Goal: Task Accomplishment & Management: Use online tool/utility

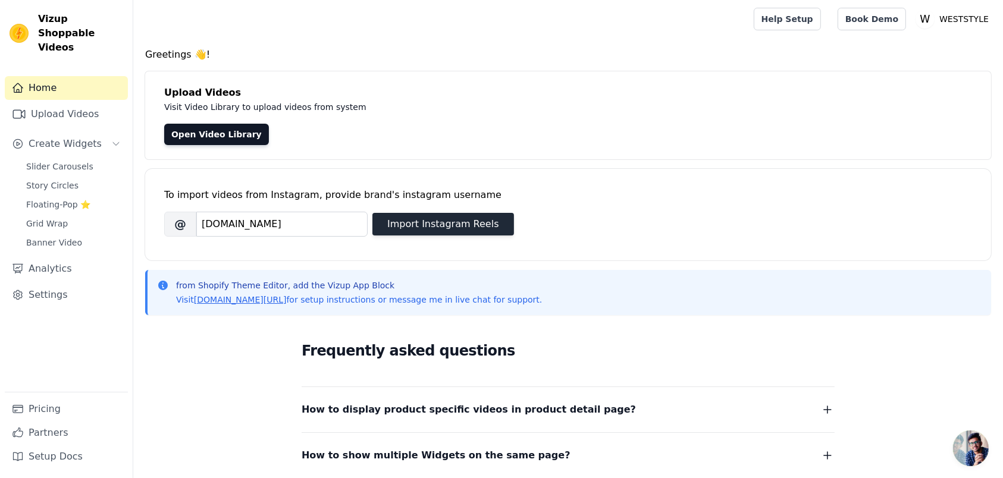
type input "[DOMAIN_NAME]"
click at [432, 213] on button "Import Instagram Reels" at bounding box center [444, 224] width 142 height 23
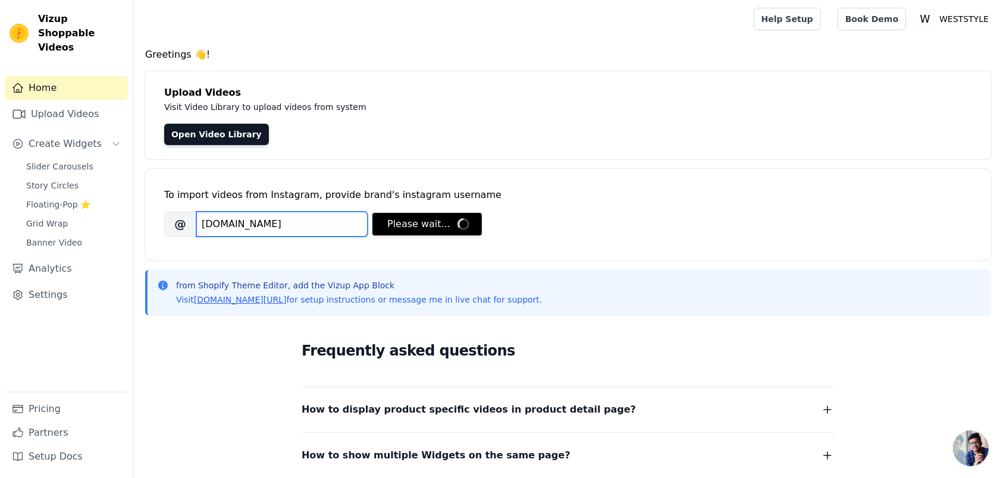
click at [251, 212] on input "[DOMAIN_NAME]" at bounding box center [281, 224] width 171 height 25
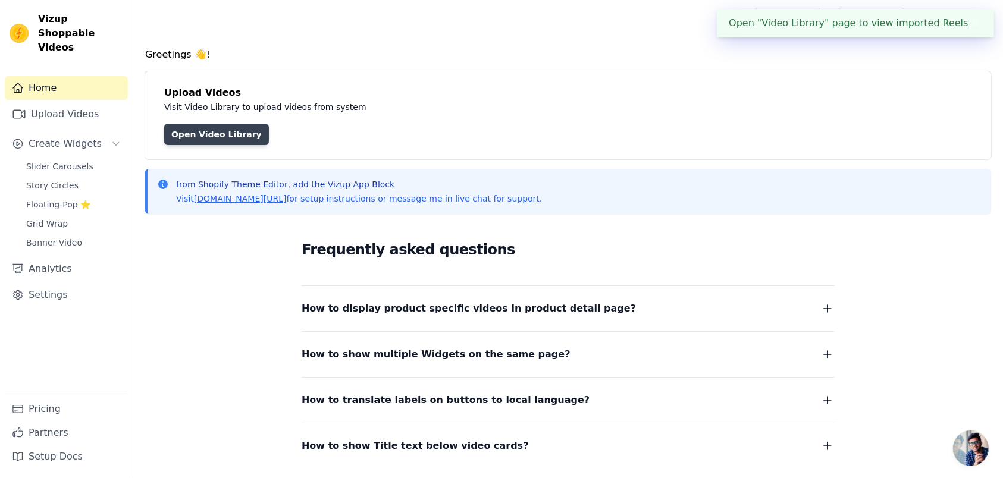
click at [167, 126] on link "Open Video Library" at bounding box center [216, 134] width 105 height 21
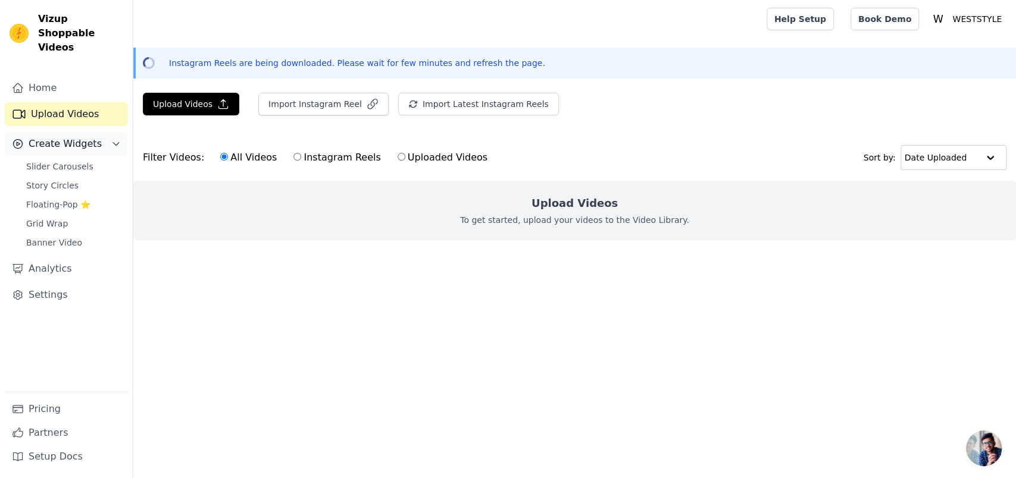
click at [70, 137] on span "Create Widgets" at bounding box center [65, 144] width 73 height 14
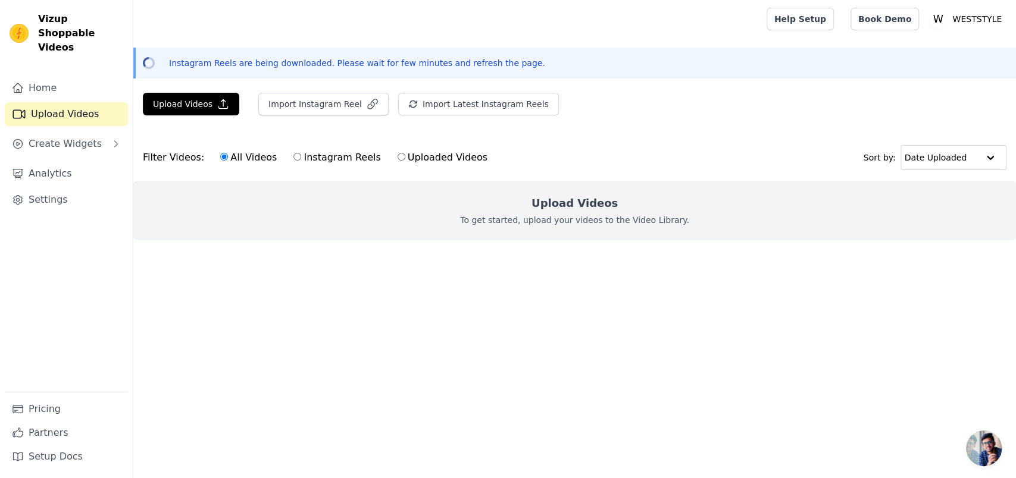
click at [49, 102] on link "Upload Videos" at bounding box center [66, 114] width 123 height 24
click at [817, 24] on link "Help Setup" at bounding box center [800, 19] width 67 height 23
click at [295, 150] on label "Instagram Reels" at bounding box center [337, 157] width 88 height 15
click at [295, 153] on input "Instagram Reels" at bounding box center [297, 157] width 8 height 8
radio input "true"
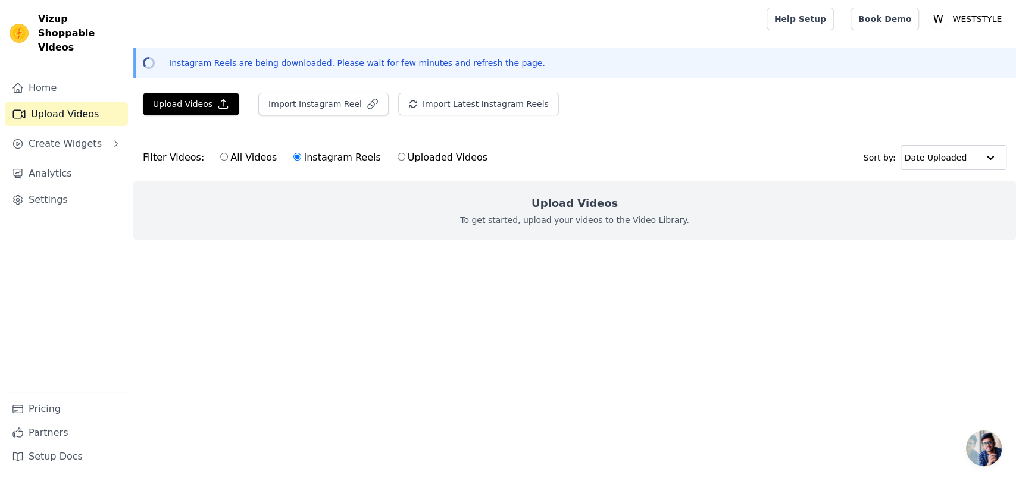
click at [406, 150] on label "Uploaded Videos" at bounding box center [442, 157] width 91 height 15
click at [405, 153] on input "Uploaded Videos" at bounding box center [402, 157] width 8 height 8
radio input "true"
click at [267, 159] on div "All Videos Instagram Reels Uploaded Videos" at bounding box center [354, 157] width 280 height 27
click at [293, 153] on input "Instagram Reels" at bounding box center [297, 157] width 8 height 8
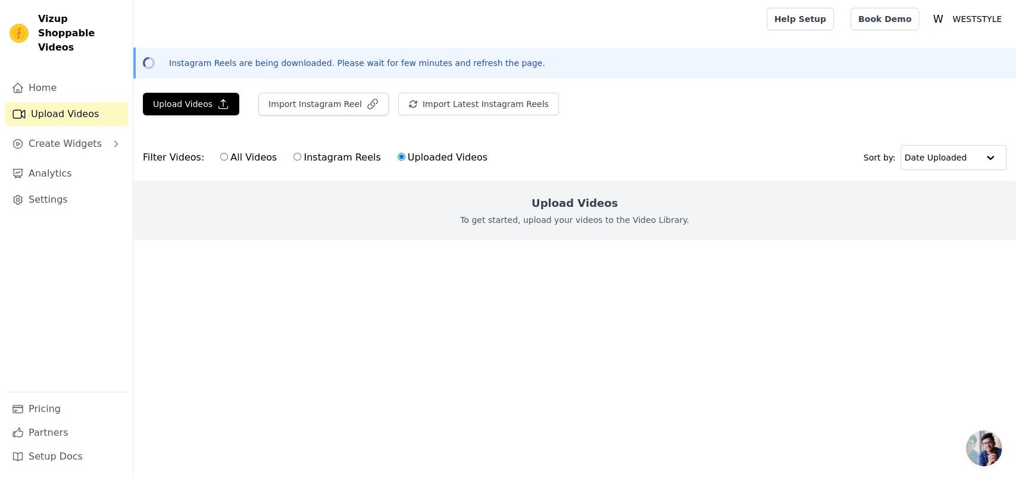
radio input "true"
click at [214, 157] on div "All Videos Instagram Reels Uploaded Videos" at bounding box center [354, 157] width 280 height 27
click at [220, 153] on label "All Videos" at bounding box center [249, 157] width 58 height 15
click at [220, 153] on input "All Videos" at bounding box center [224, 157] width 8 height 8
radio input "true"
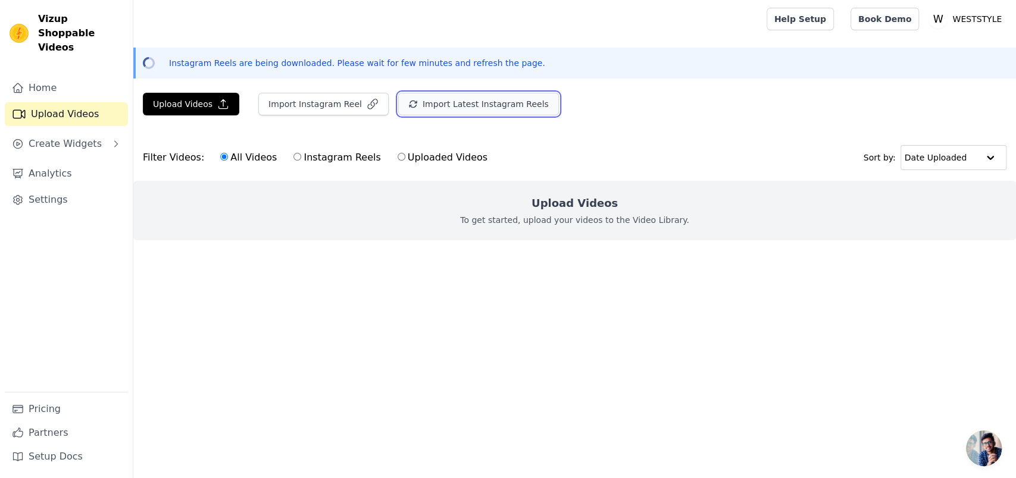
click at [448, 102] on button "Import Latest Instagram Reels" at bounding box center [478, 104] width 161 height 23
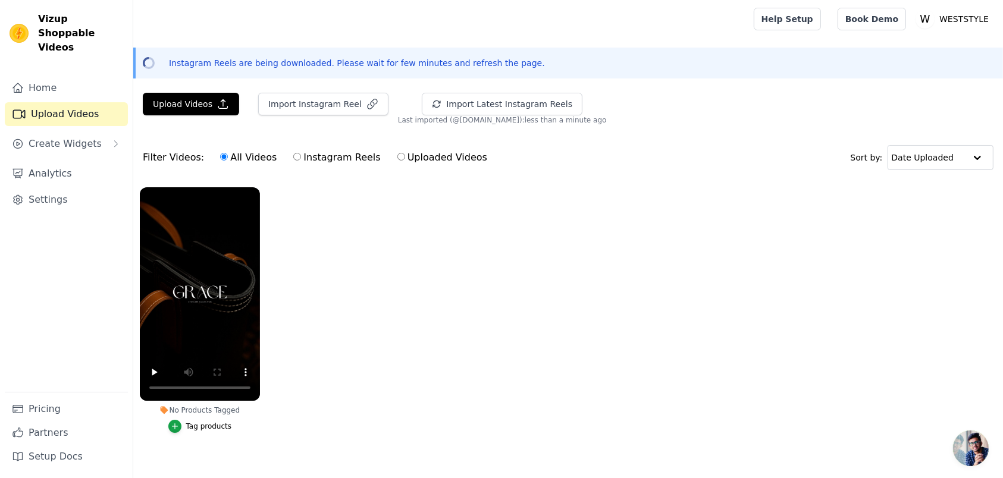
click at [306, 323] on ul "No Products Tagged Tag products" at bounding box center [568, 322] width 870 height 283
click at [46, 137] on span "Create Widgets" at bounding box center [65, 144] width 73 height 14
click at [87, 158] on link "Slider Carousels" at bounding box center [73, 166] width 109 height 17
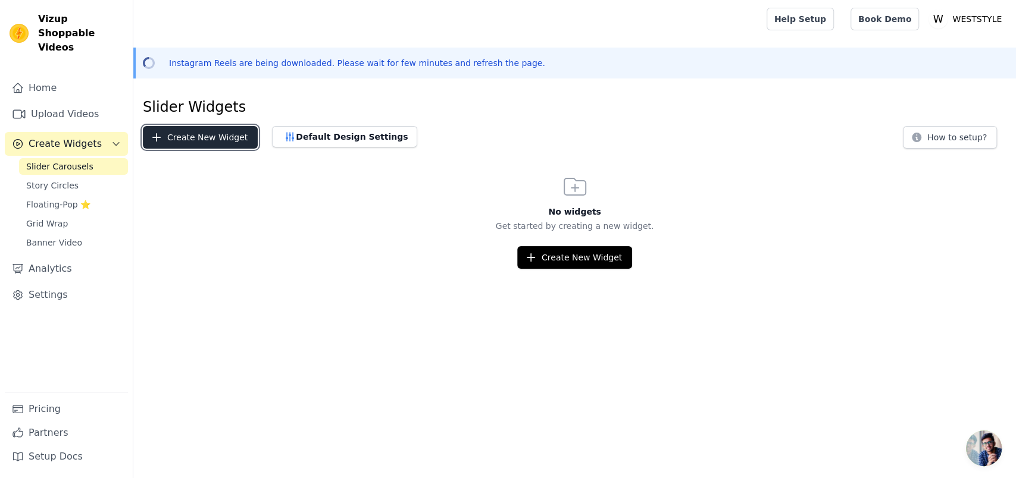
click at [177, 134] on button "Create New Widget" at bounding box center [200, 137] width 115 height 23
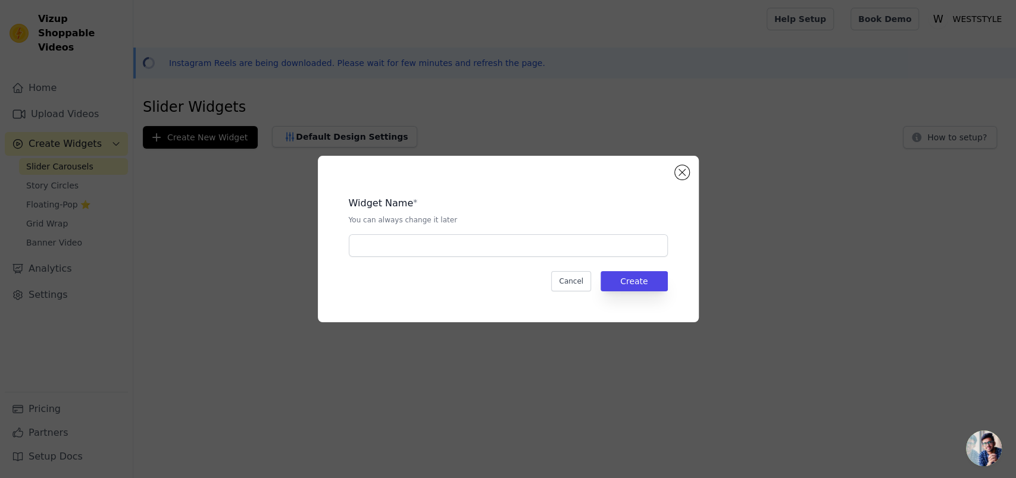
click at [597, 257] on div "Widget Name * You can always change it later Cancel Create" at bounding box center [508, 239] width 343 height 129
click at [433, 246] on input "text" at bounding box center [508, 245] width 319 height 23
click at [623, 276] on button "Create" at bounding box center [633, 281] width 67 height 20
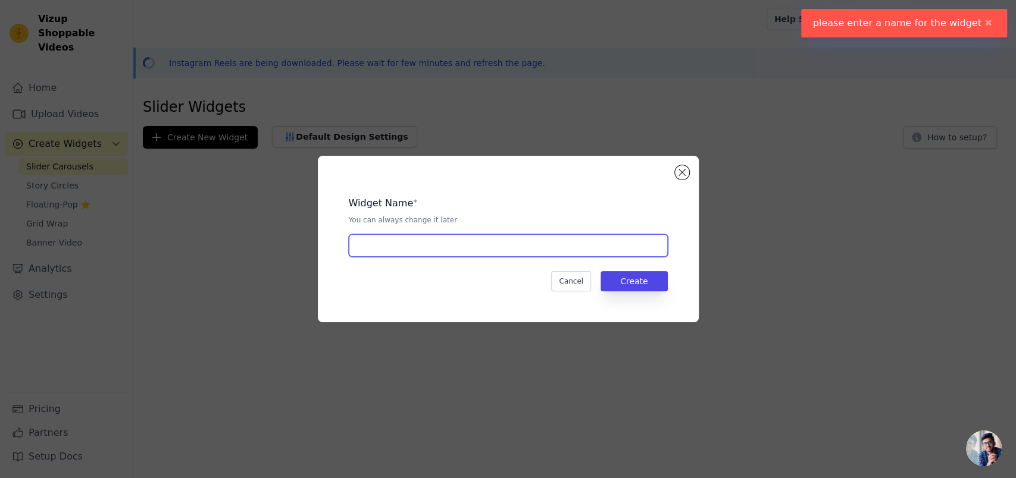
click at [477, 248] on input "text" at bounding box center [508, 245] width 319 height 23
type input "MAIN"
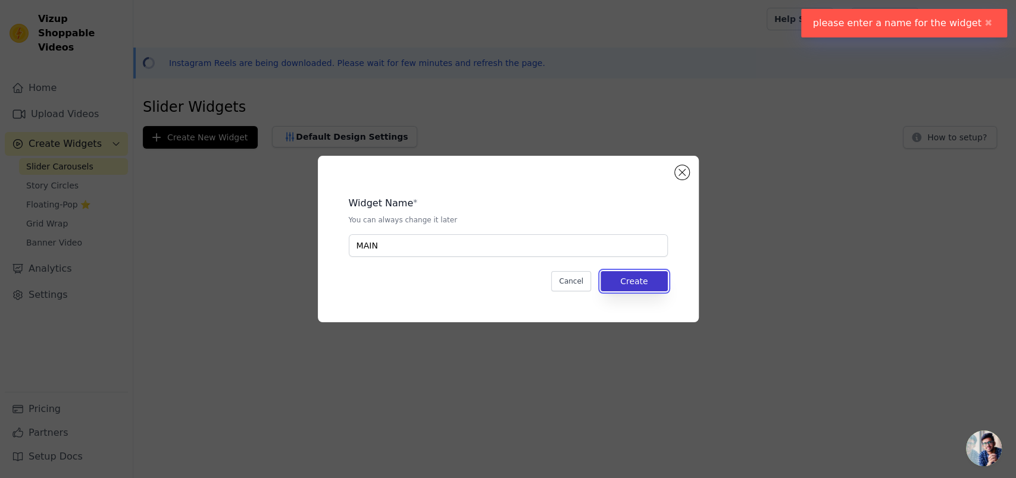
click at [609, 274] on button "Create" at bounding box center [633, 281] width 67 height 20
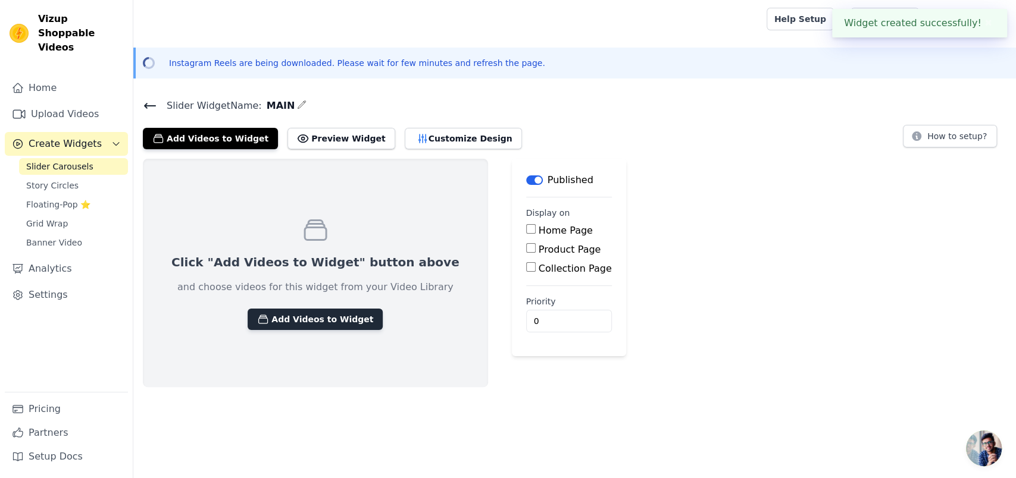
click at [279, 309] on button "Add Videos to Widget" at bounding box center [315, 319] width 135 height 21
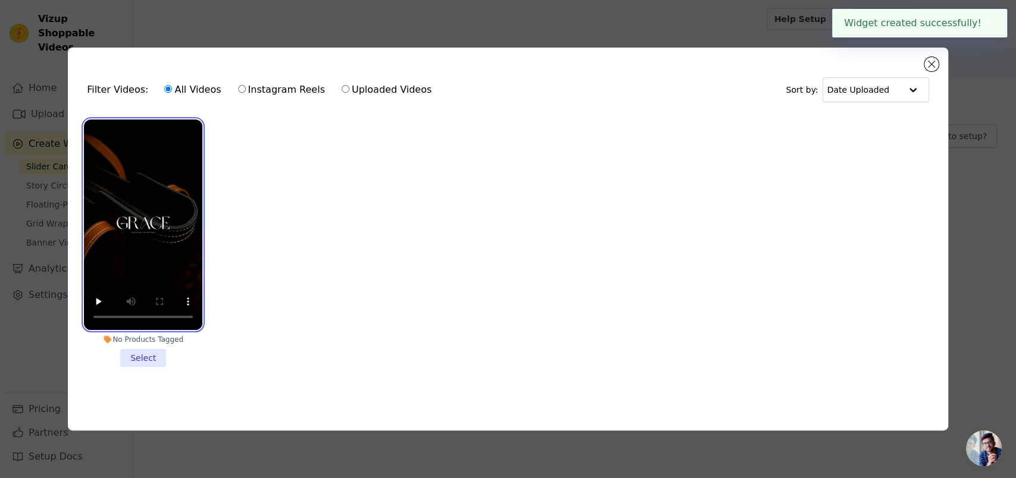
click at [138, 276] on video at bounding box center [143, 225] width 118 height 211
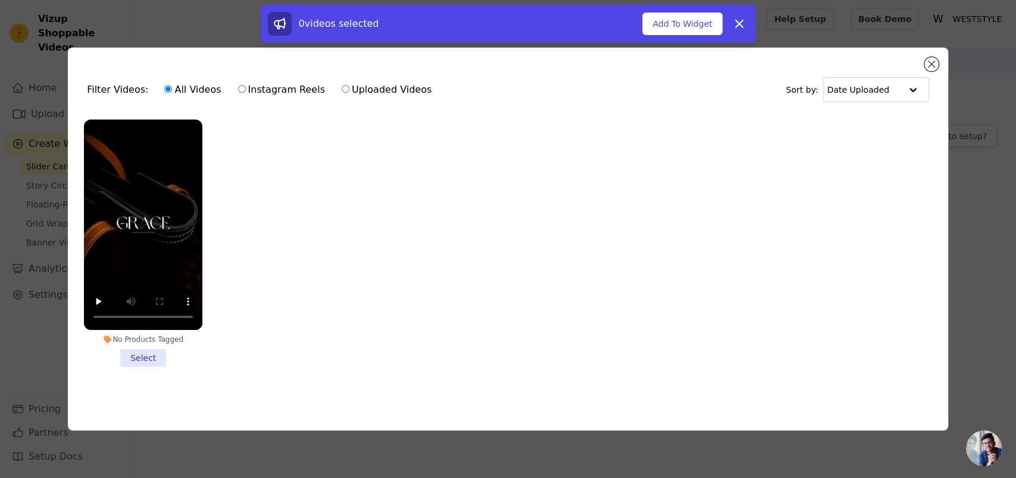
click at [139, 359] on li "No Products Tagged Select" at bounding box center [143, 244] width 118 height 248
click at [0, 0] on input "No Products Tagged Select" at bounding box center [0, 0] width 0 height 0
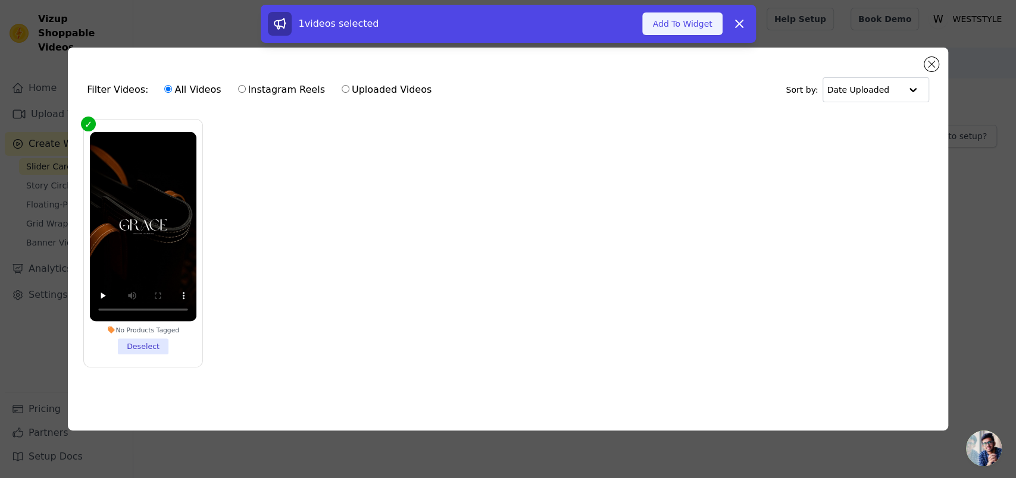
click at [657, 27] on button "Add To Widget" at bounding box center [682, 23] width 80 height 23
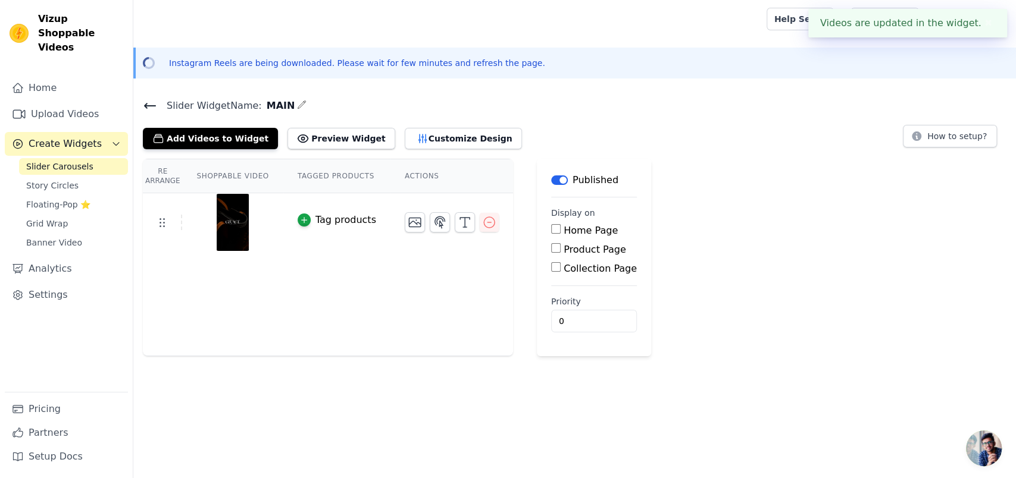
click at [983, 21] on button "✖" at bounding box center [988, 23] width 14 height 14
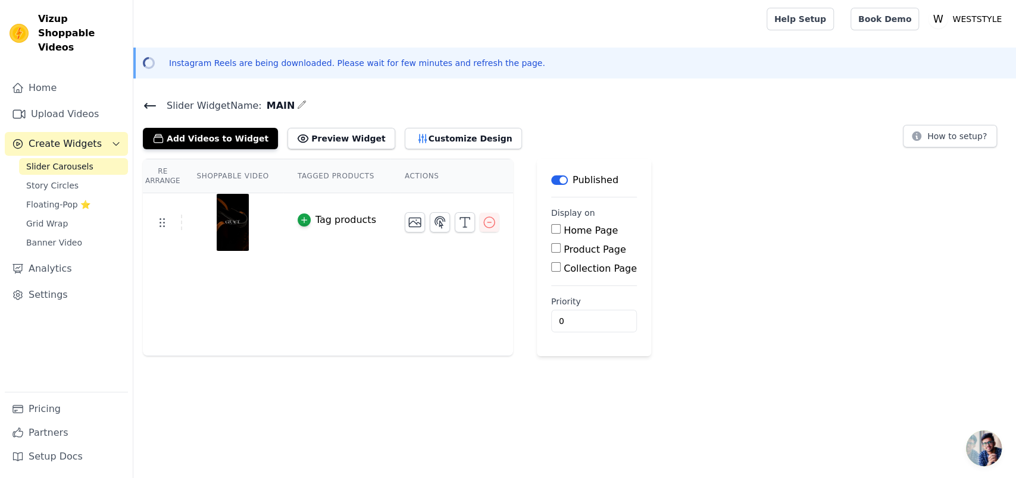
click at [805, 241] on div "Re Arrange Shoppable Video Tagged Products Actions Tag products Save Videos In …" at bounding box center [574, 258] width 883 height 198
click at [430, 212] on button "button" at bounding box center [440, 222] width 20 height 20
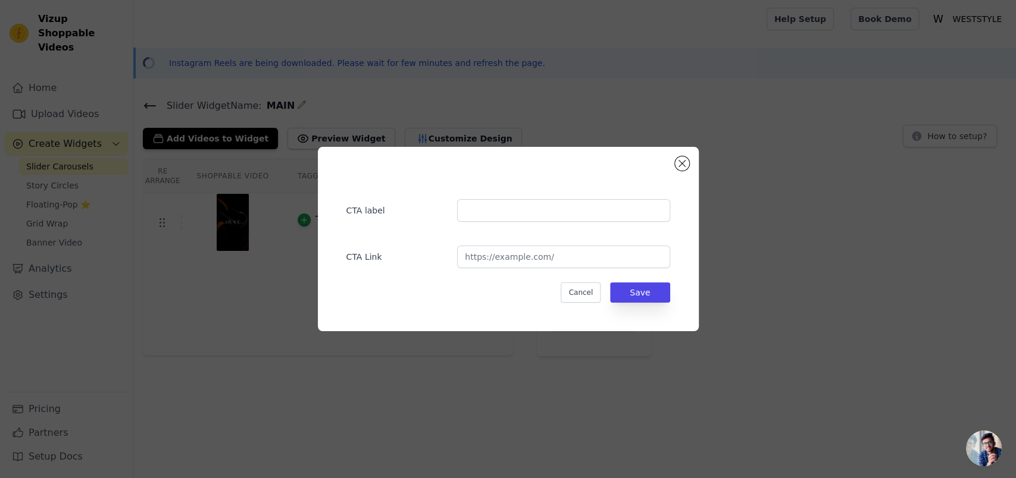
click at [458, 210] on div "CTA label" at bounding box center [508, 204] width 324 height 35
type input "Shop Your's"
click at [627, 293] on button "Save" at bounding box center [640, 293] width 60 height 20
click at [565, 264] on input "url" at bounding box center [563, 257] width 212 height 23
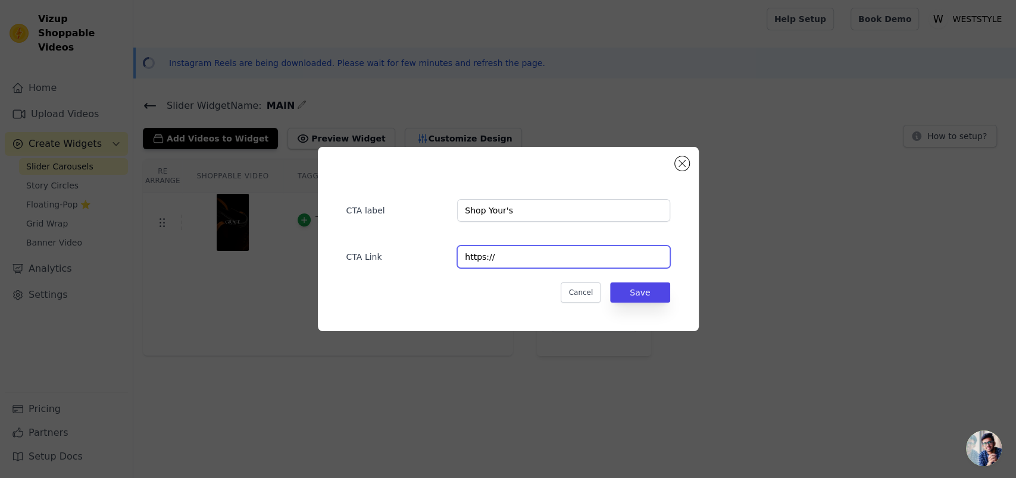
type input "https://"
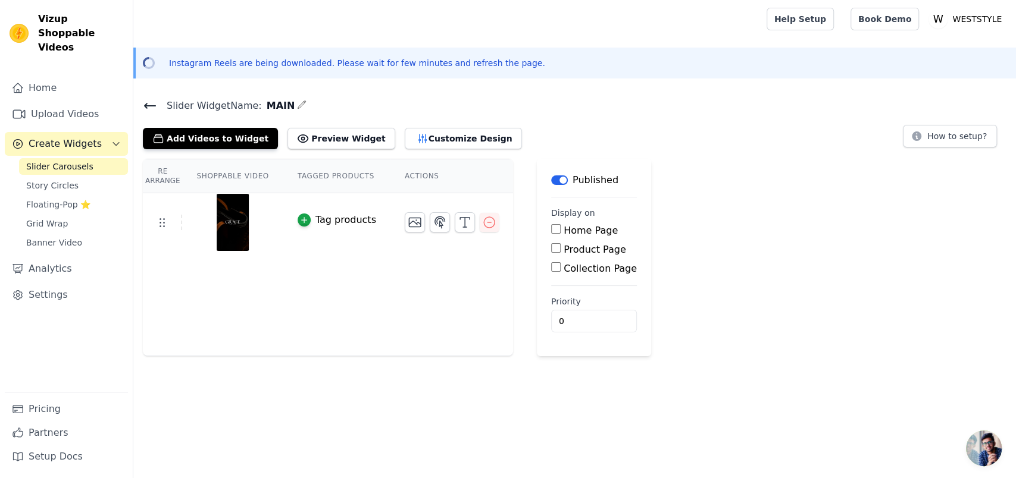
click at [420, 198] on td at bounding box center [451, 217] width 123 height 49
click at [435, 217] on icon "button" at bounding box center [440, 222] width 10 height 11
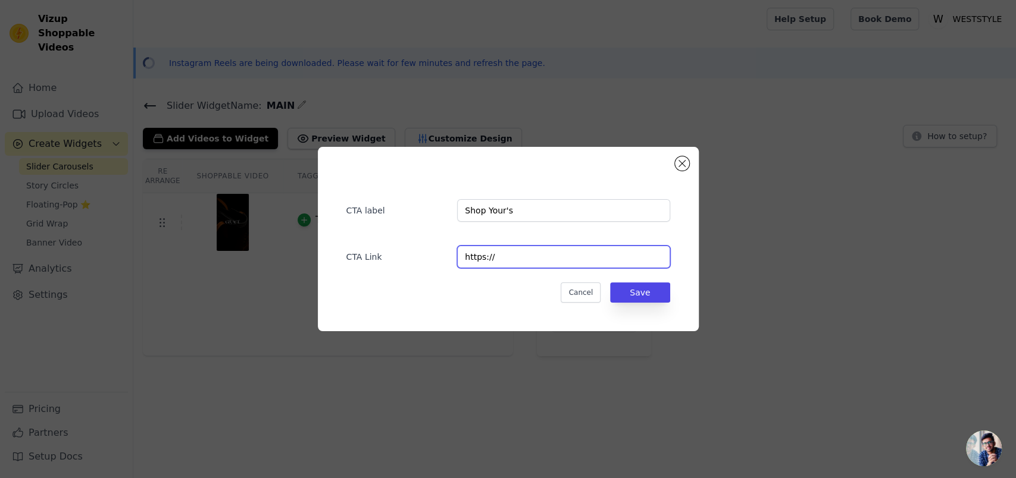
click at [528, 255] on input "https://" at bounding box center [563, 257] width 212 height 23
paste input "[URL][DOMAIN_NAME]"
paste input "url"
type input "[URL][DOMAIN_NAME]"
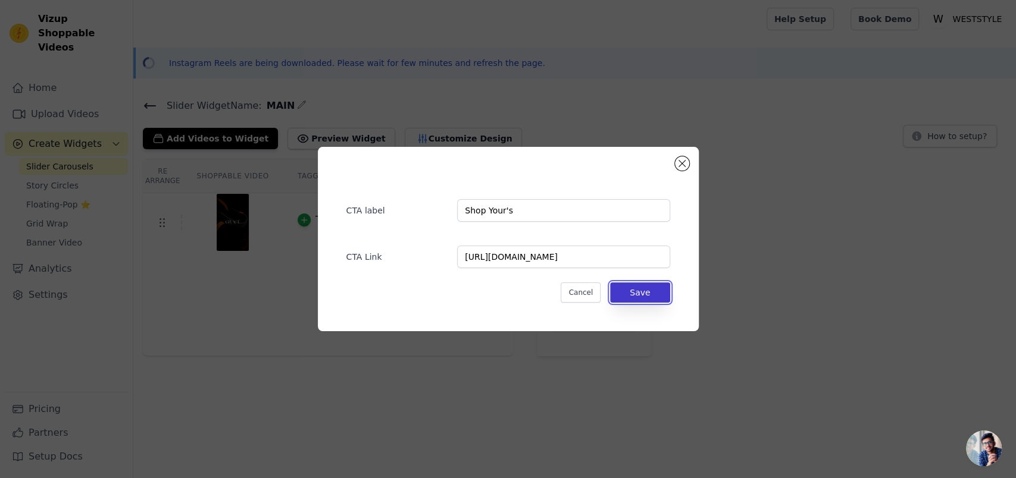
click at [639, 294] on button "Save" at bounding box center [640, 293] width 60 height 20
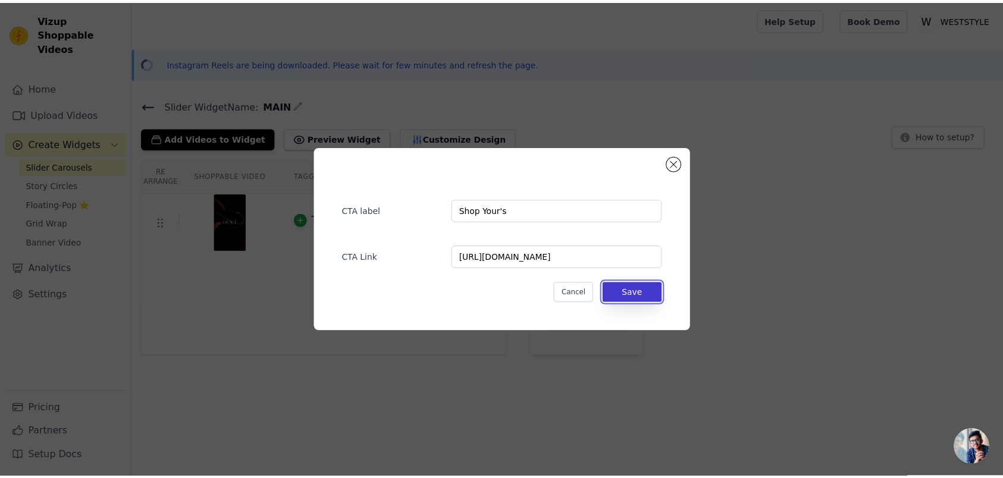
scroll to position [0, 0]
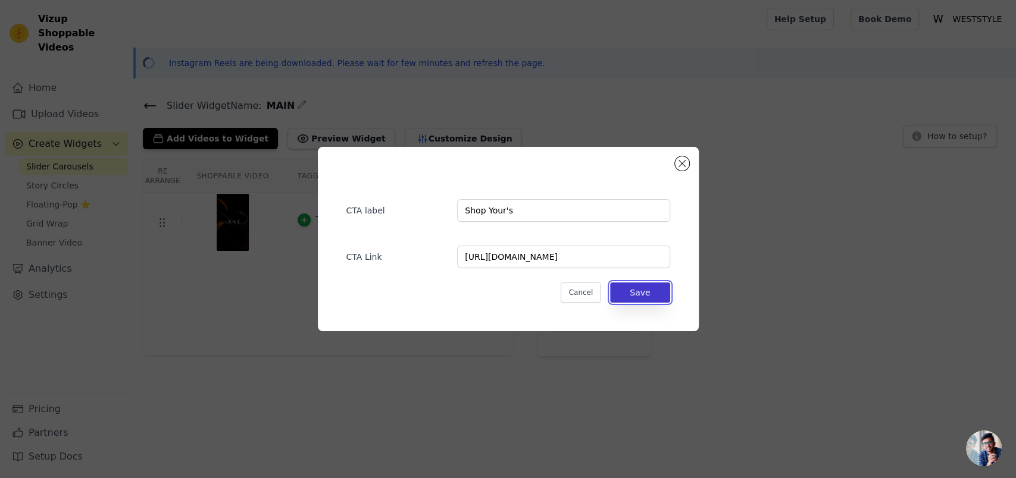
click at [639, 294] on button "Save" at bounding box center [640, 293] width 60 height 20
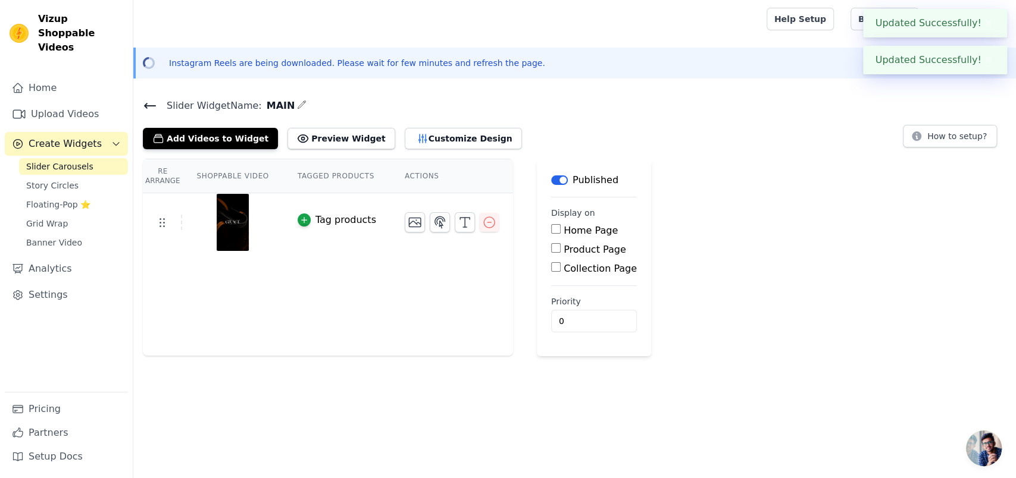
click at [84, 135] on div "Home Upload Videos Create Widgets Slider Carousels Story Circles Floating-Pop ⭐…" at bounding box center [66, 234] width 123 height 316
click at [77, 137] on span "Create Widgets" at bounding box center [65, 144] width 73 height 14
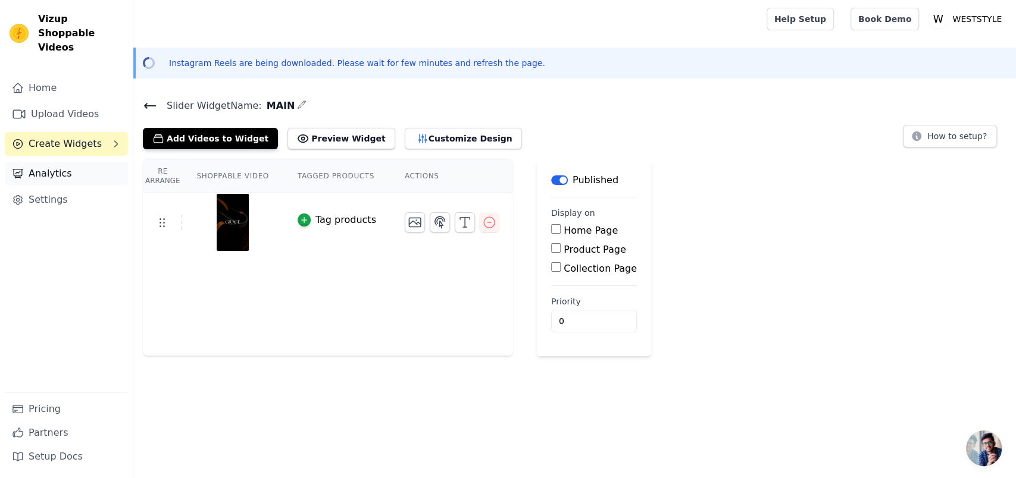
click at [43, 162] on link "Analytics" at bounding box center [66, 174] width 123 height 24
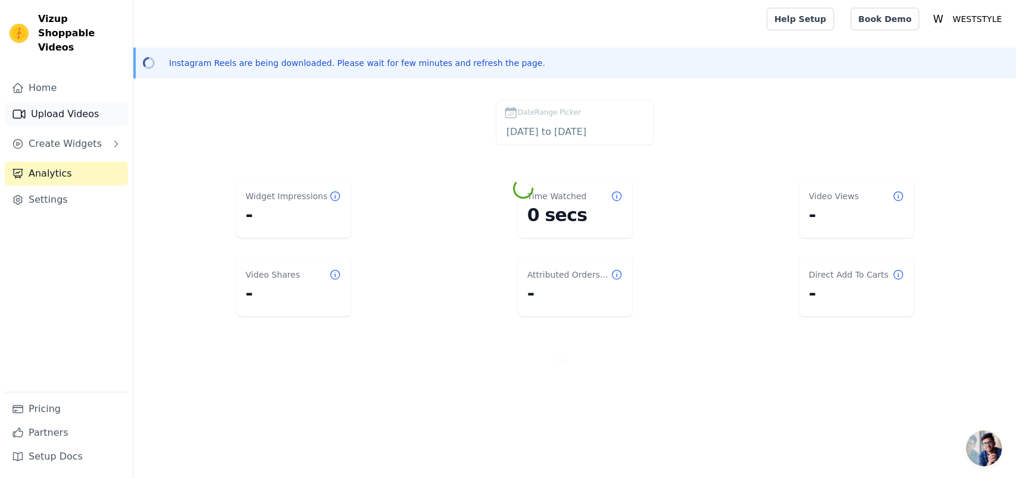
click at [54, 102] on link "Upload Videos" at bounding box center [66, 114] width 123 height 24
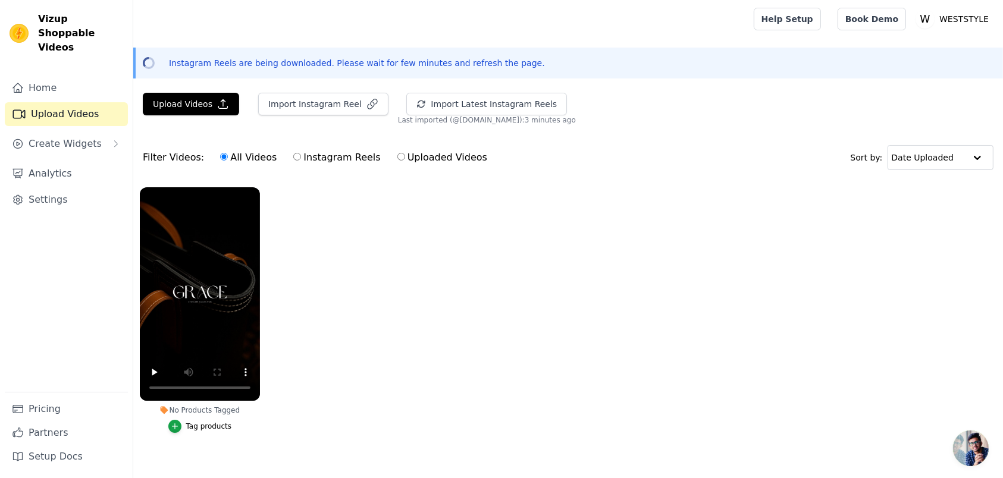
click at [199, 424] on button "Tag products" at bounding box center [200, 426] width 64 height 13
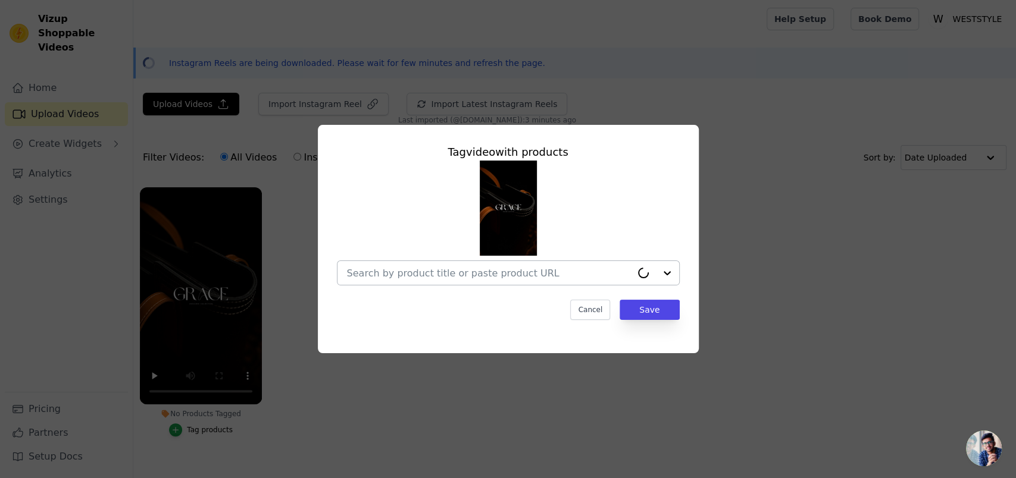
click at [491, 268] on input "No Products Tagged Tag video with products Cancel Save Tag products" at bounding box center [489, 273] width 284 height 11
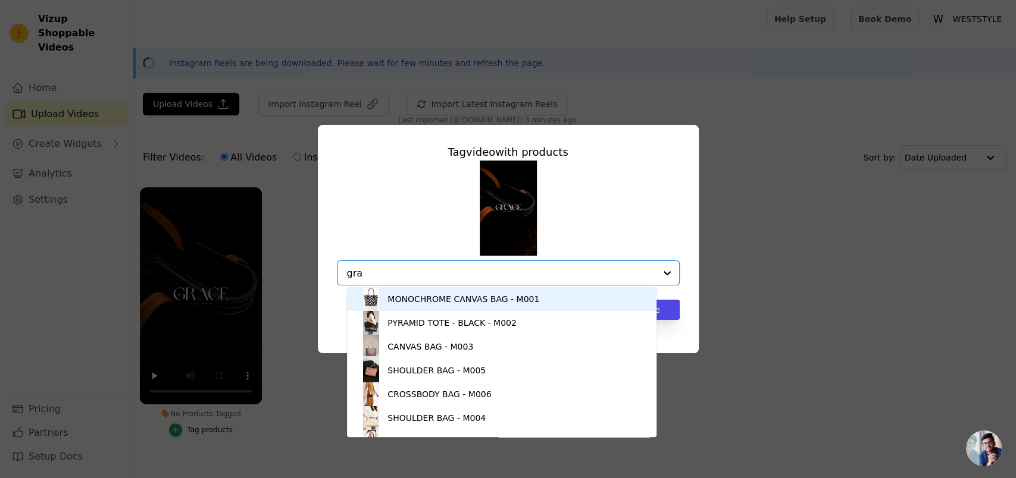
type input "grac"
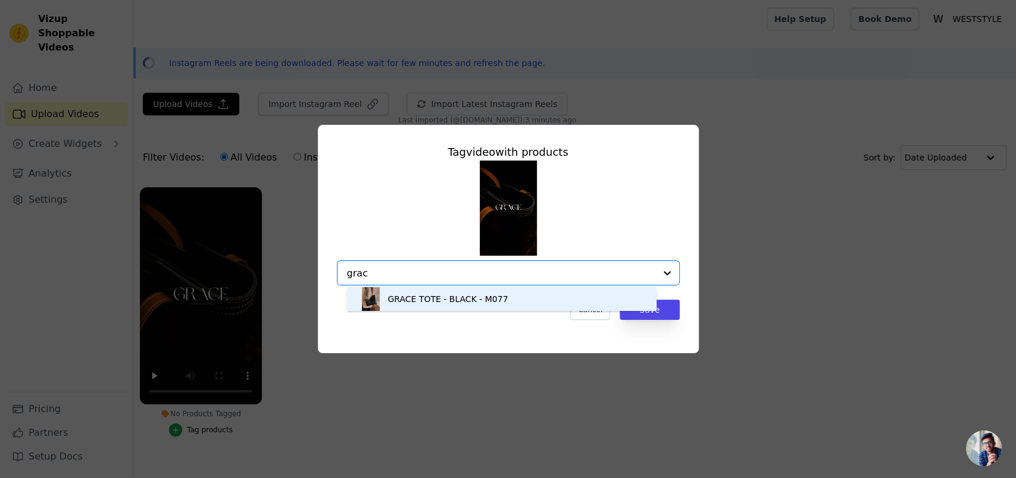
click at [477, 304] on div "GRACE TOTE - BLACK - M077" at bounding box center [447, 299] width 120 height 12
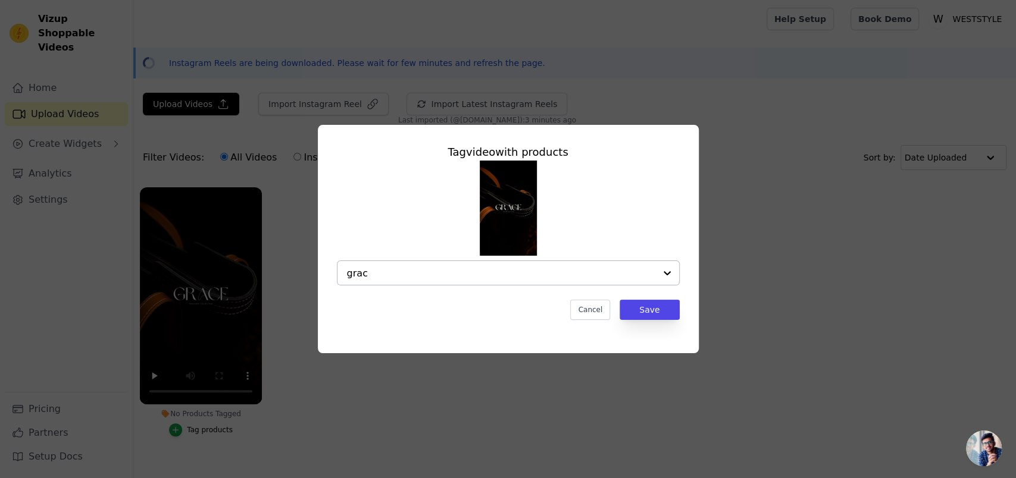
click at [465, 273] on input "grac" at bounding box center [501, 273] width 308 height 11
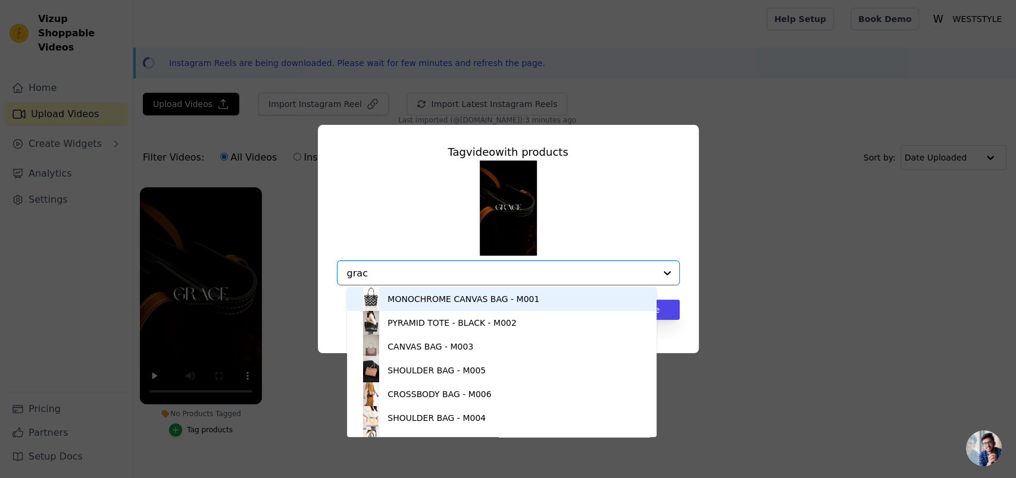
type input "grace"
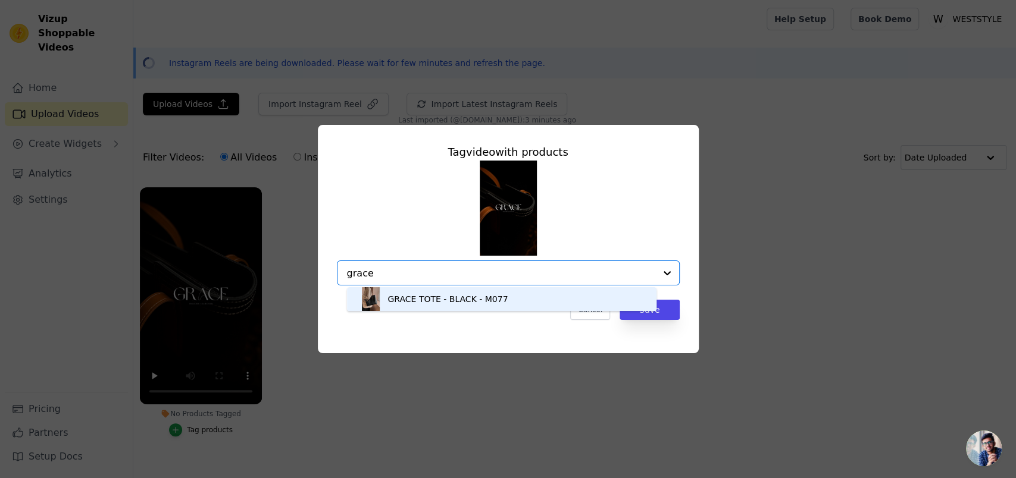
click at [462, 301] on div "GRACE TOTE - BLACK - M077" at bounding box center [447, 299] width 120 height 12
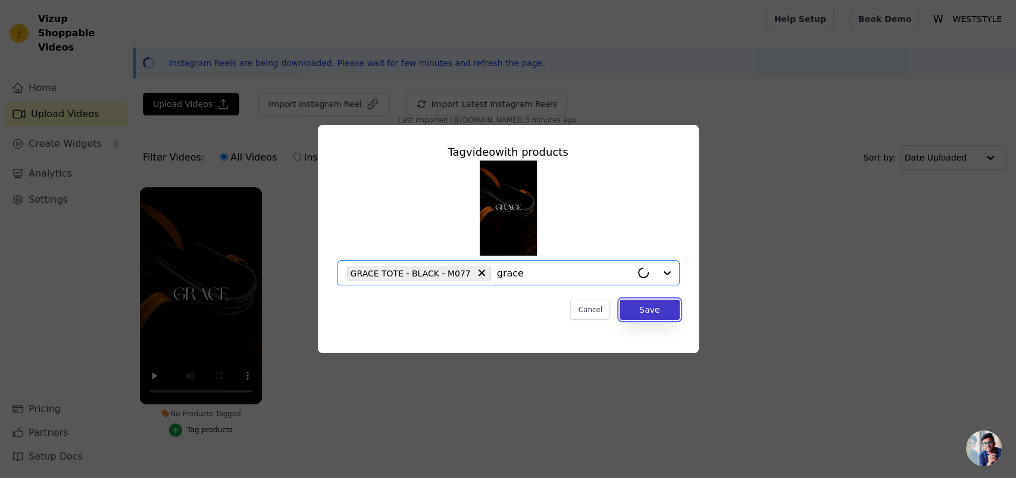
click at [636, 310] on button "Save" at bounding box center [650, 310] width 60 height 20
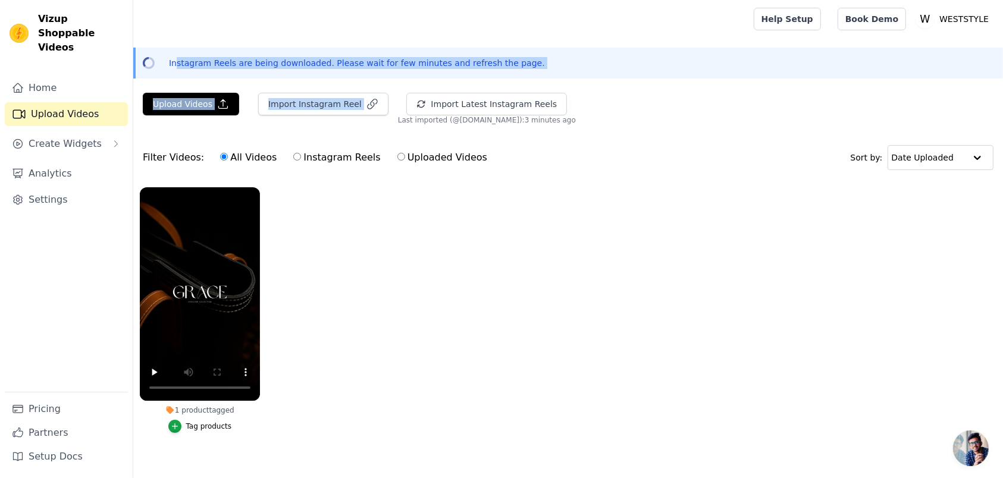
drag, startPoint x: 165, startPoint y: 64, endPoint x: 508, endPoint y: 80, distance: 343.2
click at [506, 80] on div "Open sidebar Help Setup Book Demo Open user menu W WESTSTYLE Settings Help Docs…" at bounding box center [501, 246] width 1003 height 492
click at [510, 81] on div "Open sidebar Help Setup Book Demo Open user menu W WESTSTYLE Settings Help Docs…" at bounding box center [501, 246] width 1003 height 492
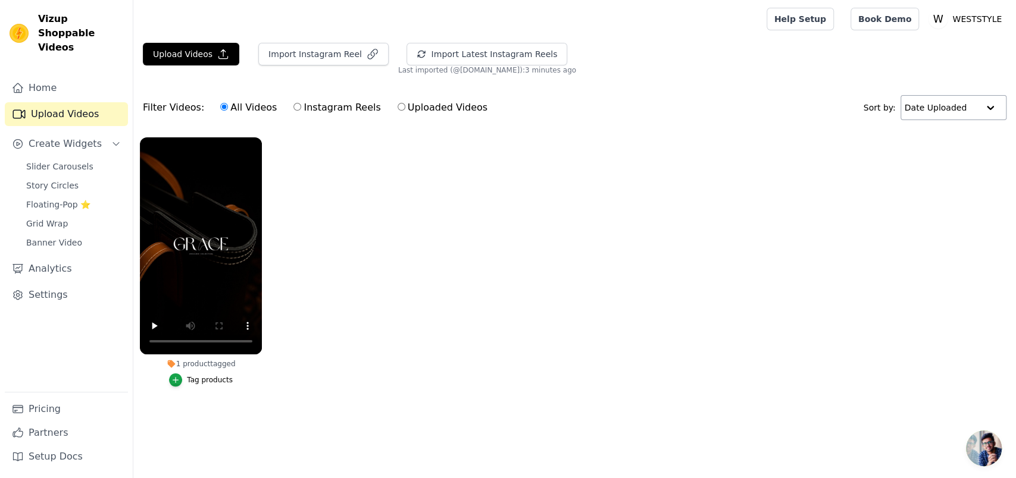
click at [977, 108] on input "text" at bounding box center [942, 108] width 74 height 24
click at [976, 107] on input "text" at bounding box center [941, 108] width 74 height 24
click at [77, 137] on span "Create Widgets" at bounding box center [65, 144] width 73 height 14
click at [63, 188] on link "Settings" at bounding box center [66, 200] width 123 height 24
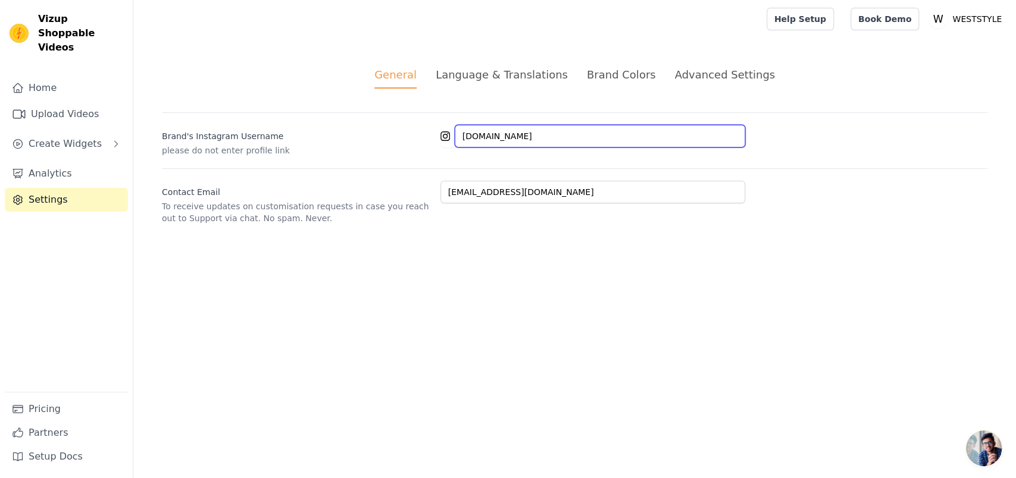
drag, startPoint x: 508, startPoint y: 136, endPoint x: 405, endPoint y: 127, distance: 103.4
click at [405, 127] on div "Brand's Instagram Username please do not enter profile link weststyle.pk" at bounding box center [574, 134] width 825 height 44
click at [445, 181] on input "weststylepakistan@gmail.com" at bounding box center [592, 192] width 305 height 23
click at [526, 50] on div "General Language & Translations Brand Colors Advanced Settings unsaved changes …" at bounding box center [574, 145] width 883 height 215
click at [541, 67] on div "Language & Translations" at bounding box center [502, 75] width 132 height 16
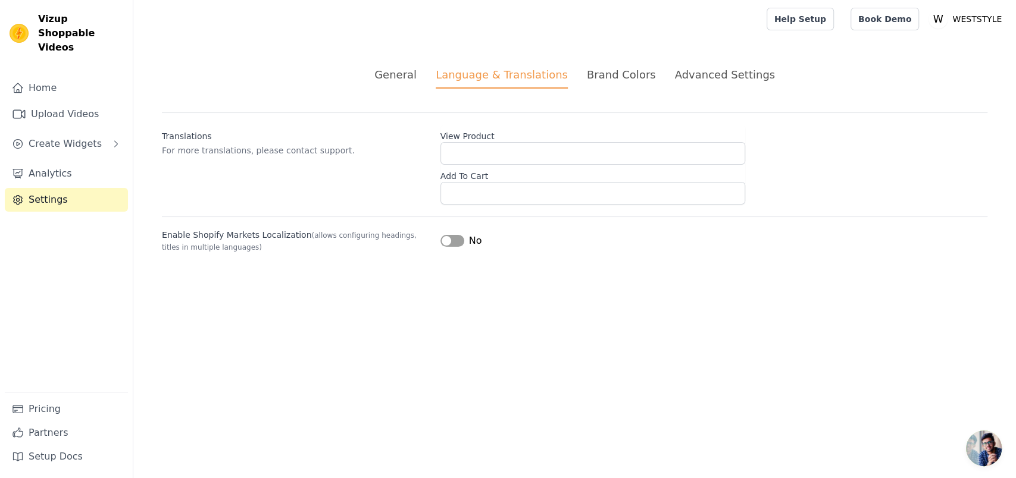
click at [602, 67] on div "Brand Colors" at bounding box center [621, 75] width 69 height 16
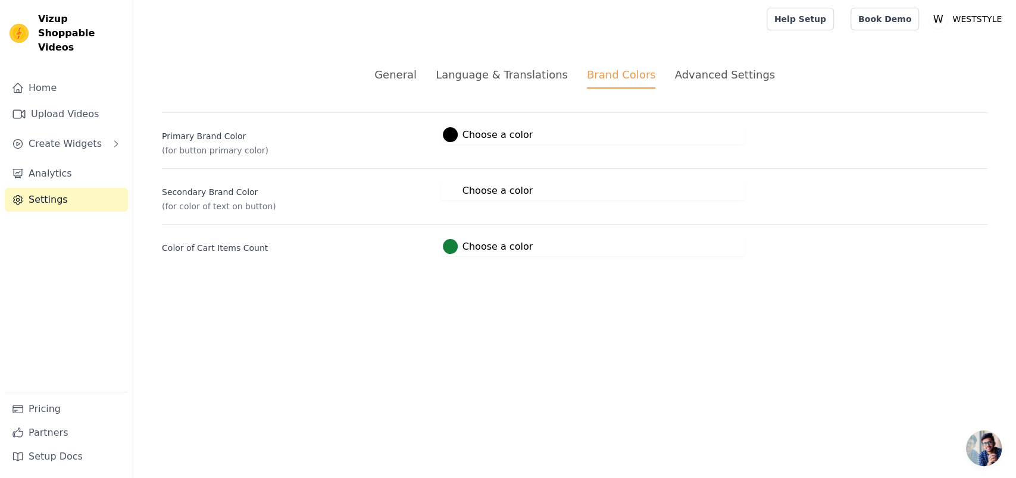
click at [526, 67] on div "Language & Translations" at bounding box center [502, 75] width 132 height 16
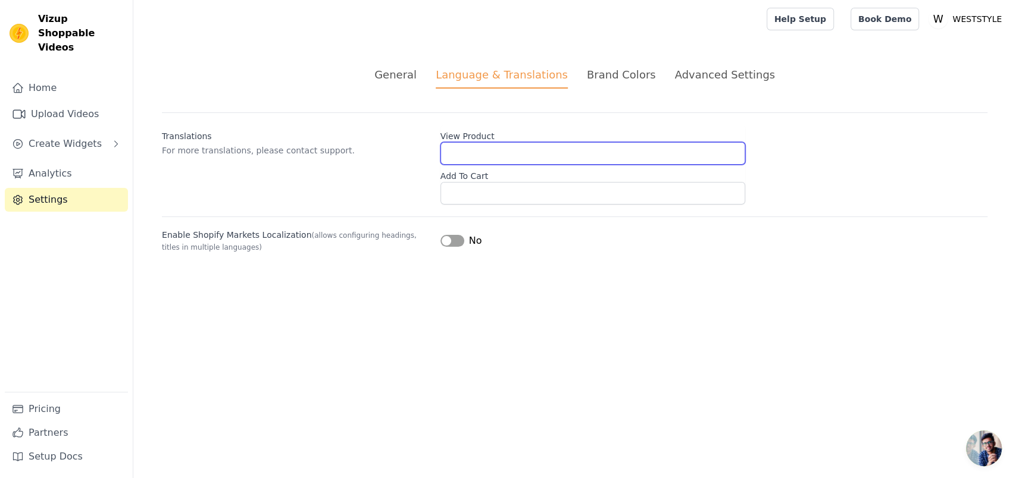
click at [490, 142] on input "View Product" at bounding box center [592, 153] width 305 height 23
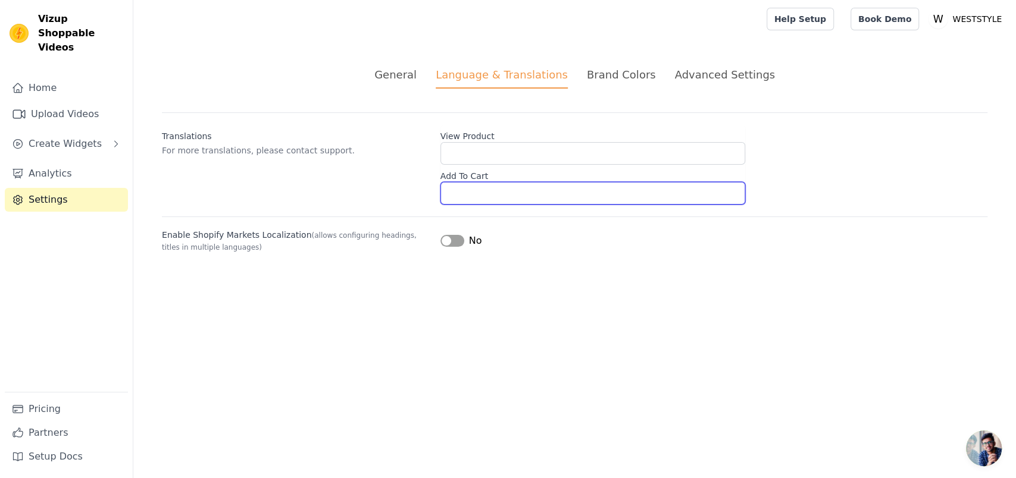
click at [487, 182] on input "Add To Cart" at bounding box center [592, 193] width 305 height 23
click at [596, 67] on div "Brand Colors" at bounding box center [621, 75] width 69 height 16
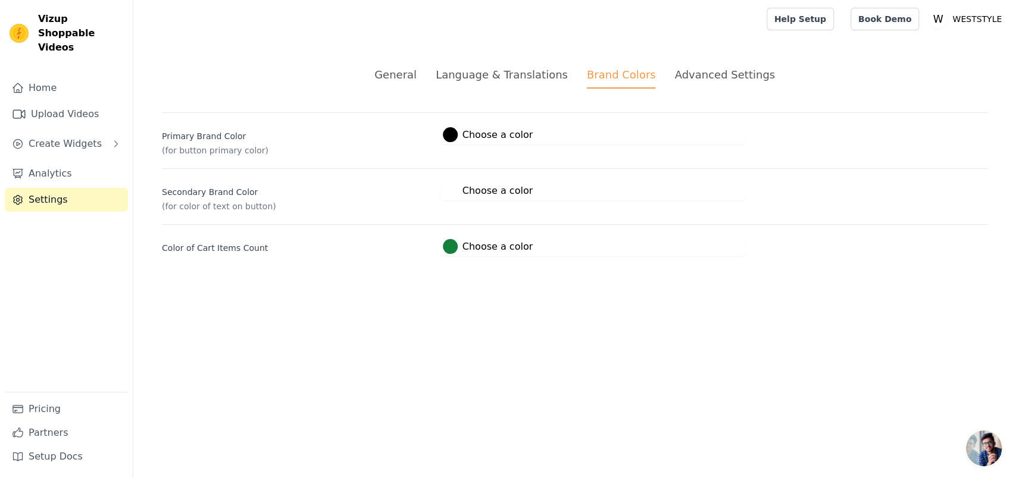
click at [712, 68] on div "Advanced Settings" at bounding box center [724, 75] width 100 height 16
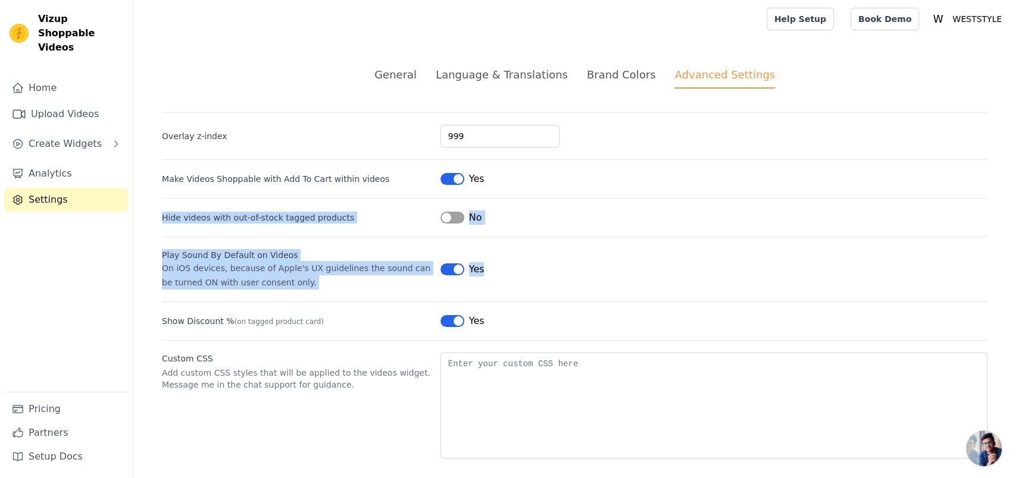
drag, startPoint x: 1001, startPoint y: 195, endPoint x: 1000, endPoint y: 226, distance: 31.0
click at [1000, 226] on div "General Language & Translations Brand Colors Advanced Settings unsaved changes …" at bounding box center [574, 262] width 883 height 449
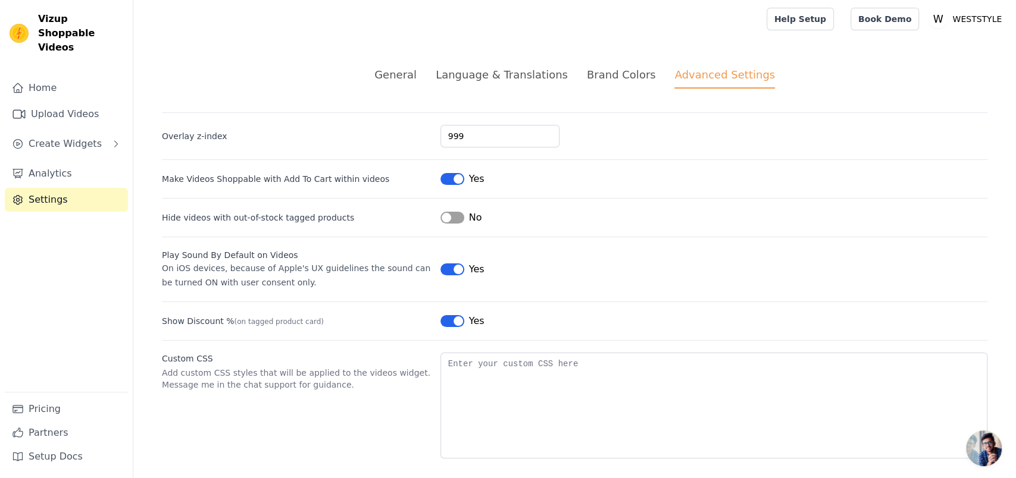
click at [630, 126] on div "999" at bounding box center [713, 136] width 547 height 23
click at [33, 76] on link "Home" at bounding box center [66, 88] width 123 height 24
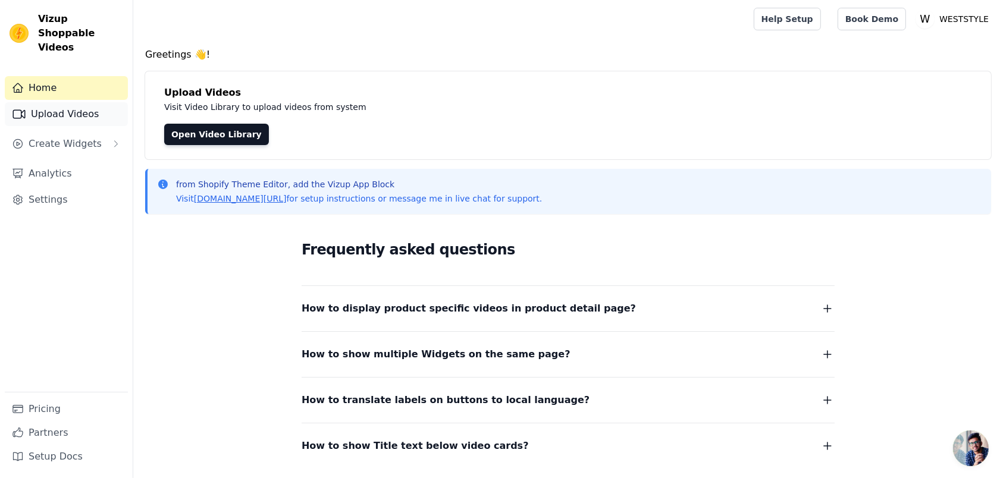
click at [70, 102] on link "Upload Videos" at bounding box center [66, 114] width 123 height 24
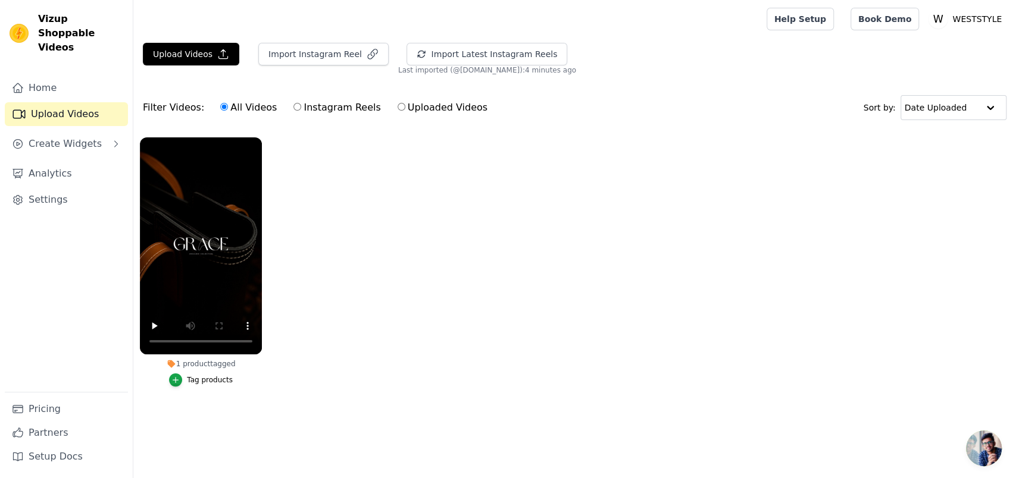
click at [302, 104] on label "Instagram Reels" at bounding box center [337, 107] width 88 height 15
click at [301, 104] on input "Instagram Reels" at bounding box center [297, 107] width 8 height 8
radio input "true"
click at [334, 101] on label "Instagram Reels" at bounding box center [337, 107] width 88 height 15
click at [301, 103] on input "Instagram Reels" at bounding box center [297, 107] width 8 height 8
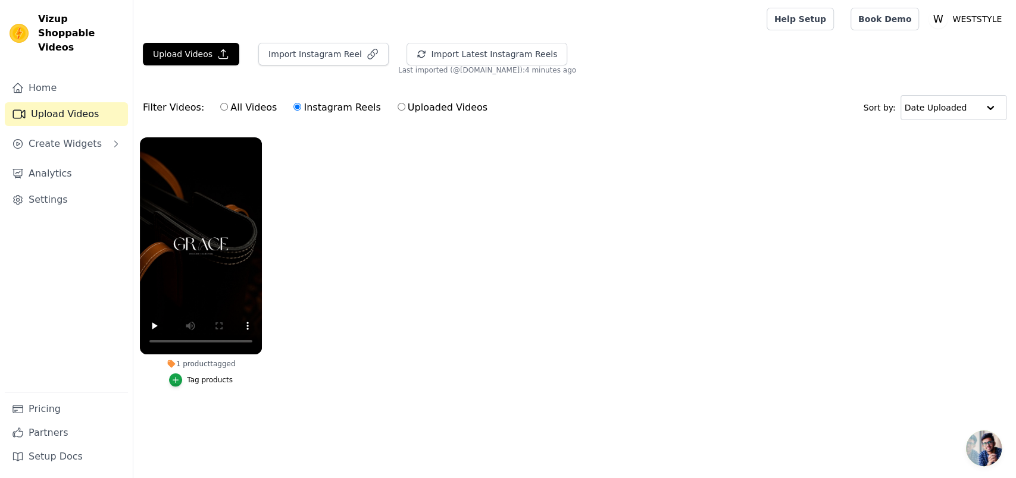
click at [397, 101] on label "Uploaded Videos" at bounding box center [442, 107] width 91 height 15
click at [398, 103] on input "Uploaded Videos" at bounding box center [402, 107] width 8 height 8
radio input "true"
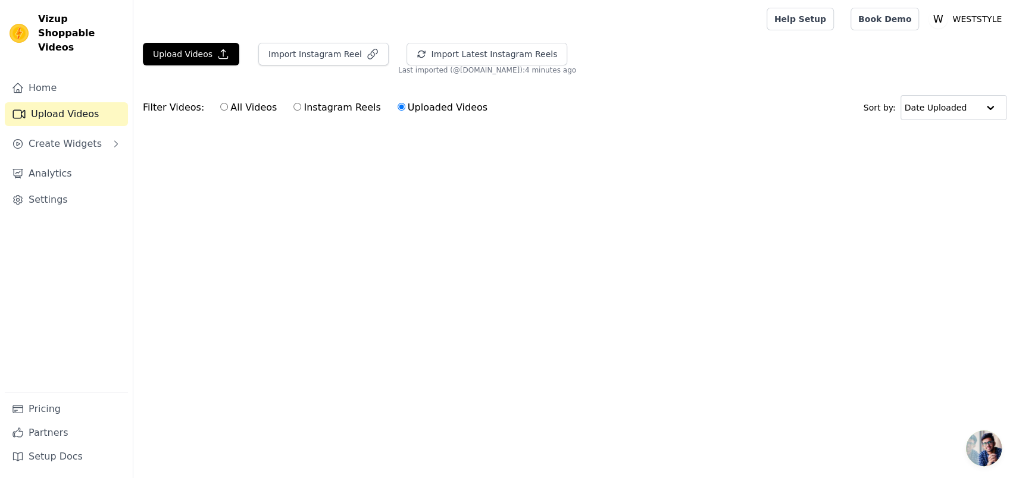
click at [293, 103] on input "Instagram Reels" at bounding box center [297, 107] width 8 height 8
radio input "true"
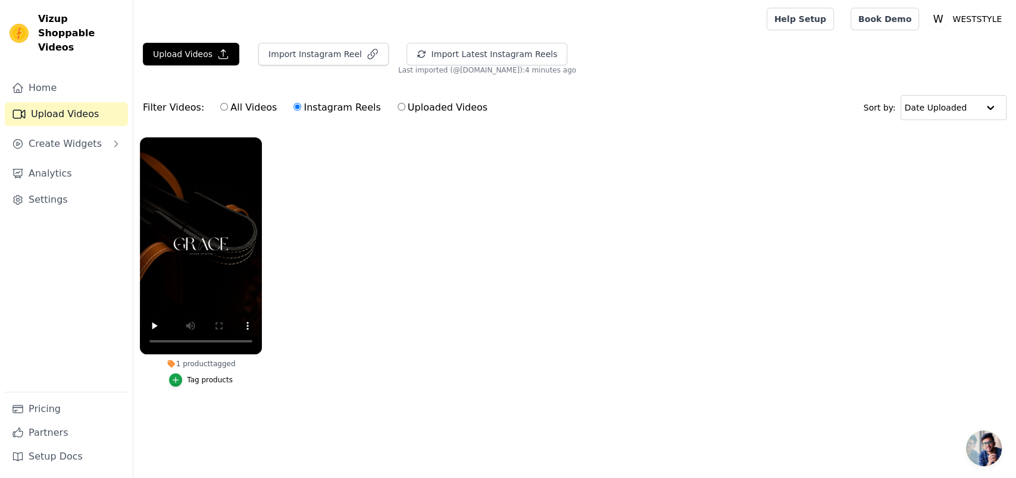
click at [248, 100] on label "All Videos" at bounding box center [249, 107] width 58 height 15
click at [228, 103] on input "All Videos" at bounding box center [224, 107] width 8 height 8
radio input "true"
click at [323, 51] on button "Import Instagram Reel" at bounding box center [323, 54] width 130 height 23
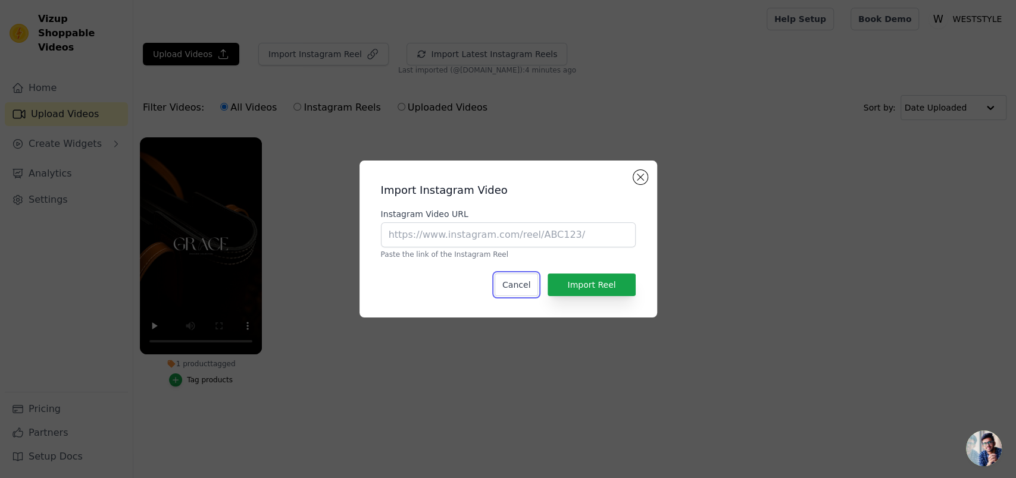
click at [538, 281] on button "Cancel" at bounding box center [516, 285] width 43 height 23
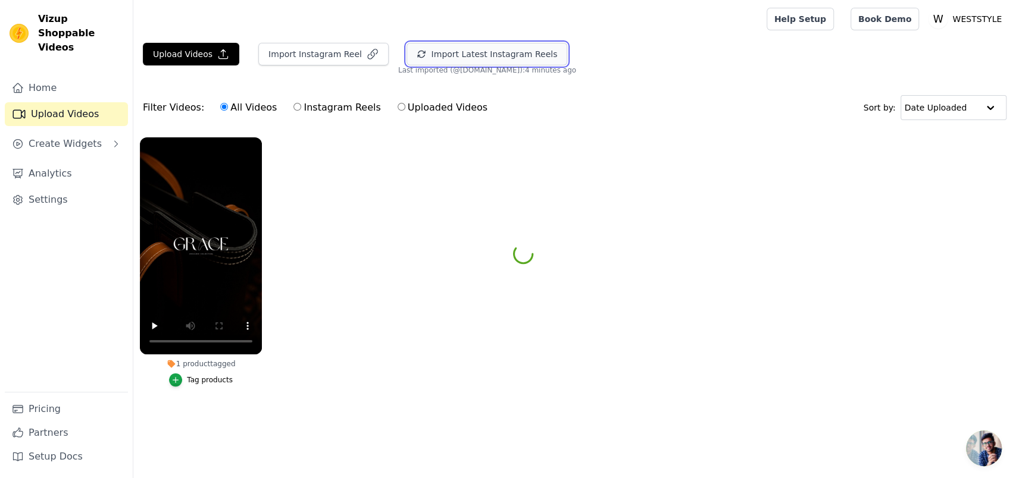
click at [418, 45] on button "Import Latest Instagram Reels" at bounding box center [486, 54] width 161 height 23
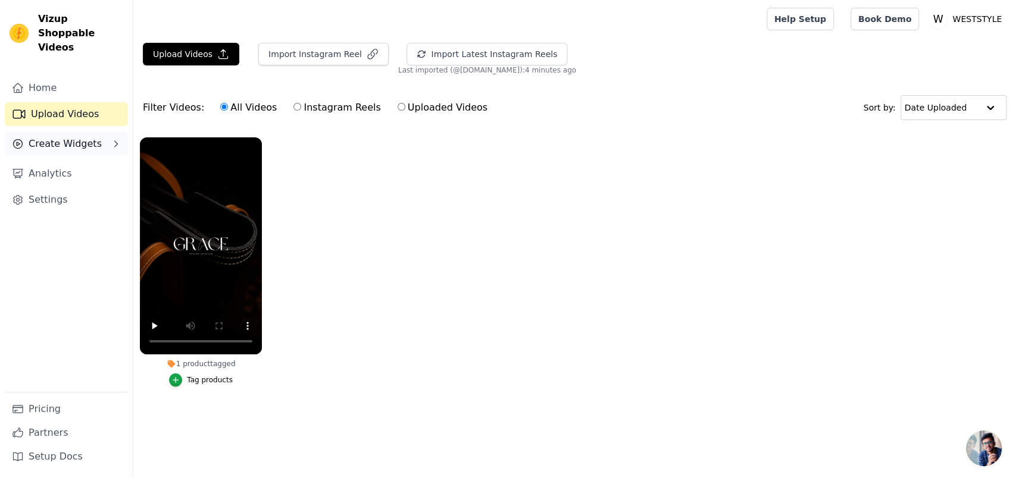
click at [95, 132] on button "Create Widgets" at bounding box center [66, 144] width 123 height 24
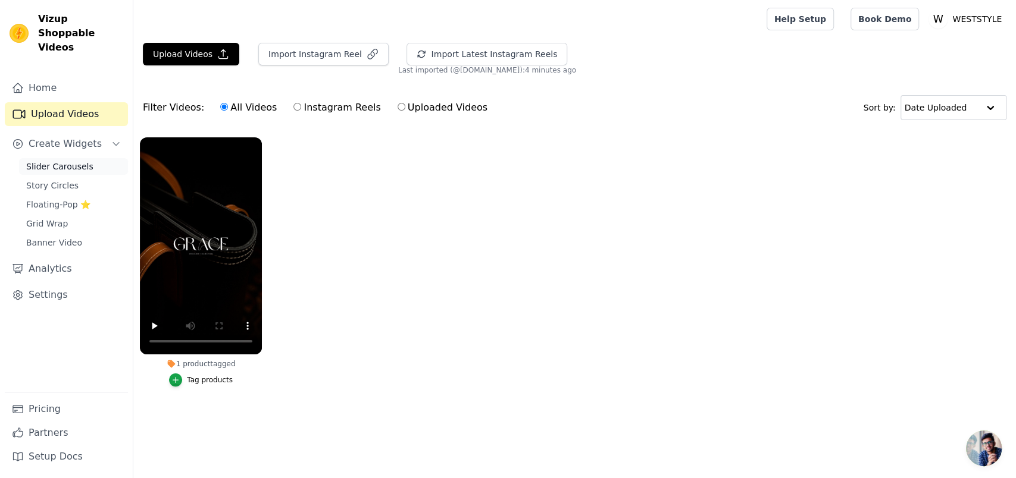
click at [75, 161] on span "Slider Carousels" at bounding box center [59, 167] width 67 height 12
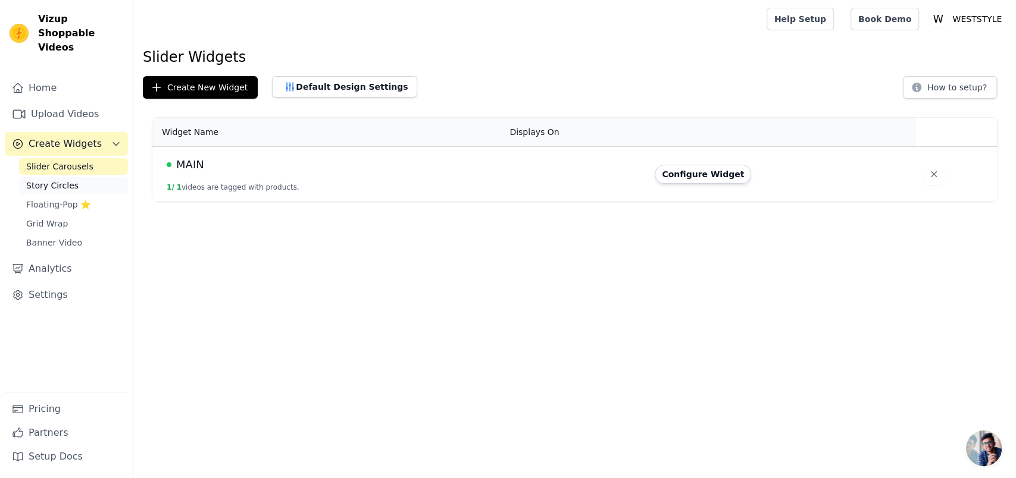
click at [68, 177] on link "Story Circles" at bounding box center [73, 185] width 109 height 17
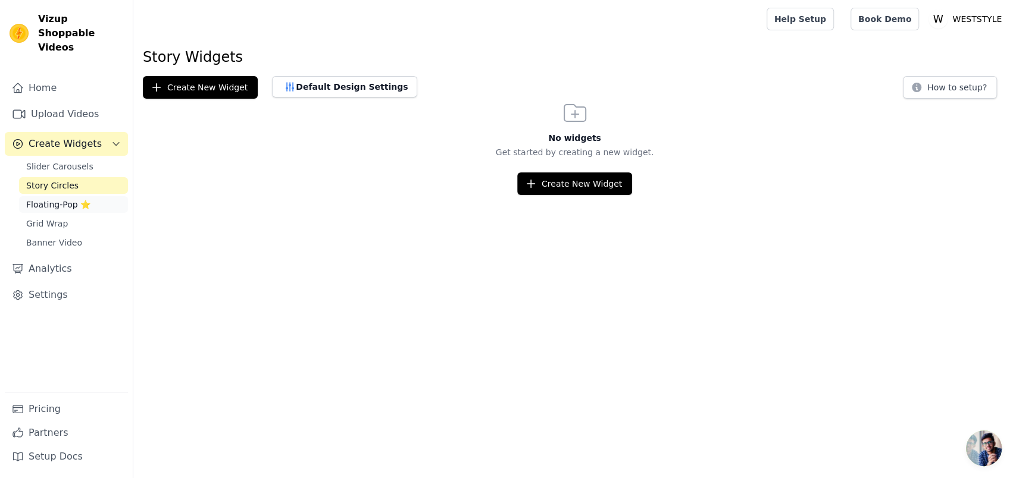
click at [60, 196] on link "Floating-Pop ⭐" at bounding box center [73, 204] width 109 height 17
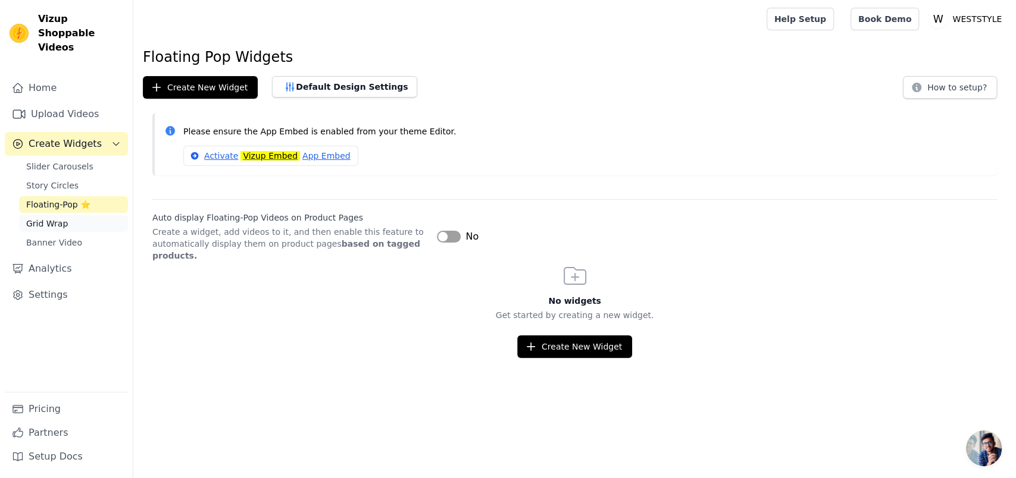
click at [60, 215] on link "Grid Wrap" at bounding box center [73, 223] width 109 height 17
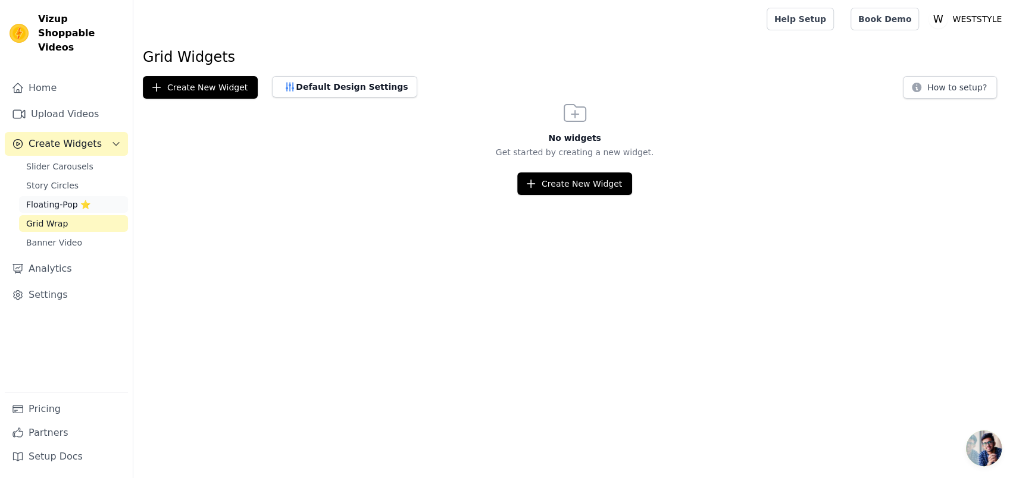
click at [65, 196] on link "Floating-Pop ⭐" at bounding box center [73, 204] width 109 height 17
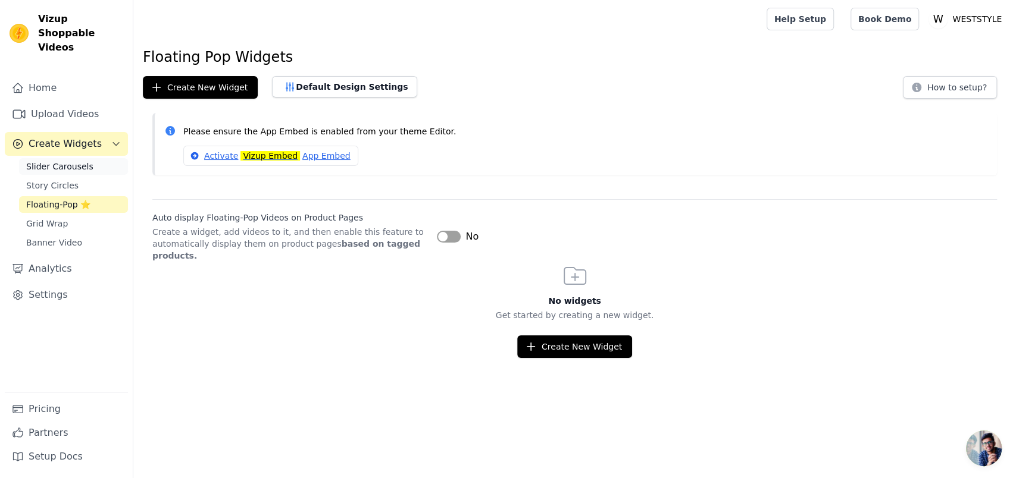
click at [90, 158] on link "Slider Carousels" at bounding box center [73, 166] width 109 height 17
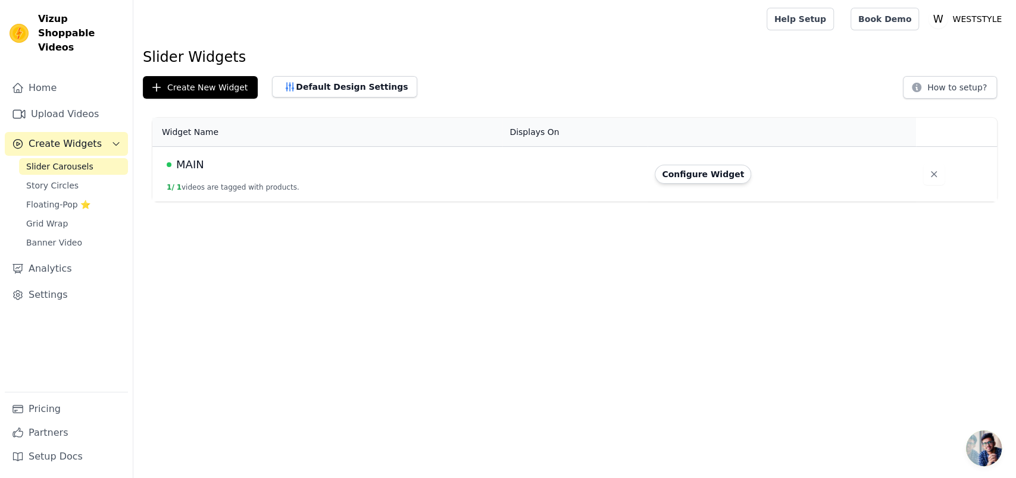
click at [311, 157] on div "MAIN" at bounding box center [331, 165] width 329 height 17
click at [699, 167] on button "Configure Widget" at bounding box center [703, 174] width 96 height 19
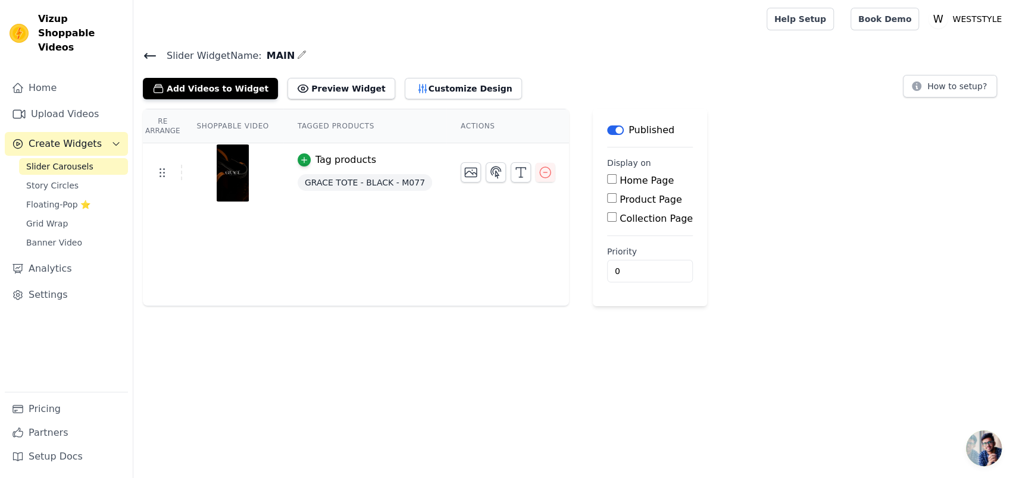
click at [607, 174] on input "Home Page" at bounding box center [612, 179] width 10 height 10
checkbox input "true"
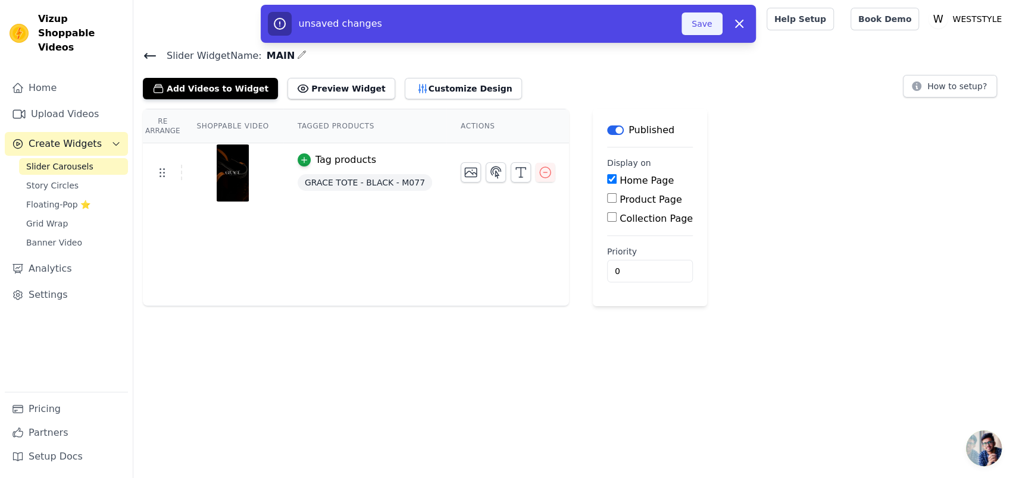
click at [687, 26] on button "Save" at bounding box center [701, 23] width 40 height 23
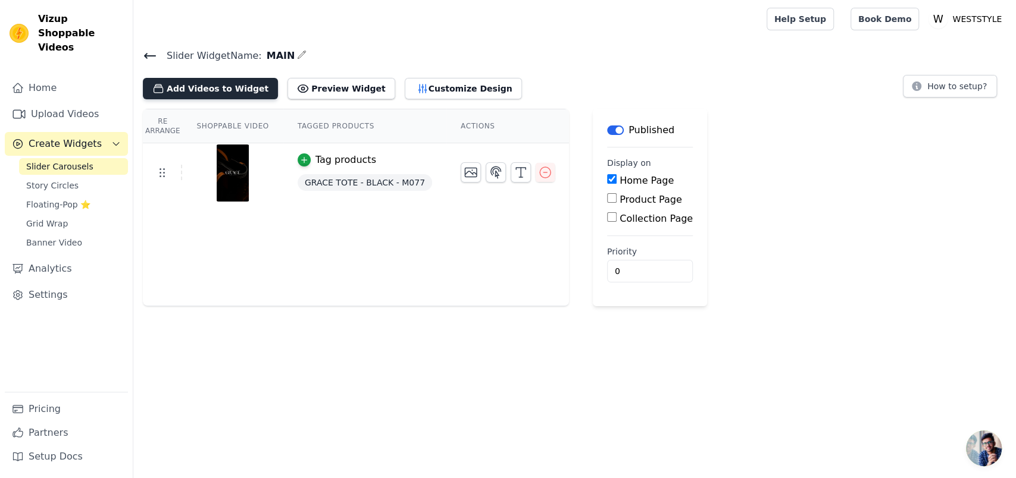
click at [212, 78] on button "Add Videos to Widget" at bounding box center [210, 88] width 135 height 21
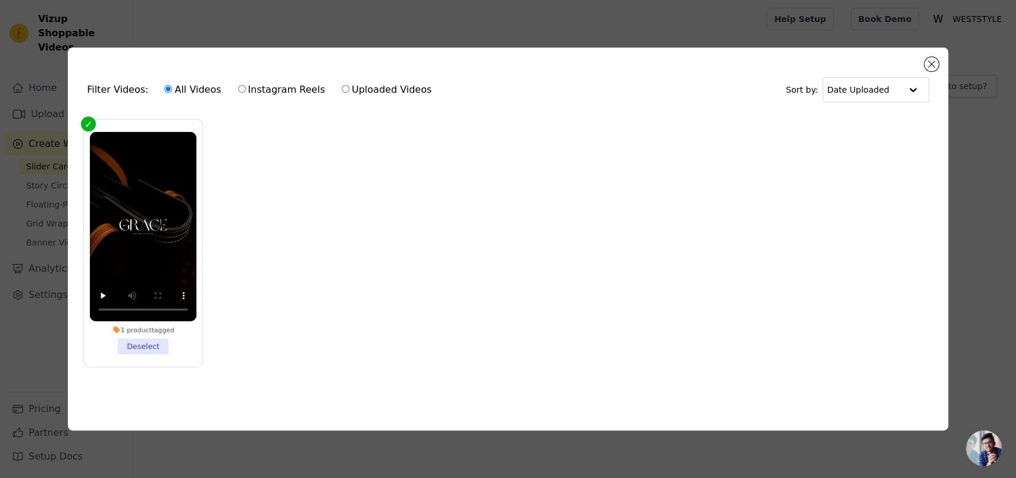
click at [237, 95] on div "All Videos Instagram Reels Uploaded Videos" at bounding box center [298, 89] width 280 height 27
click at [237, 92] on label "Instagram Reels" at bounding box center [281, 89] width 88 height 15
click at [238, 92] on input "Instagram Reels" at bounding box center [242, 89] width 8 height 8
radio input "true"
click at [341, 89] on label "Uploaded Videos" at bounding box center [386, 89] width 91 height 15
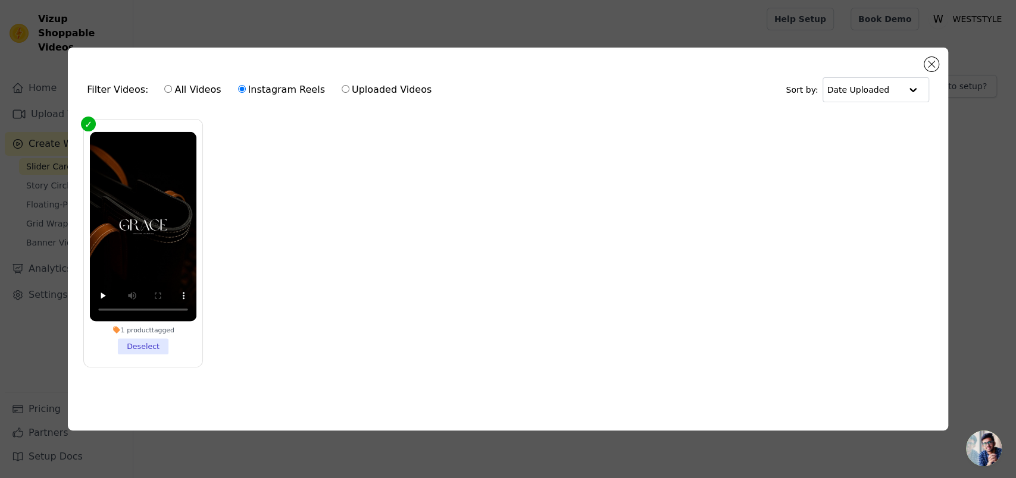
click at [342, 89] on input "Uploaded Videos" at bounding box center [346, 89] width 8 height 8
radio input "true"
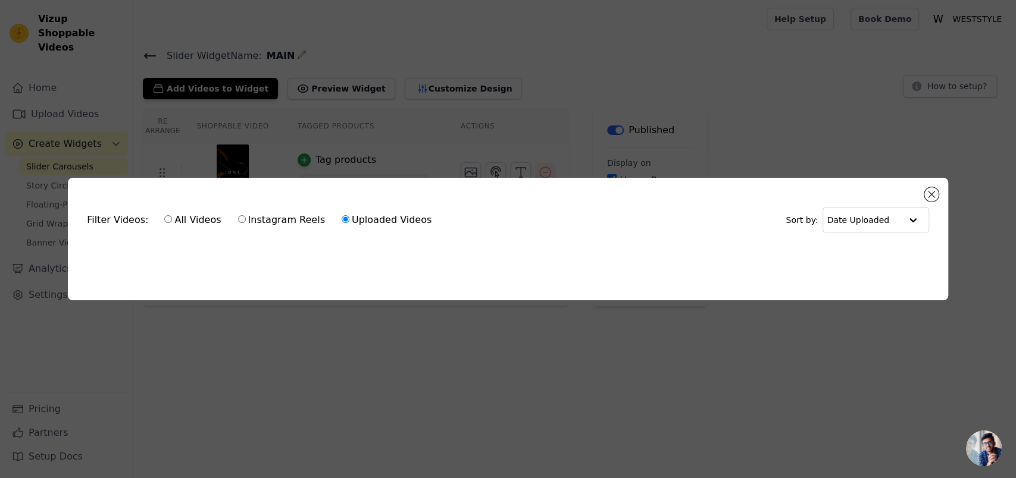
click at [246, 212] on label "Instagram Reels" at bounding box center [281, 219] width 88 height 15
click at [246, 215] on input "Instagram Reels" at bounding box center [242, 219] width 8 height 8
radio input "true"
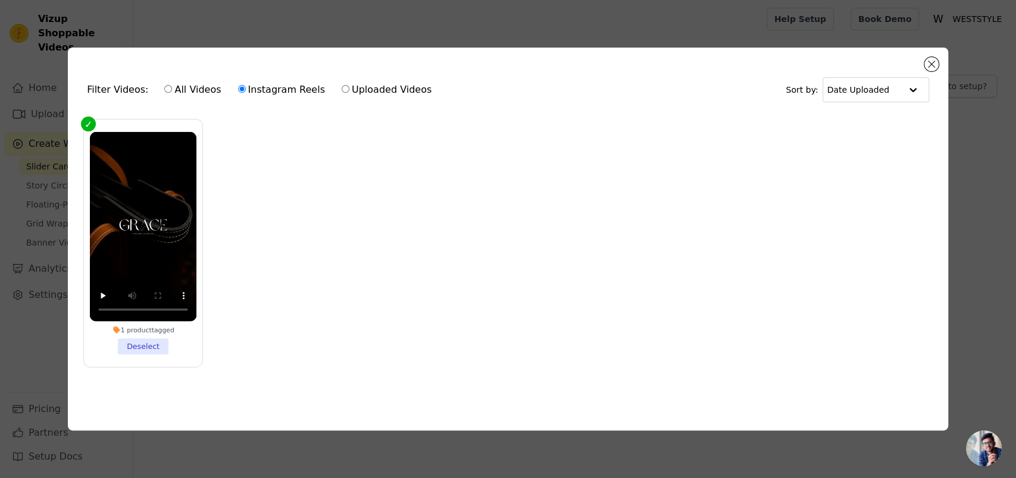
click at [992, 287] on div "Filter Videos: All Videos Instagram Reels Uploaded Videos Sort by: Date Uploade…" at bounding box center [508, 239] width 978 height 421
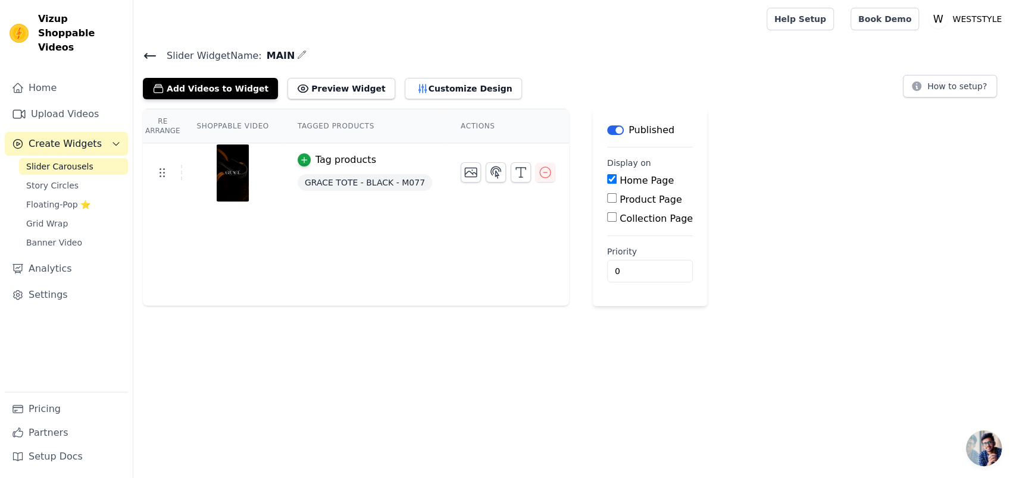
click at [283, 179] on td "Tag products GRACE TOTE - BLACK - M077" at bounding box center [364, 173] width 163 height 60
click at [262, 214] on div "Re Arrange Shoppable Video Tagged Products Actions Tag products GRACE TOTE - BL…" at bounding box center [356, 208] width 426 height 198
drag, startPoint x: 222, startPoint y: 192, endPoint x: 183, endPoint y: 180, distance: 41.2
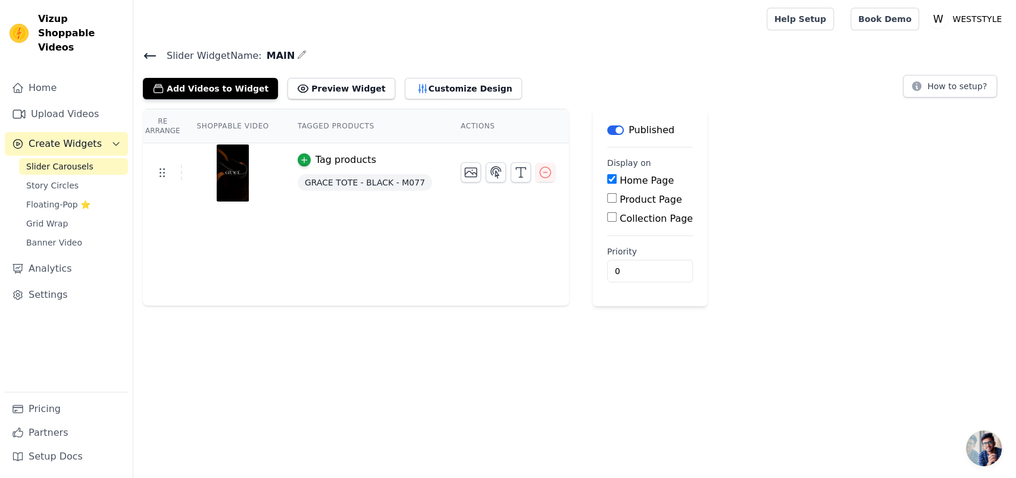
click at [222, 192] on div "Re Arrange Shoppable Video Tagged Products Actions Tag products GRACE TOTE - BL…" at bounding box center [356, 208] width 426 height 198
click at [114, 158] on div "Slider Carousels Story Circles Floating-Pop ⭐ Grid Wrap Banner Video" at bounding box center [73, 204] width 109 height 93
click at [112, 158] on link "Slider Carousels" at bounding box center [73, 166] width 109 height 17
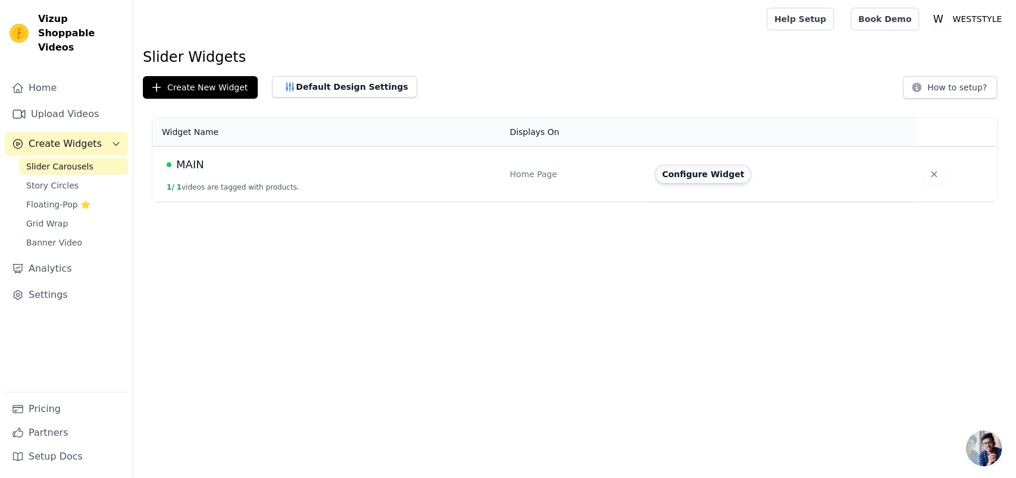
click at [683, 167] on button "Configure Widget" at bounding box center [703, 174] width 96 height 19
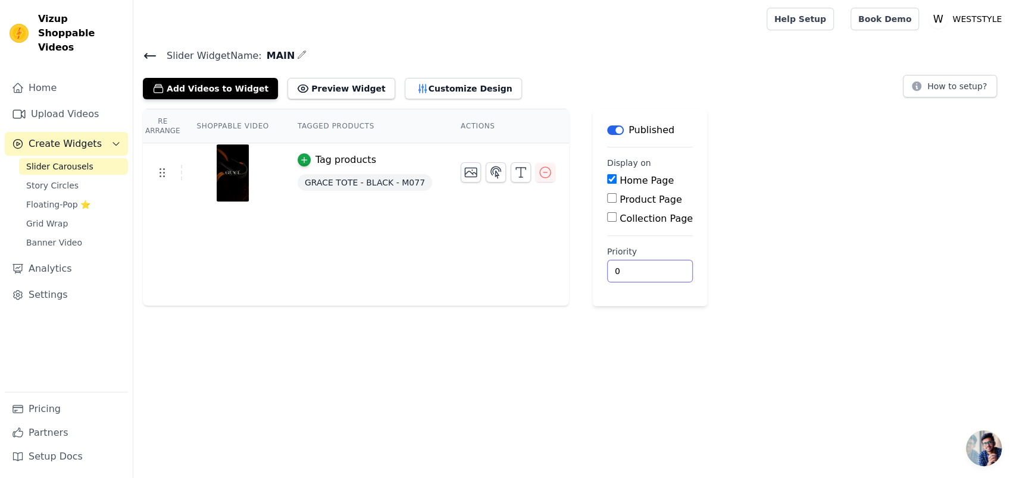
click at [607, 260] on input "0" at bounding box center [650, 271] width 86 height 23
click at [208, 91] on button "Add Videos to Widget" at bounding box center [210, 88] width 135 height 21
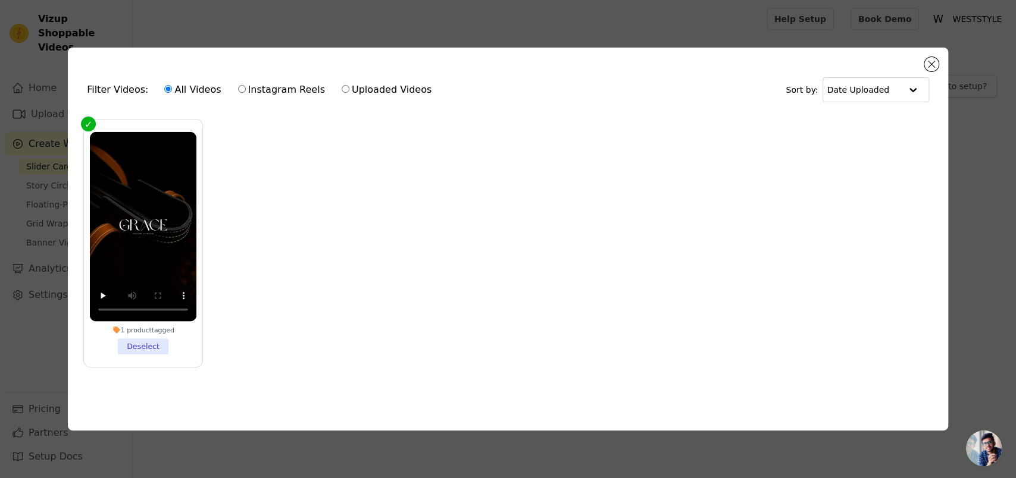
click at [695, 14] on div "Filter Videos: All Videos Instagram Reels Uploaded Videos Sort by: Date Uploade…" at bounding box center [508, 239] width 1016 height 478
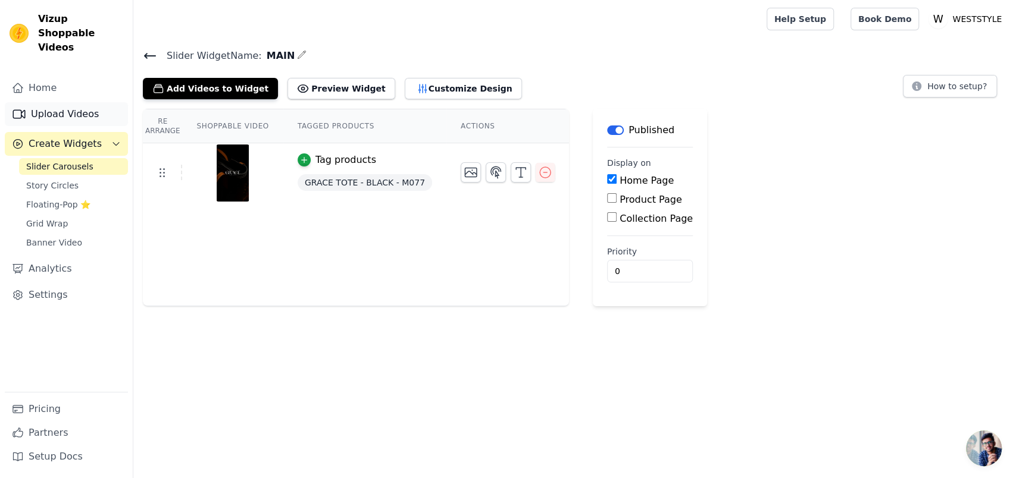
click at [62, 102] on link "Upload Videos" at bounding box center [66, 114] width 123 height 24
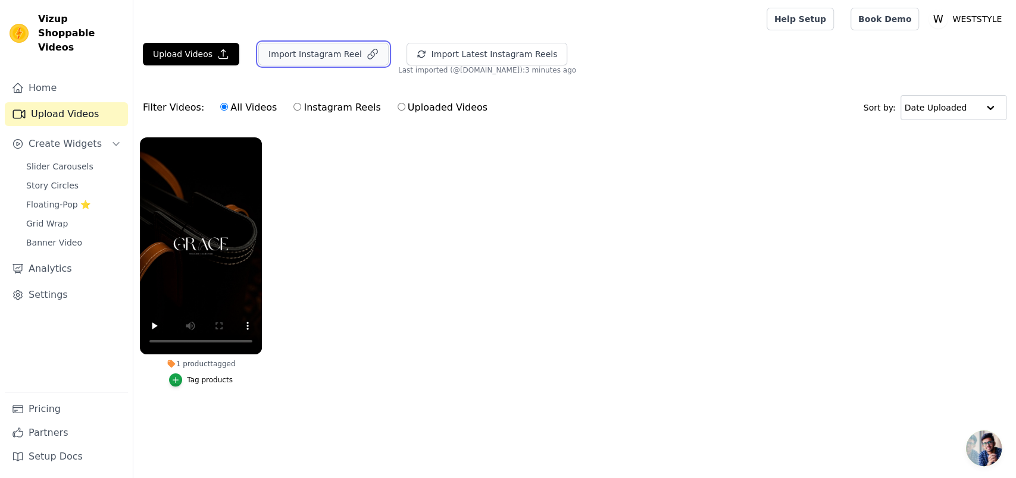
click at [318, 51] on button "Import Instagram Reel" at bounding box center [323, 54] width 130 height 23
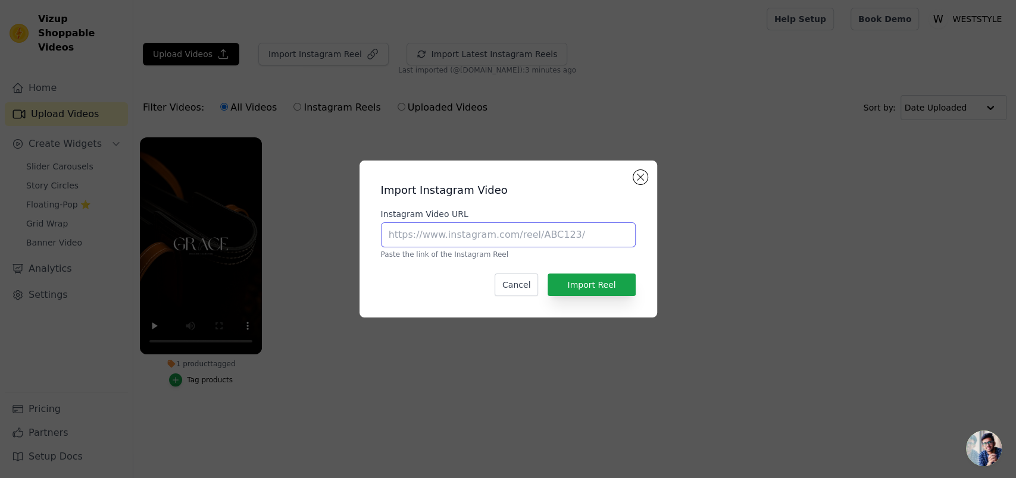
click at [452, 236] on input "Instagram Video URL" at bounding box center [508, 235] width 255 height 25
paste input "https://www.instagram.com/reel/DOEBTByAT4P/"
type input "https://www.instagram.com/reel/DOEBTByAT4P/"
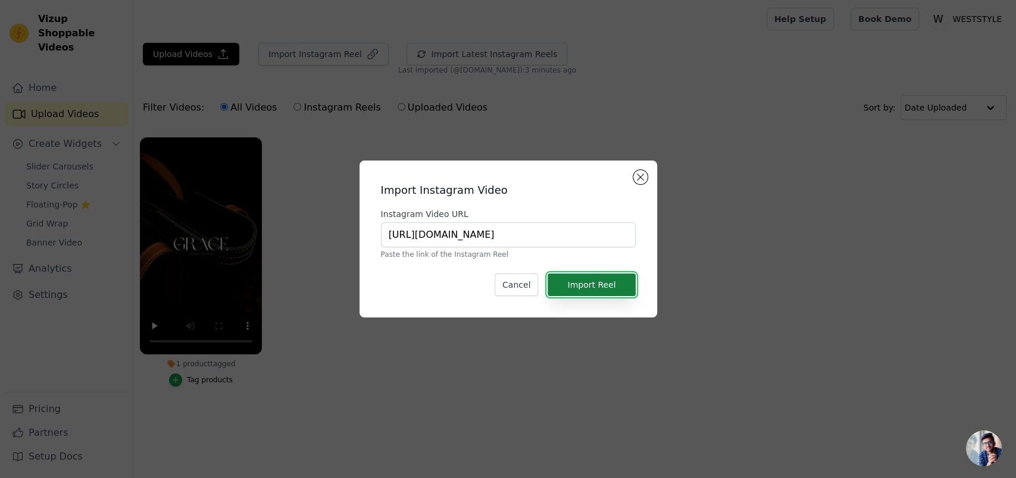
click at [590, 286] on button "Import Reel" at bounding box center [591, 285] width 87 height 23
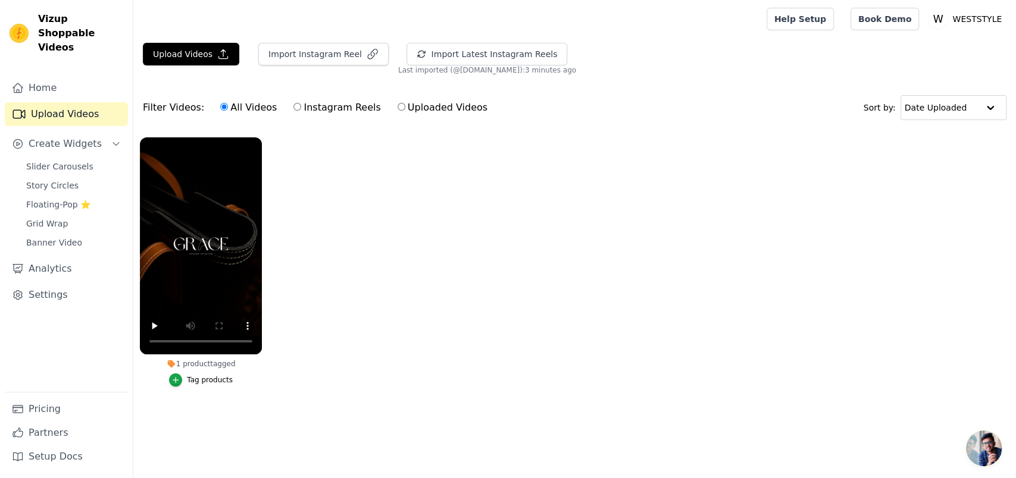
click at [301, 94] on div "All Videos Instagram Reels Uploaded Videos" at bounding box center [354, 107] width 280 height 27
click at [297, 100] on label "Instagram Reels" at bounding box center [337, 107] width 88 height 15
click at [297, 103] on input "Instagram Reels" at bounding box center [297, 107] width 8 height 8
radio input "true"
click at [397, 102] on label "Uploaded Videos" at bounding box center [442, 107] width 91 height 15
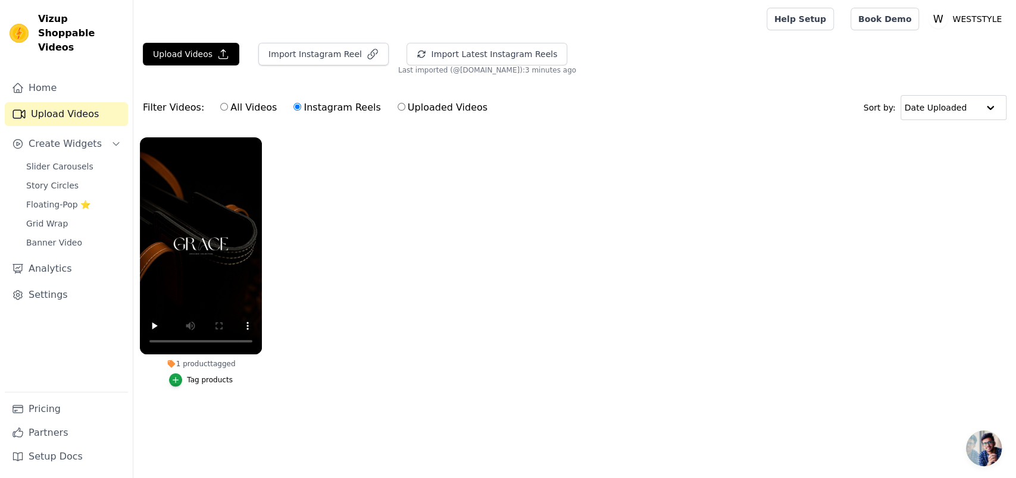
click at [398, 103] on input "Uploaded Videos" at bounding box center [402, 107] width 8 height 8
radio input "true"
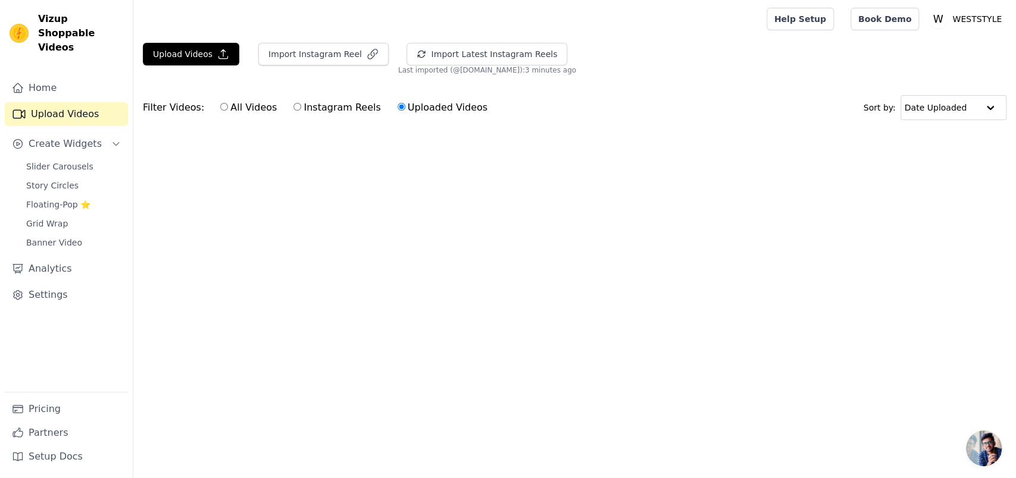
click at [314, 107] on label "Instagram Reels" at bounding box center [337, 107] width 88 height 15
click at [301, 107] on input "Instagram Reels" at bounding box center [297, 107] width 8 height 8
radio input "true"
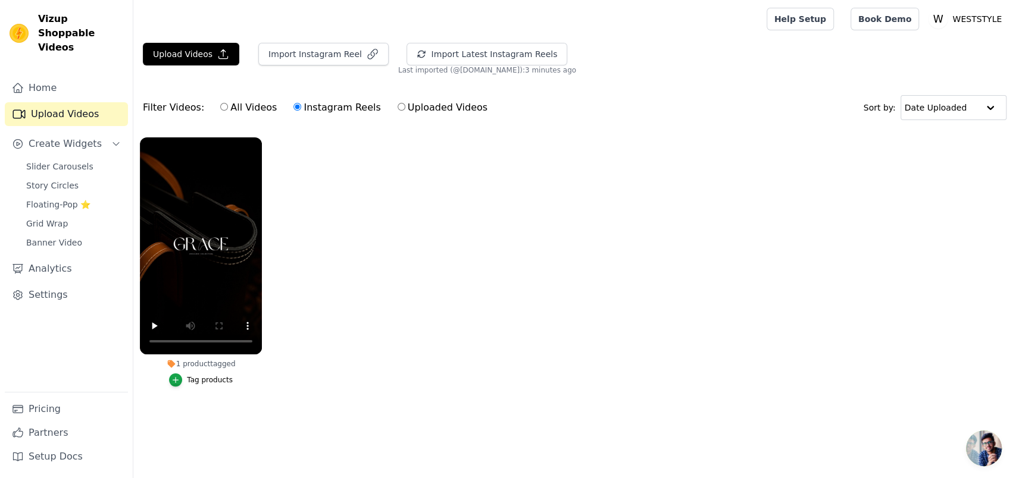
click at [234, 100] on label "All Videos" at bounding box center [249, 107] width 58 height 15
click at [228, 103] on input "All Videos" at bounding box center [224, 107] width 8 height 8
radio input "true"
click at [406, 44] on button "Import Latest Instagram Reels" at bounding box center [486, 54] width 161 height 23
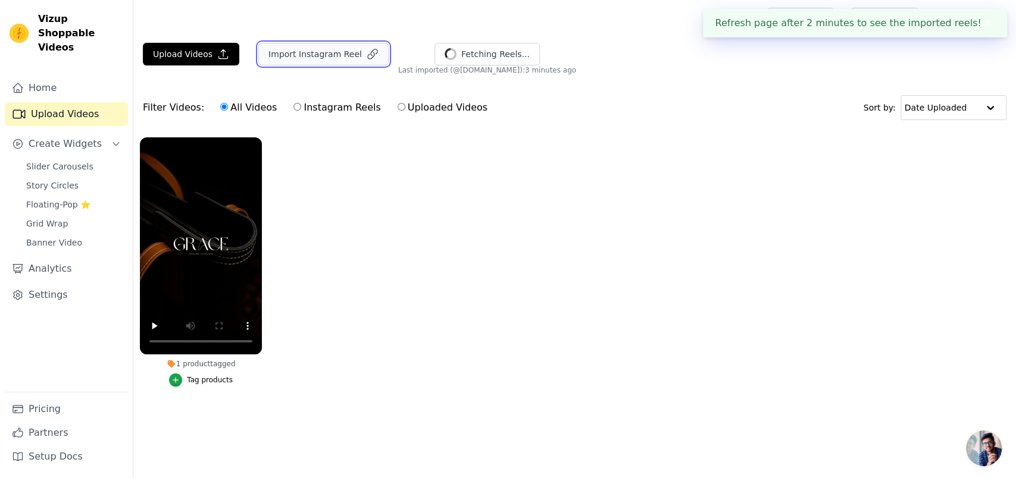
click at [314, 55] on button "Import Instagram Reel" at bounding box center [323, 54] width 130 height 23
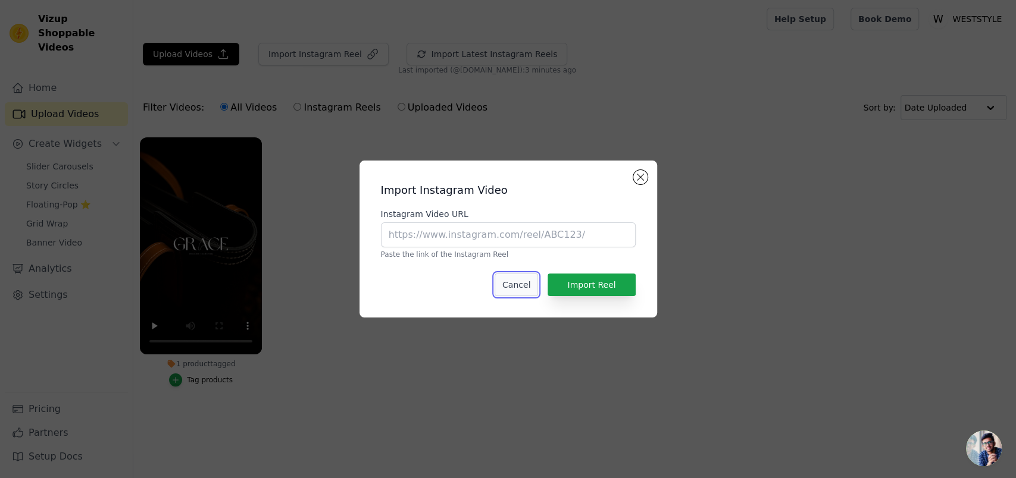
click at [538, 286] on button "Cancel" at bounding box center [516, 285] width 43 height 23
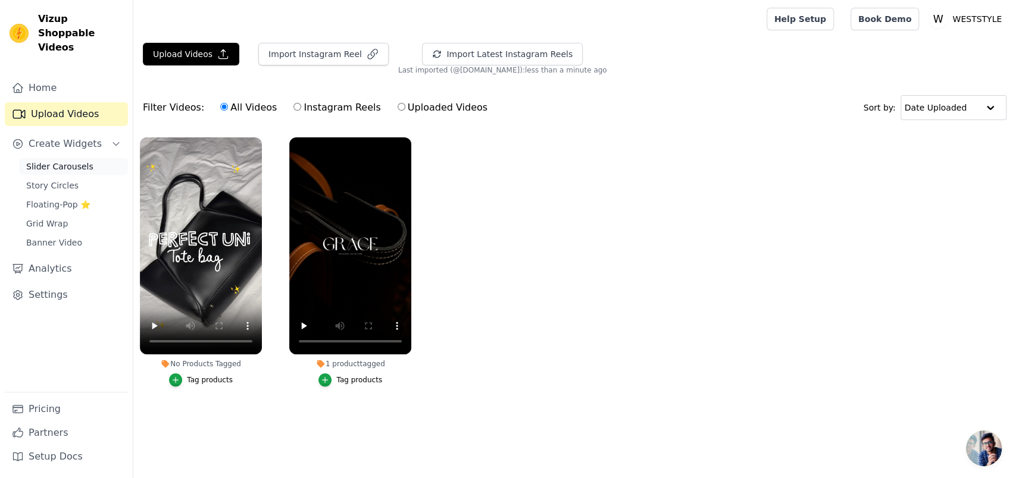
click at [71, 161] on span "Slider Carousels" at bounding box center [59, 167] width 67 height 12
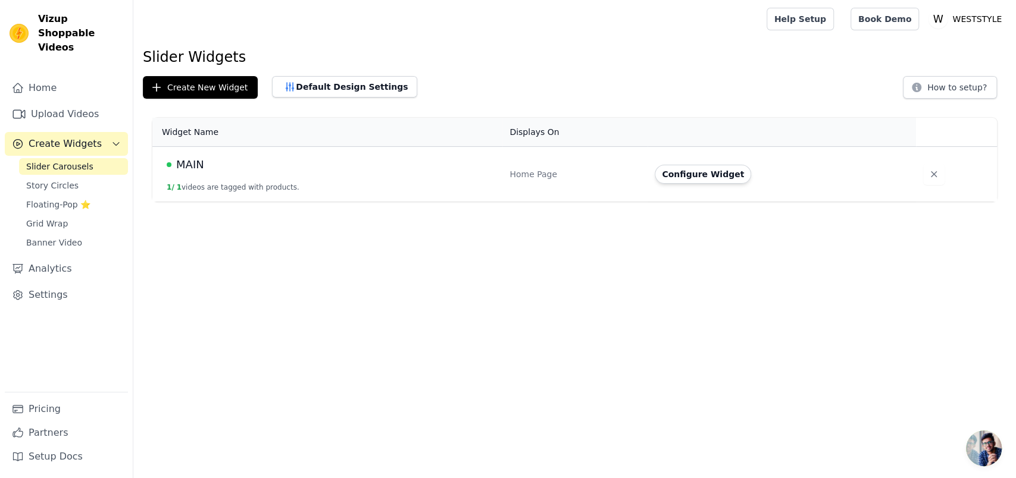
click at [466, 165] on td "MAIN 1 / 1 videos are tagged with products." at bounding box center [327, 174] width 350 height 55
click at [283, 164] on td "MAIN 1 / 1 videos are tagged with products." at bounding box center [327, 174] width 350 height 55
click at [176, 162] on td "MAIN 1 / 1 videos are tagged with products." at bounding box center [327, 174] width 350 height 55
click at [176, 162] on span "MAIN" at bounding box center [190, 165] width 28 height 17
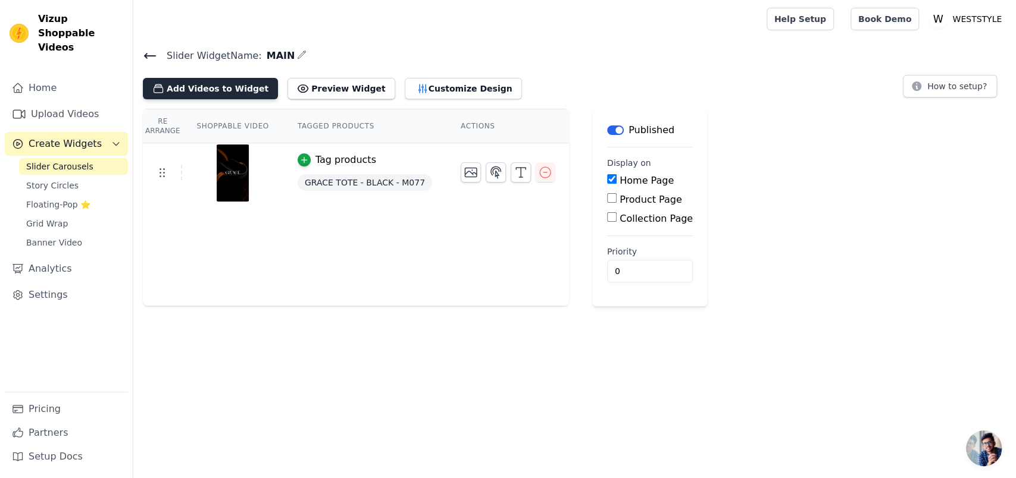
click at [216, 80] on button "Add Videos to Widget" at bounding box center [210, 88] width 135 height 21
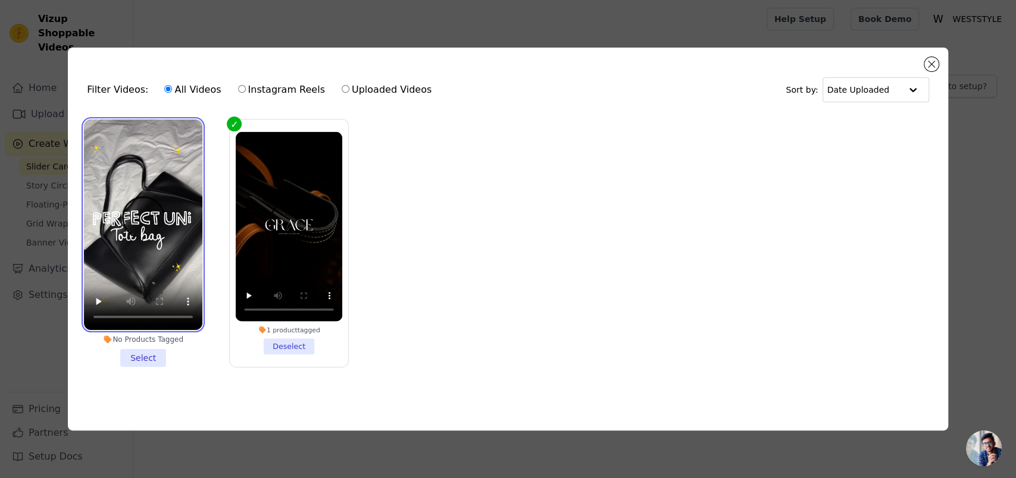
click at [181, 198] on video at bounding box center [143, 225] width 118 height 211
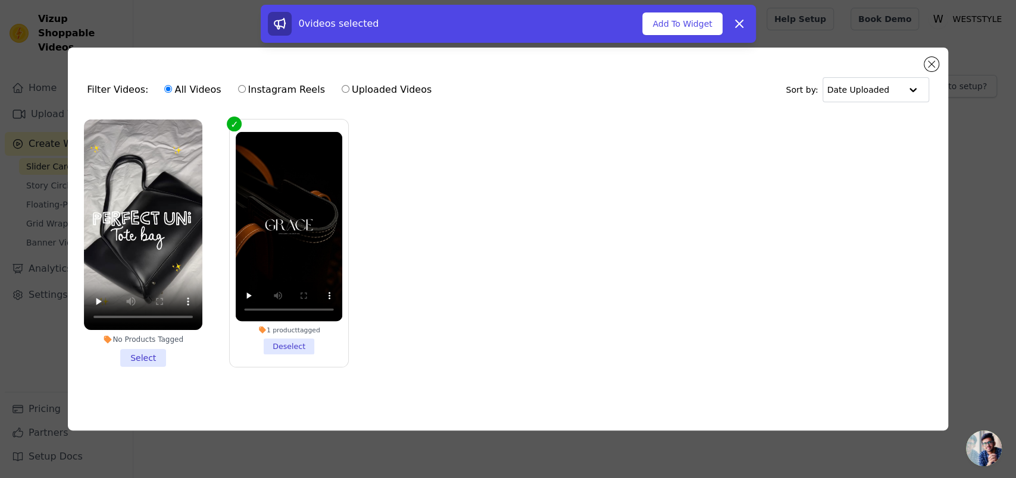
click at [139, 350] on li "No Products Tagged Select" at bounding box center [143, 244] width 118 height 248
click at [0, 0] on input "No Products Tagged Select" at bounding box center [0, 0] width 0 height 0
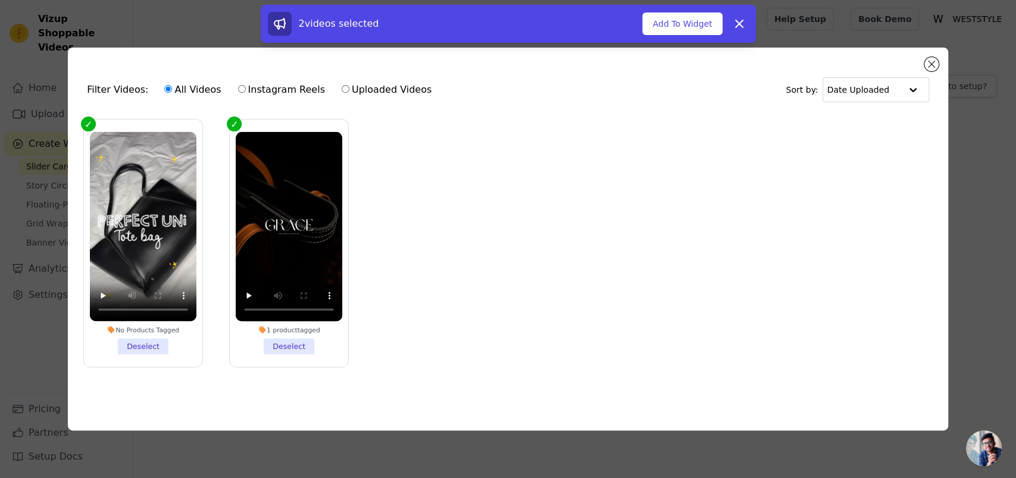
click at [146, 326] on div "No Products Tagged" at bounding box center [143, 330] width 107 height 8
click at [0, 0] on input "No Products Tagged Deselect" at bounding box center [0, 0] width 0 height 0
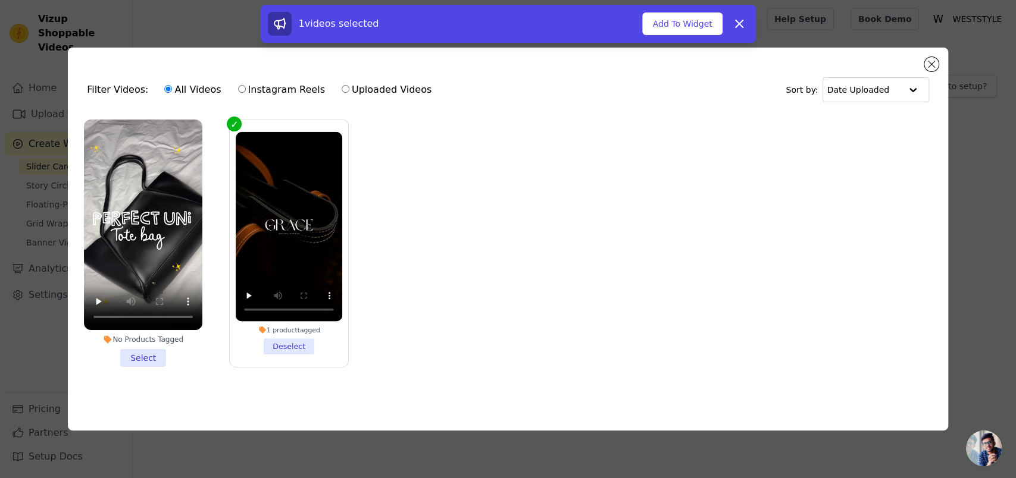
click at [175, 340] on div "No Products Tagged" at bounding box center [143, 340] width 118 height 10
click at [0, 0] on input "No Products Tagged Select" at bounding box center [0, 0] width 0 height 0
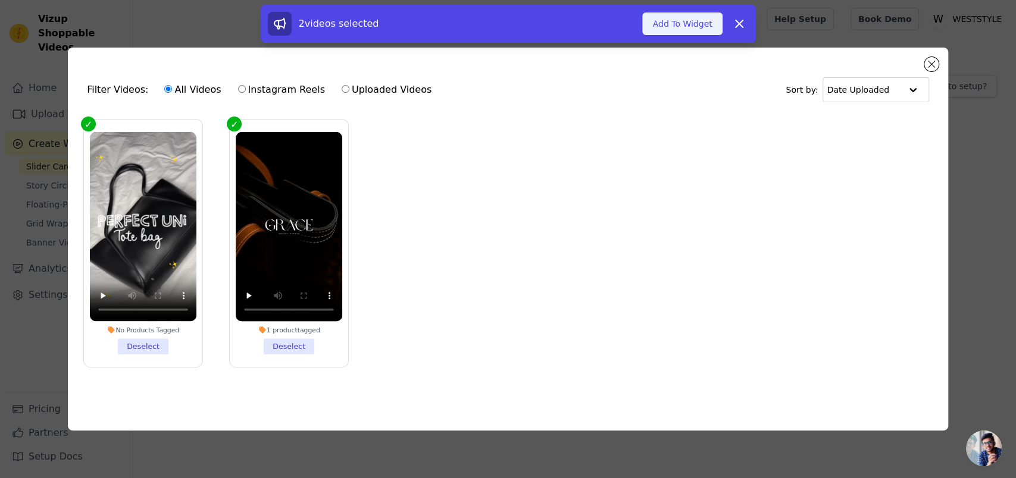
click at [696, 21] on button "Add To Widget" at bounding box center [682, 23] width 80 height 23
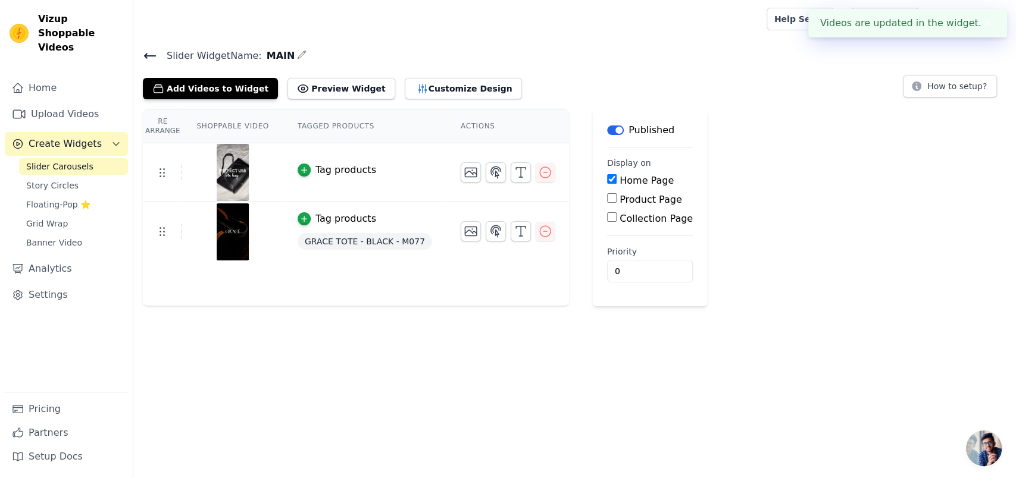
click at [298, 163] on button "Tag products" at bounding box center [337, 170] width 79 height 14
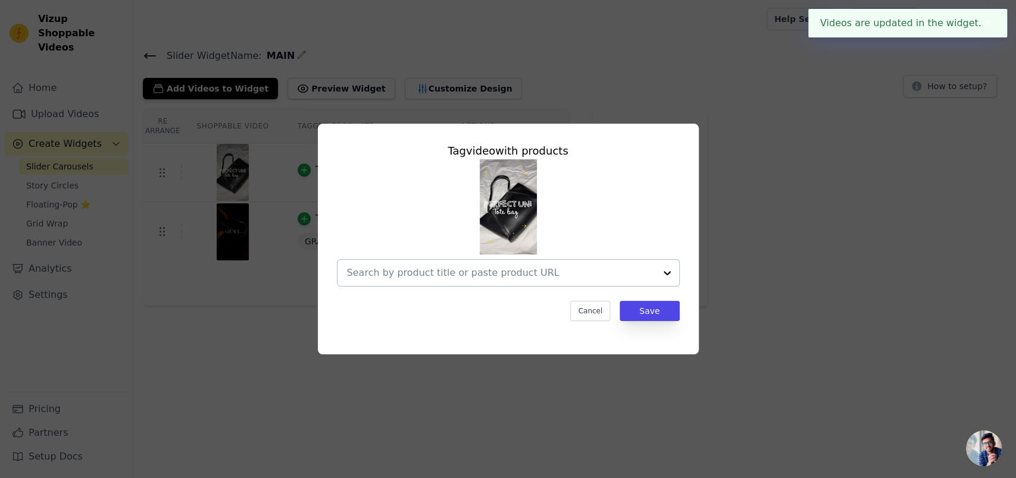
click at [446, 271] on input "text" at bounding box center [501, 273] width 308 height 14
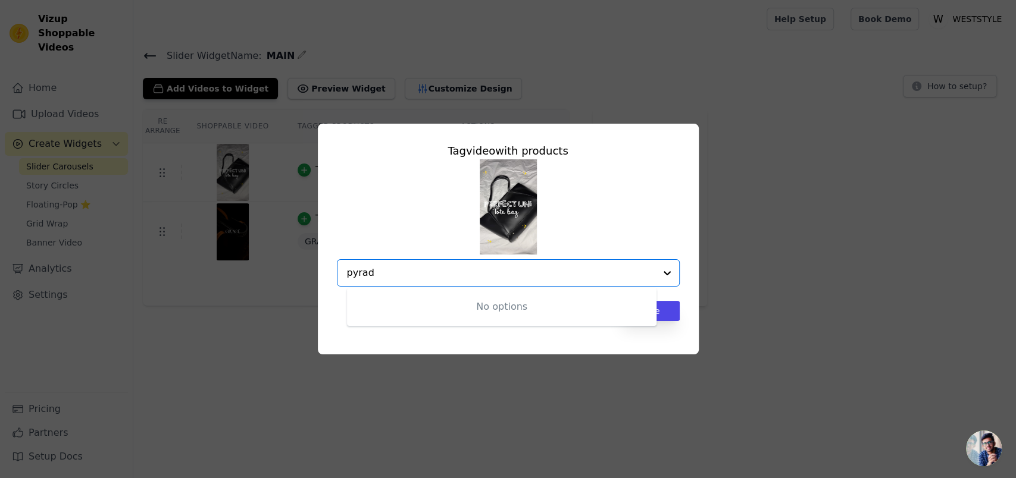
type input "pyra"
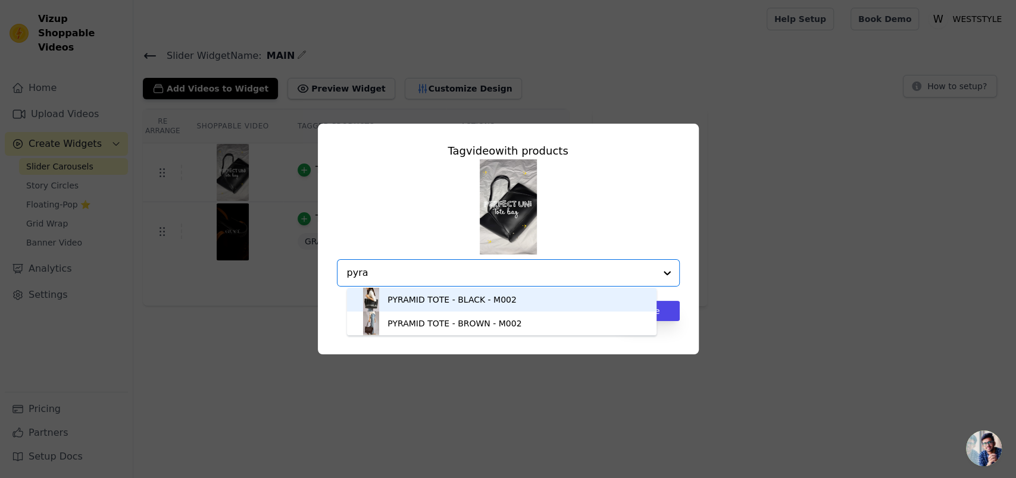
click at [448, 302] on div "PYRAMID TOTE - BLACK - M002" at bounding box center [451, 300] width 129 height 12
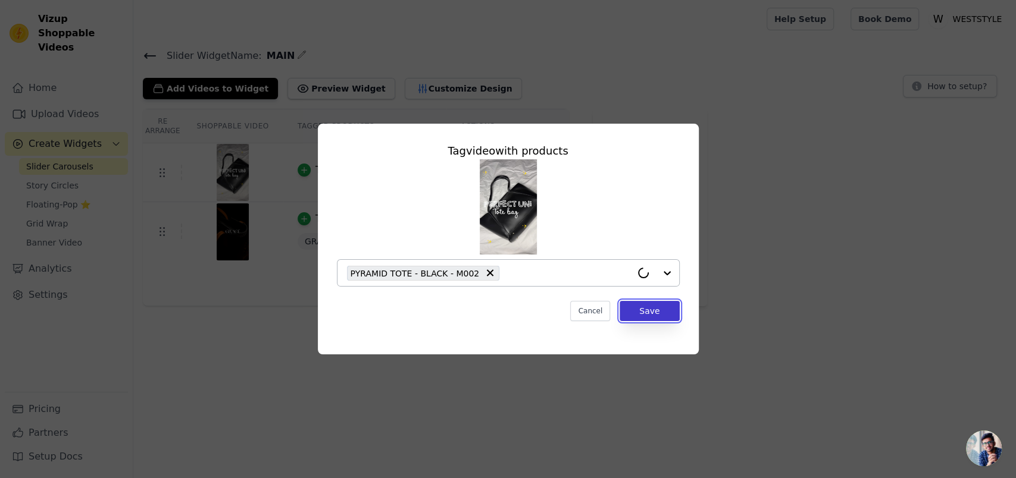
click at [642, 312] on button "Save" at bounding box center [650, 311] width 60 height 20
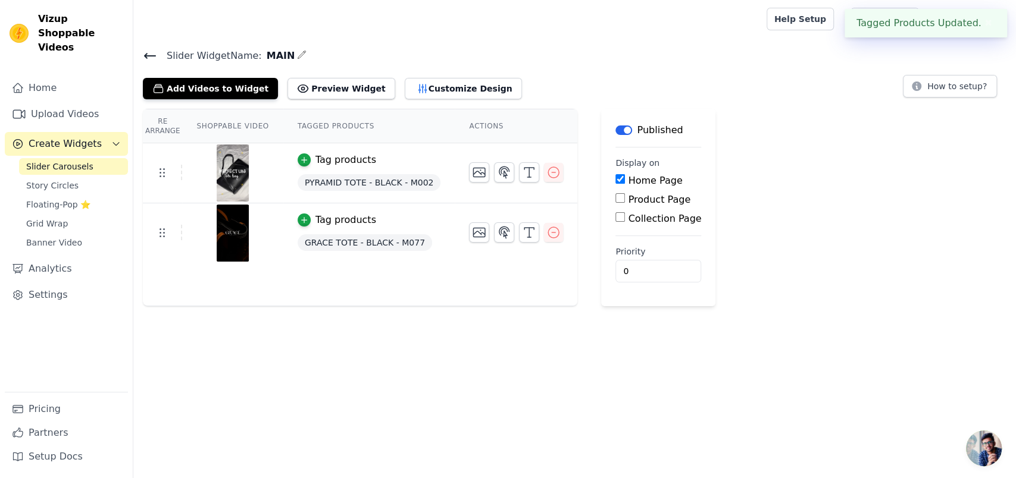
click at [85, 137] on span "Create Widgets" at bounding box center [65, 144] width 73 height 14
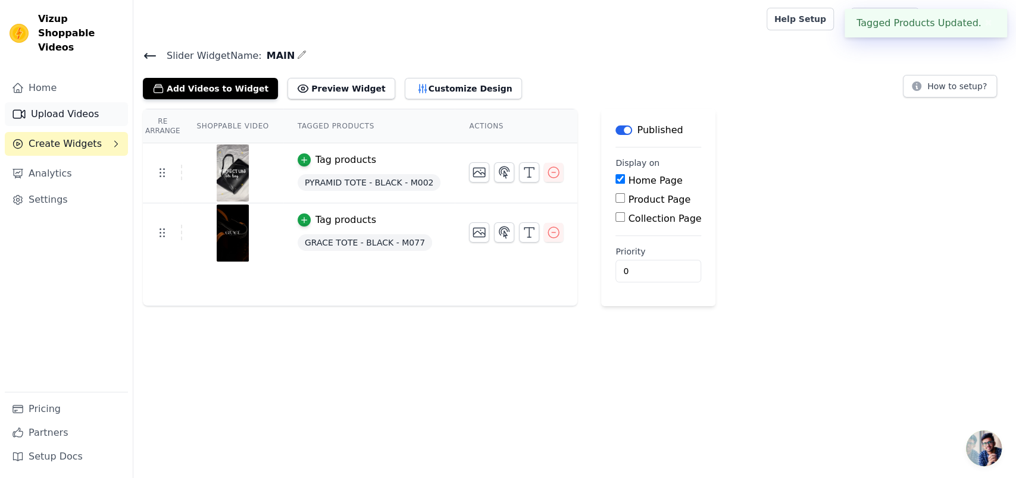
click at [45, 102] on link "Upload Videos" at bounding box center [66, 114] width 123 height 24
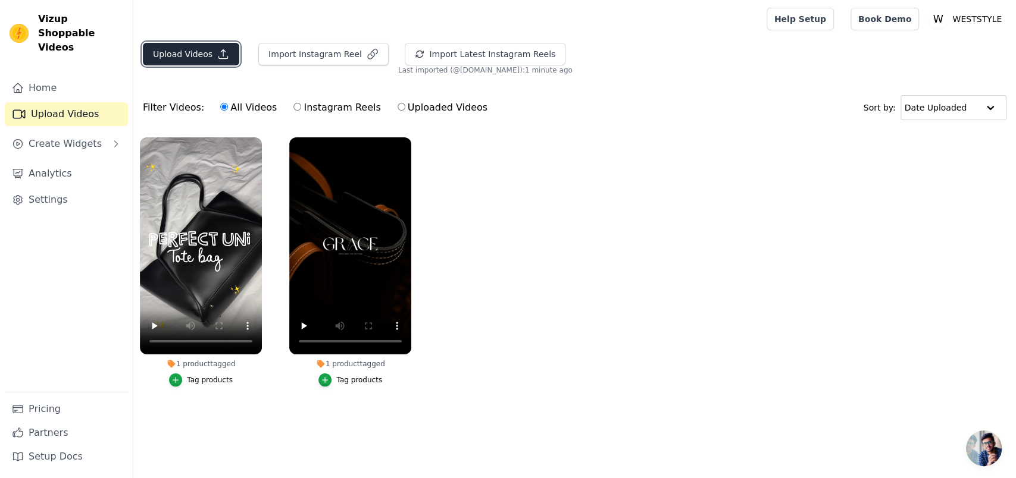
click at [179, 58] on button "Upload Videos" at bounding box center [191, 54] width 96 height 23
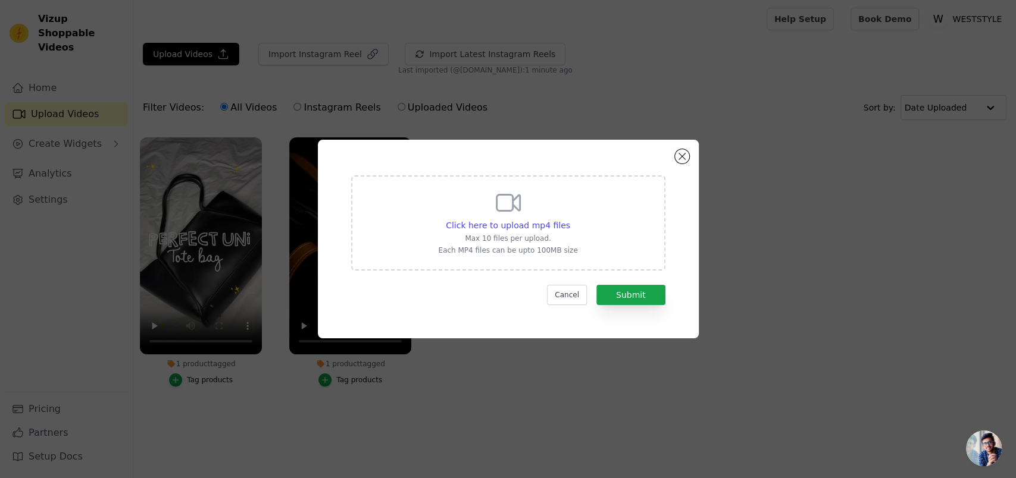
click at [279, 55] on div "Click here to upload mp4 files Max 10 files per upload. Each MP4 files can be u…" at bounding box center [508, 239] width 1016 height 478
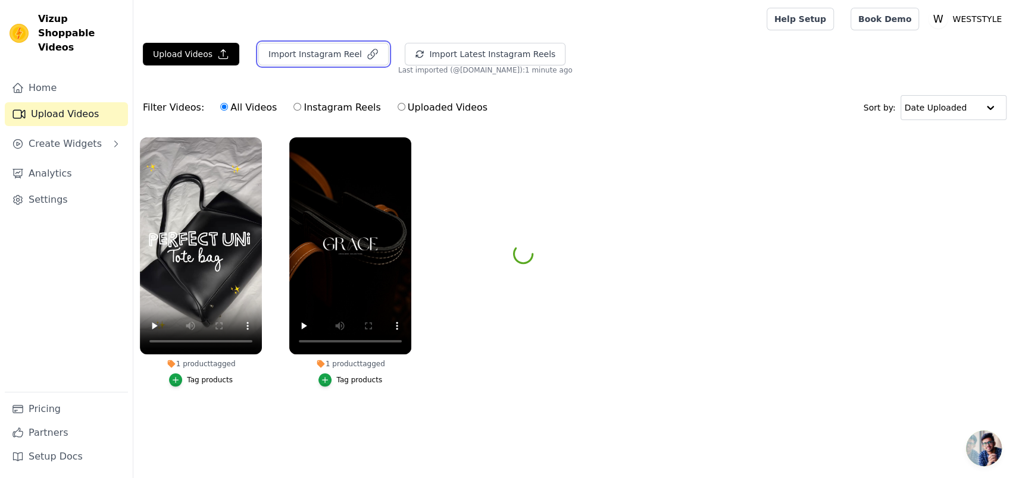
click at [279, 55] on button "Import Instagram Reel" at bounding box center [323, 54] width 130 height 23
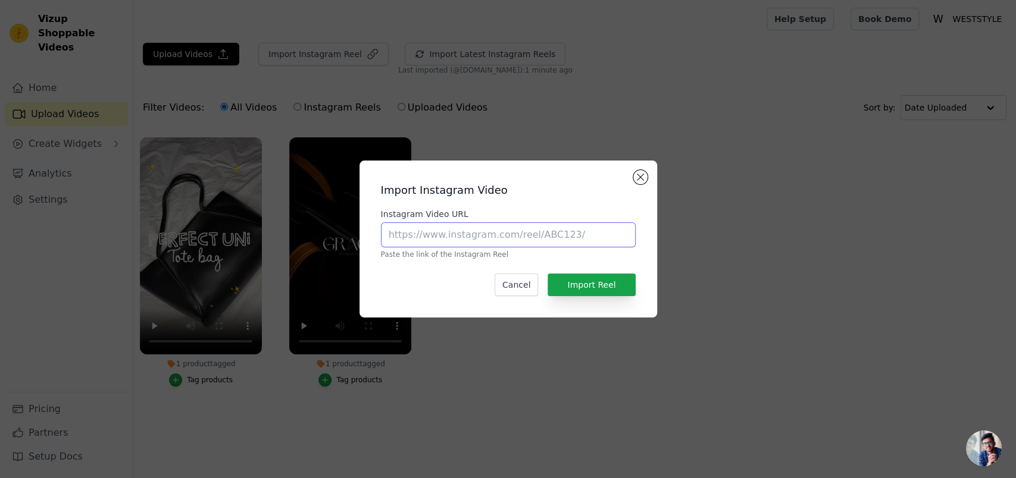
click at [486, 242] on input "Instagram Video URL" at bounding box center [508, 235] width 255 height 25
paste input "https://www.instagram.com/reel/DNiBpIytuhN/"
type input "https://www.instagram.com/reel/DNiBpIytuhN/"
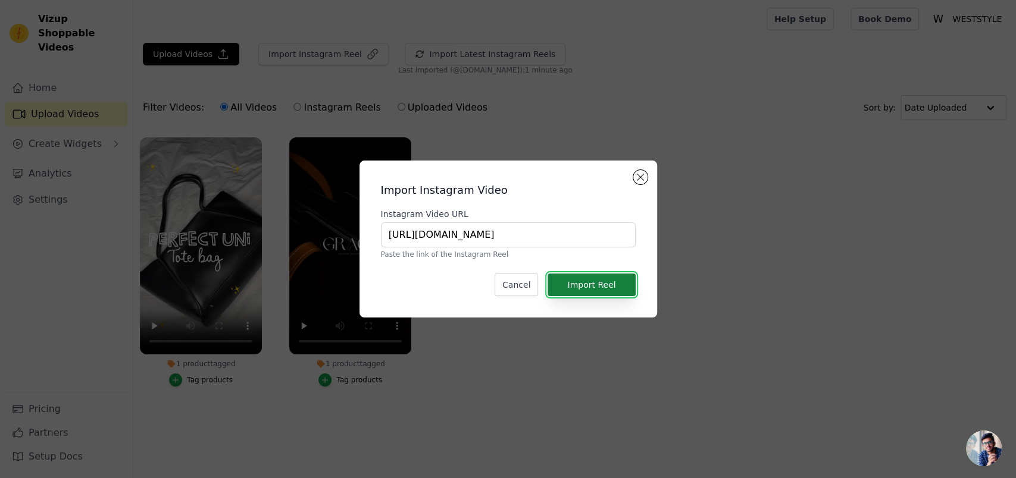
click at [605, 278] on button "Import Reel" at bounding box center [591, 285] width 87 height 23
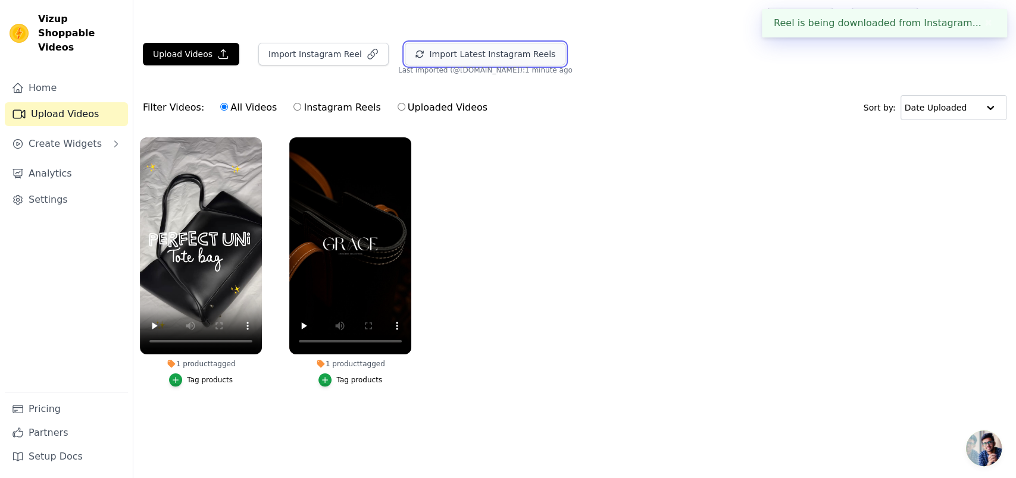
click at [470, 57] on button "Import Latest Instagram Reels" at bounding box center [485, 54] width 161 height 23
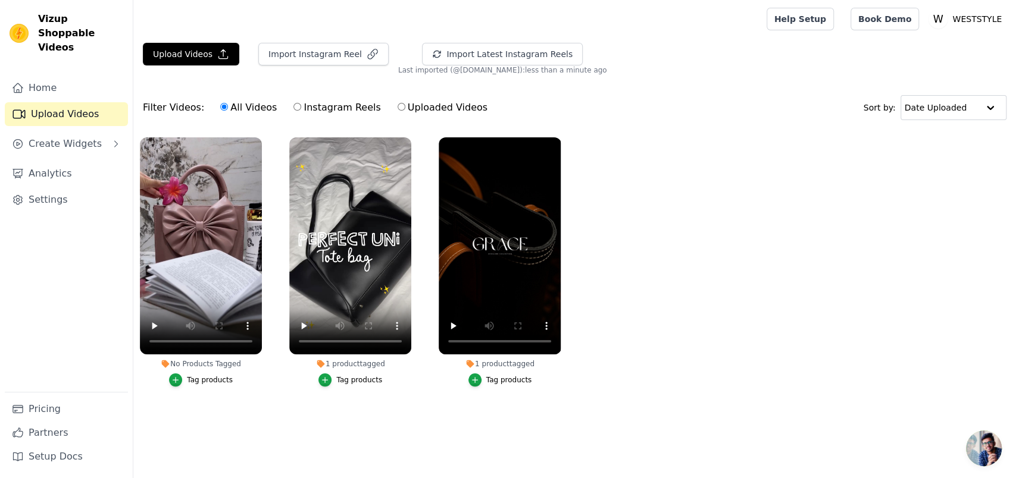
click at [189, 376] on div "Tag products" at bounding box center [210, 381] width 46 height 10
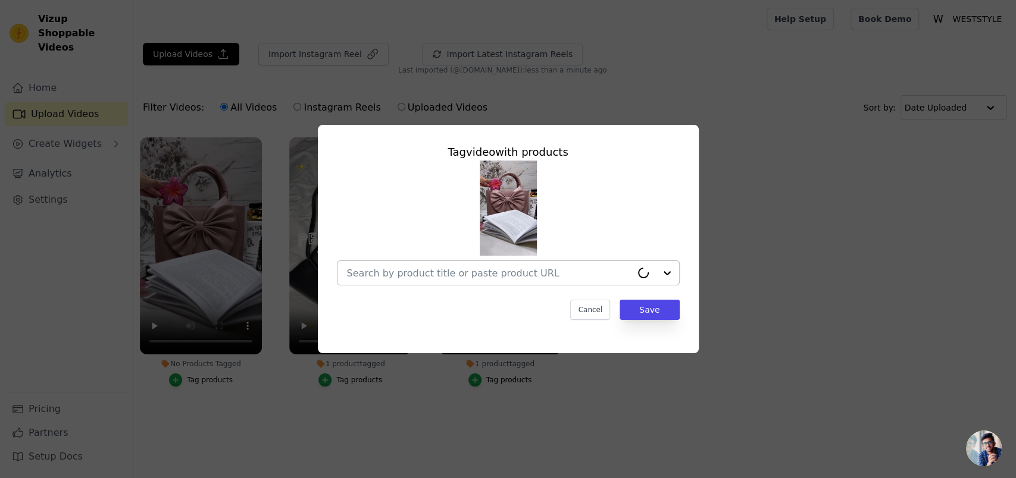
click at [446, 281] on div at bounding box center [489, 273] width 284 height 24
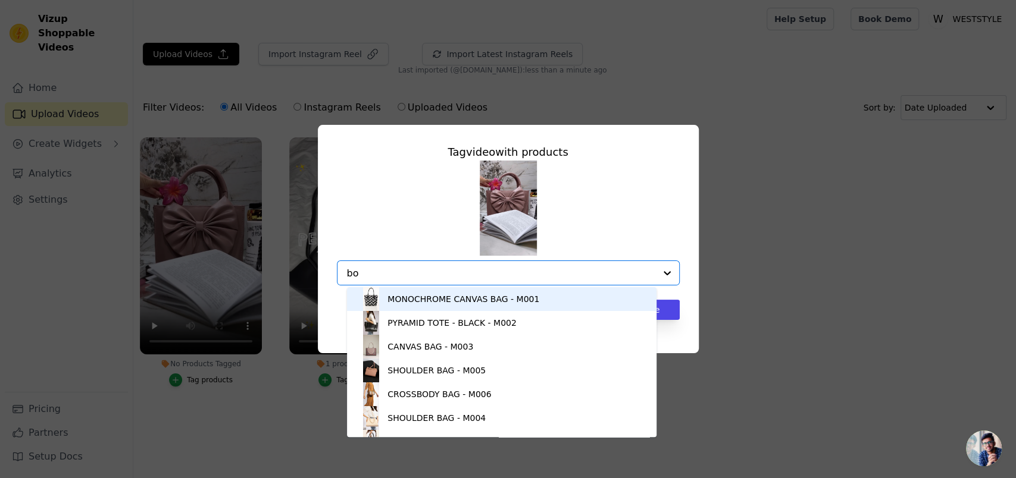
type input "bow"
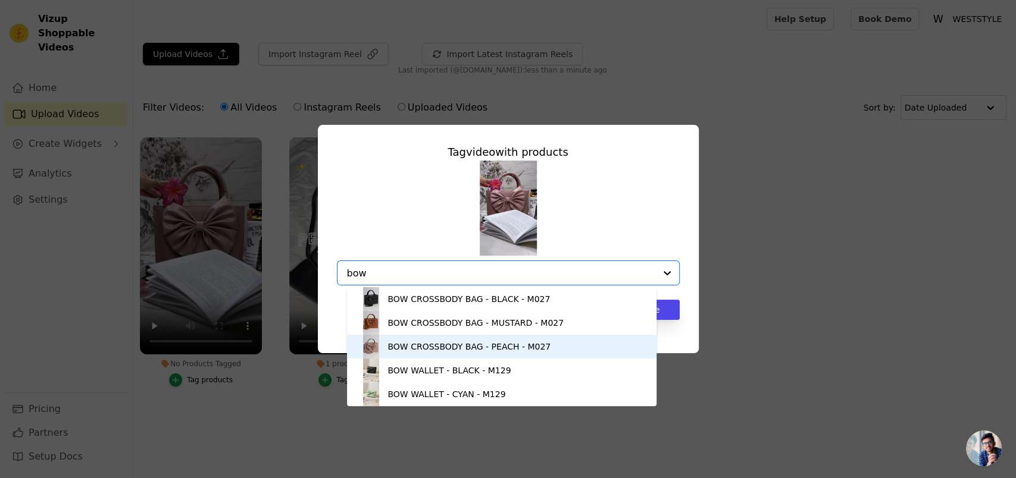
click at [459, 345] on div "BOW CROSSBODY BAG - PEACH - M027" at bounding box center [468, 347] width 163 height 12
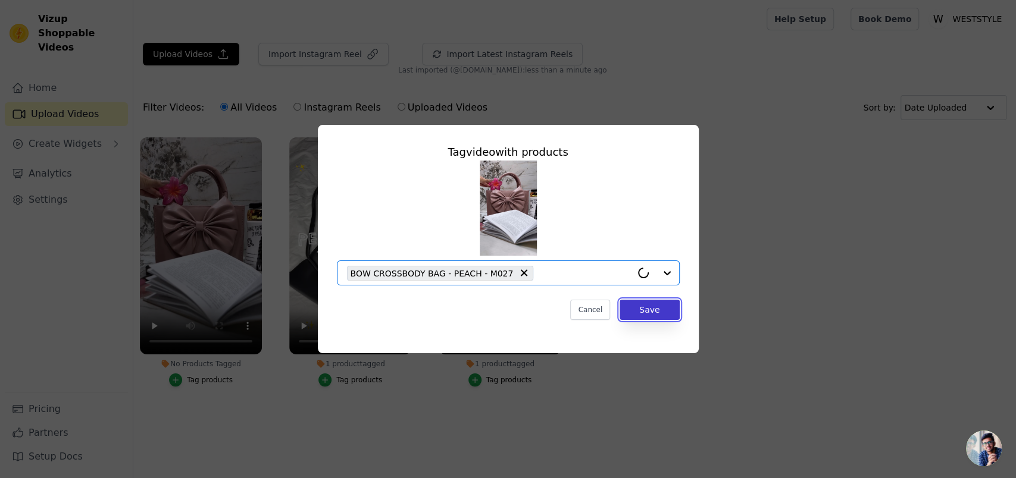
click at [646, 311] on button "Save" at bounding box center [650, 310] width 60 height 20
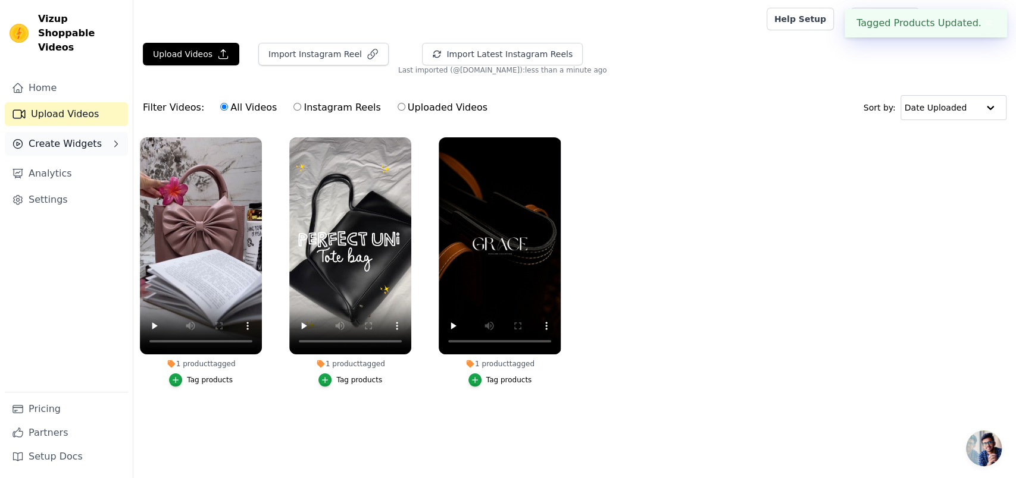
click at [86, 137] on span "Create Widgets" at bounding box center [65, 144] width 73 height 14
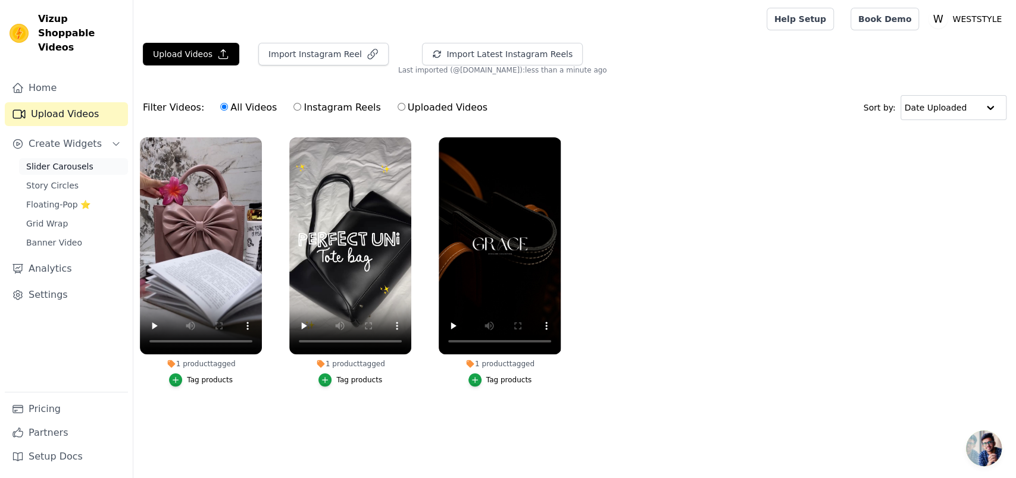
click at [77, 161] on span "Slider Carousels" at bounding box center [59, 167] width 67 height 12
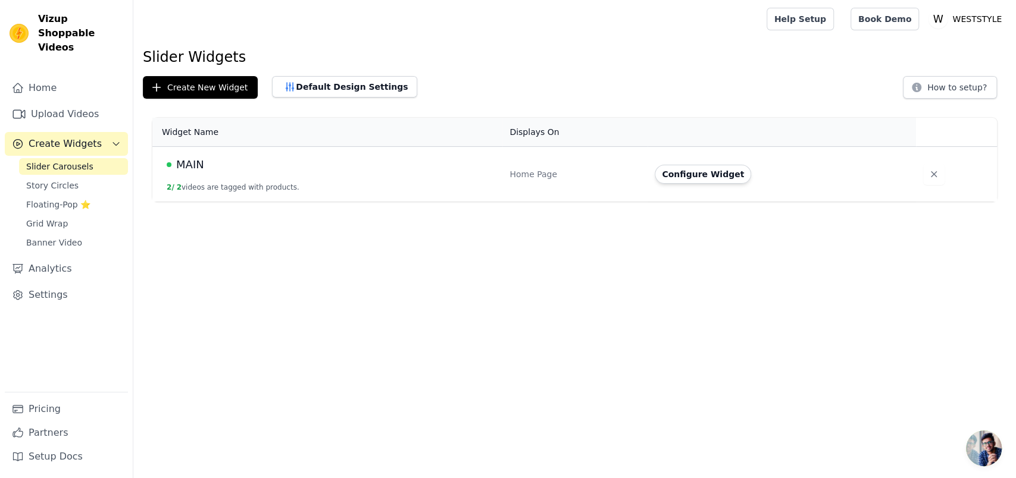
drag, startPoint x: 270, startPoint y: 157, endPoint x: 298, endPoint y: 159, distance: 28.6
click at [298, 159] on div "MAIN" at bounding box center [331, 165] width 329 height 17
click at [640, 168] on div "Home Page" at bounding box center [574, 174] width 131 height 12
click at [675, 167] on button "Configure Widget" at bounding box center [703, 174] width 96 height 19
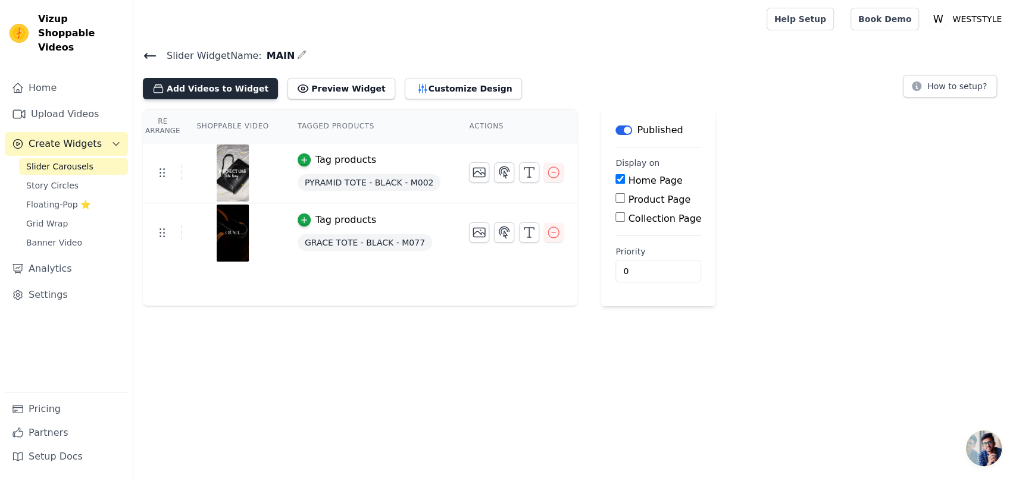
click at [184, 89] on button "Add Videos to Widget" at bounding box center [210, 88] width 135 height 21
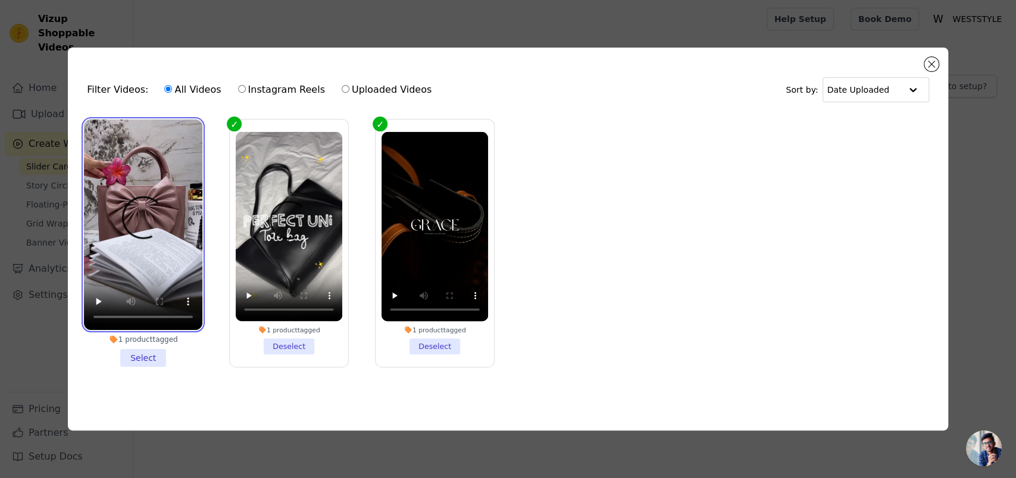
click at [194, 164] on video at bounding box center [143, 225] width 118 height 211
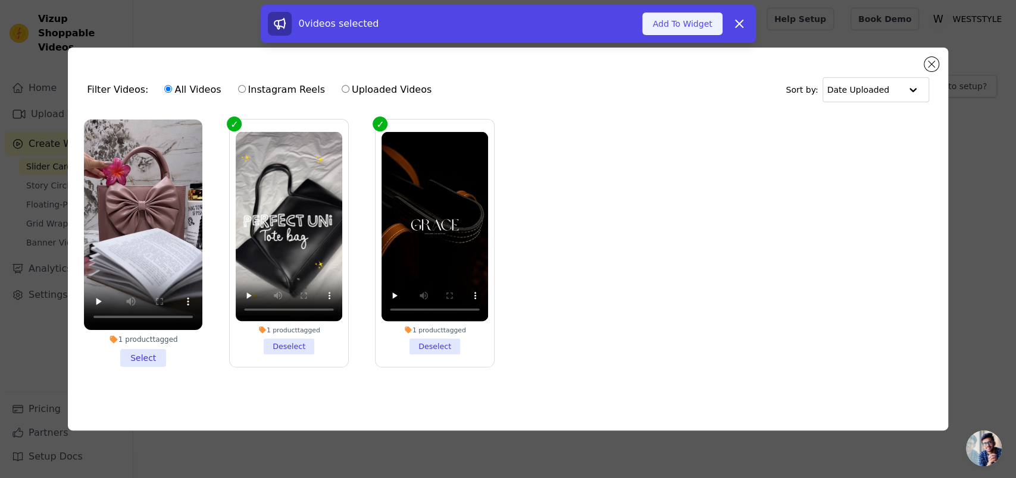
click at [664, 22] on button "Add To Widget" at bounding box center [682, 23] width 80 height 23
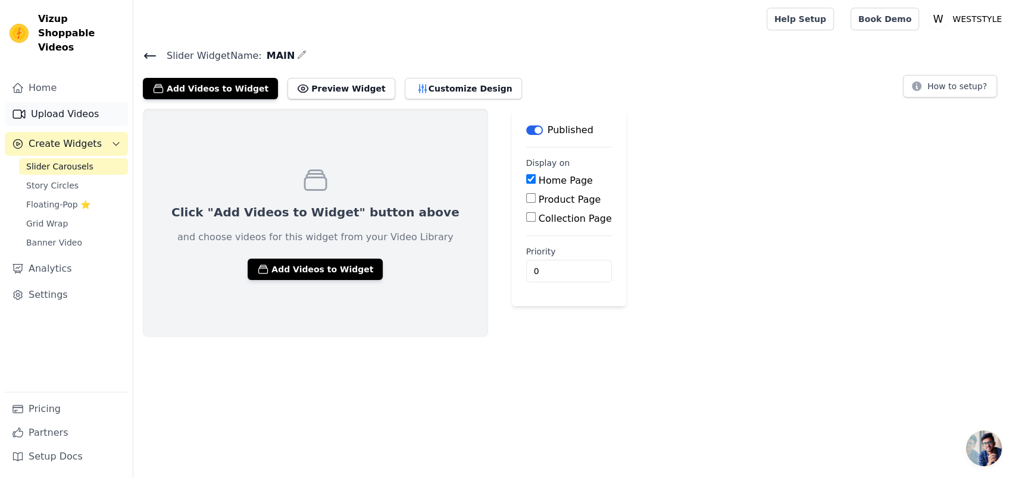
click at [78, 102] on link "Upload Videos" at bounding box center [66, 114] width 123 height 24
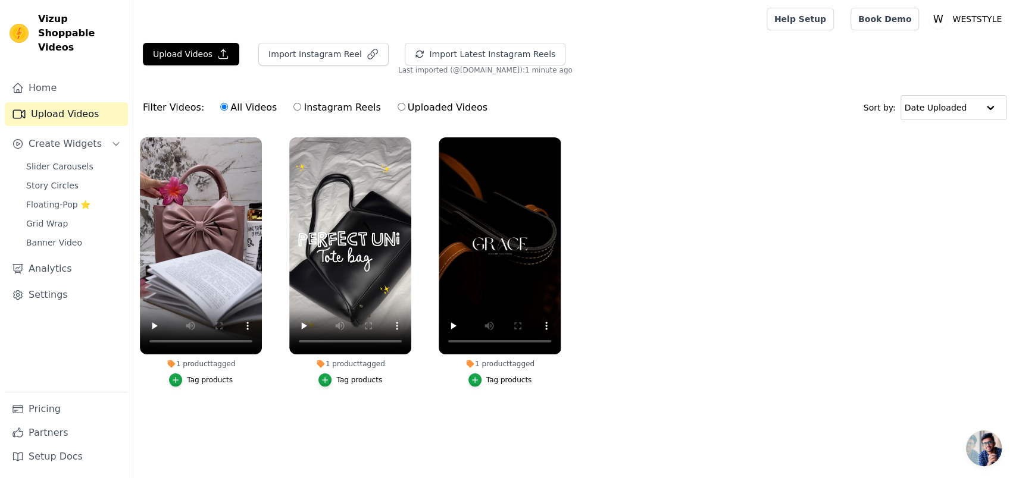
click at [317, 64] on div "Import Instagram Reel" at bounding box center [319, 59] width 140 height 32
click at [314, 57] on button "Import Instagram Reel" at bounding box center [323, 54] width 130 height 23
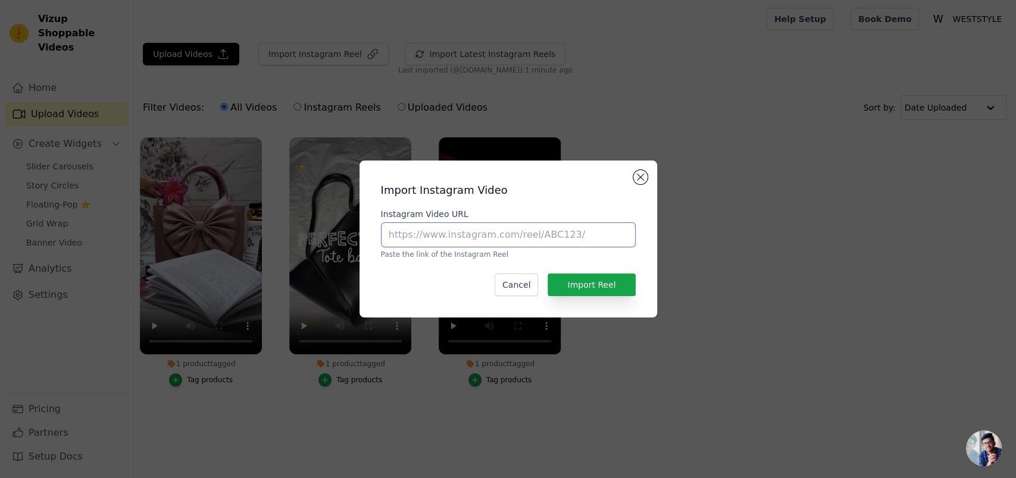
click at [453, 242] on input "Instagram Video URL" at bounding box center [508, 235] width 255 height 25
paste input "https://www.instagram.com/reel/DN0JvLqWOE1/"
type input "https://www.instagram.com/reel/DN0JvLqWOE1/"
click at [593, 293] on div "Import Instagram Video Instagram Video URL https://www.instagram.com/reel/DN0Jv…" at bounding box center [508, 239] width 279 height 138
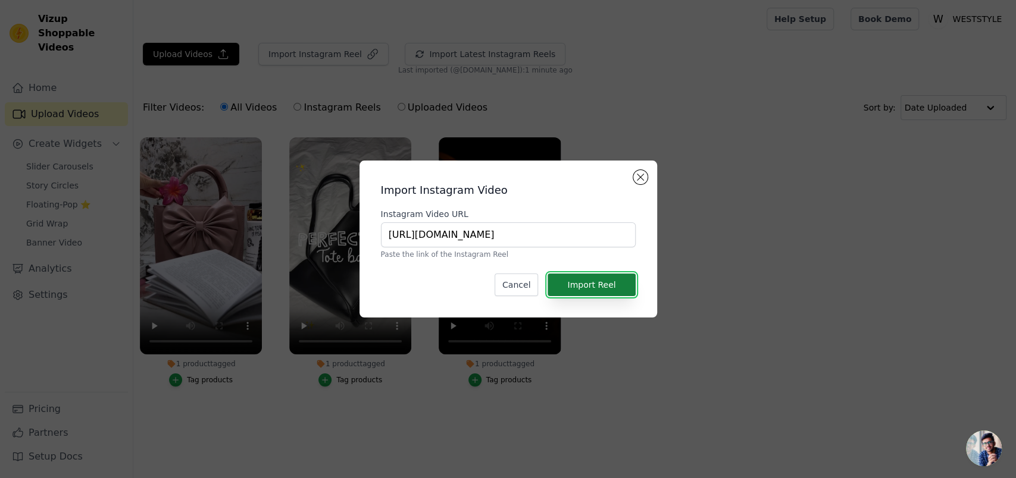
click at [593, 279] on button "Import Reel" at bounding box center [591, 285] width 87 height 23
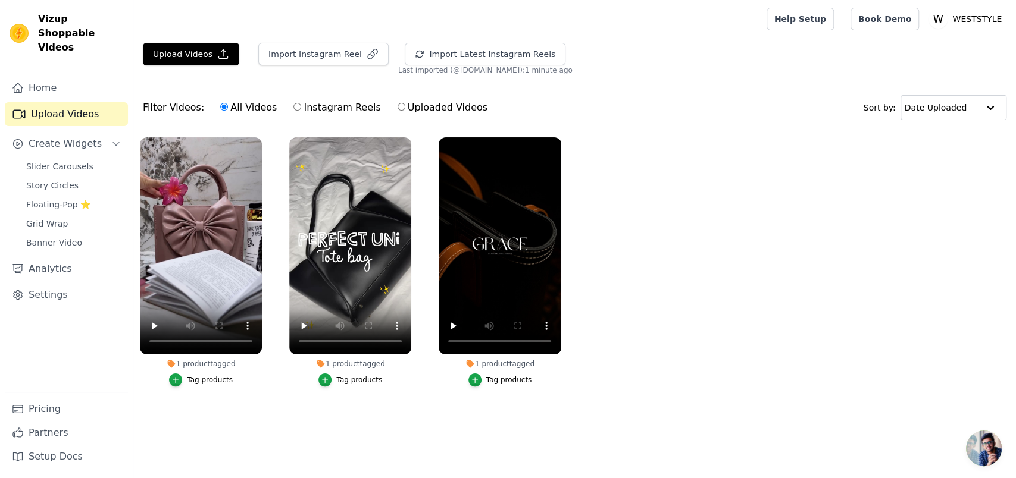
click at [442, 39] on main "Upload Videos Import Instagram Reel Import Latest Instagram Reels Import Latest…" at bounding box center [574, 242] width 883 height 408
click at [443, 48] on button "Import Latest Instagram Reels" at bounding box center [485, 54] width 161 height 23
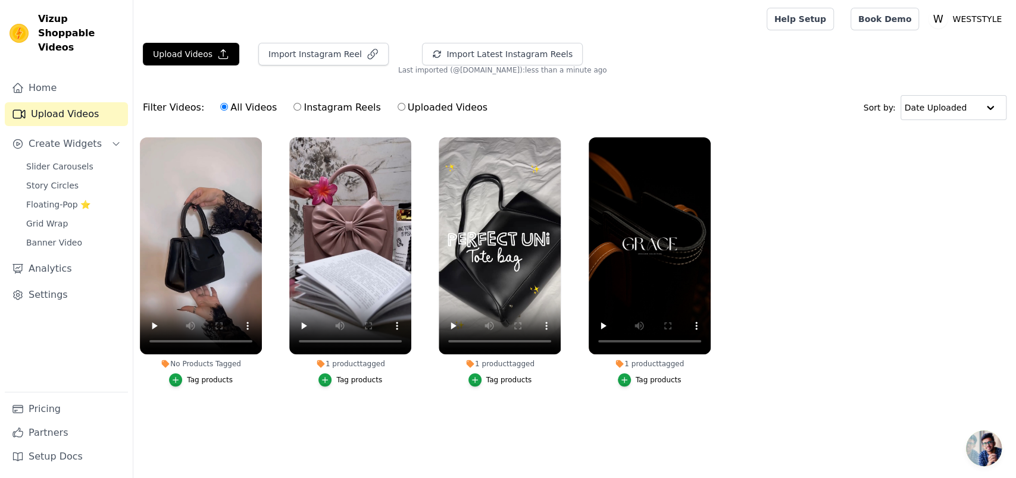
click at [211, 364] on div "No Products Tagged" at bounding box center [201, 364] width 122 height 10
click at [208, 362] on div "No Products Tagged" at bounding box center [201, 364] width 122 height 10
click at [206, 361] on div "No Products Tagged" at bounding box center [201, 364] width 122 height 10
click at [207, 369] on li "No Products Tagged Tag products" at bounding box center [201, 261] width 122 height 249
click at [207, 374] on button "Tag products" at bounding box center [201, 380] width 64 height 13
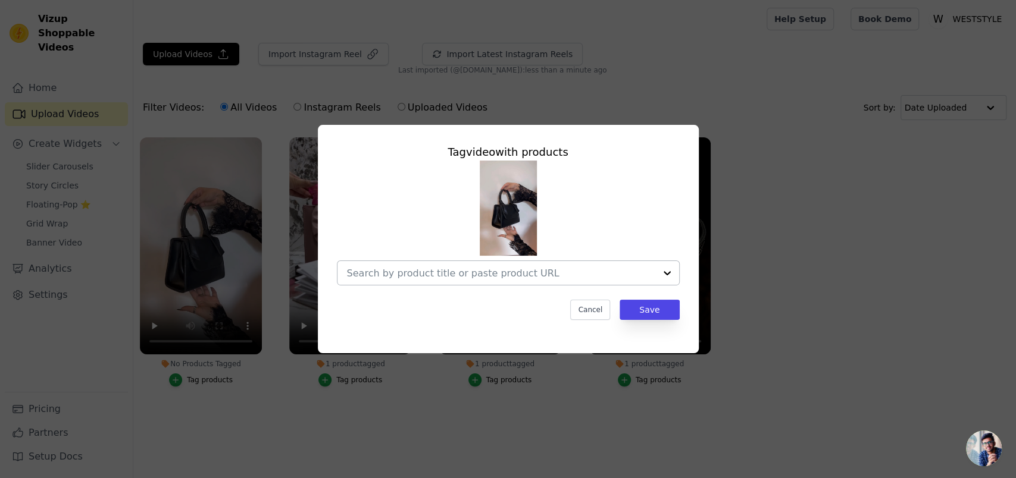
click at [459, 279] on div at bounding box center [501, 273] width 308 height 24
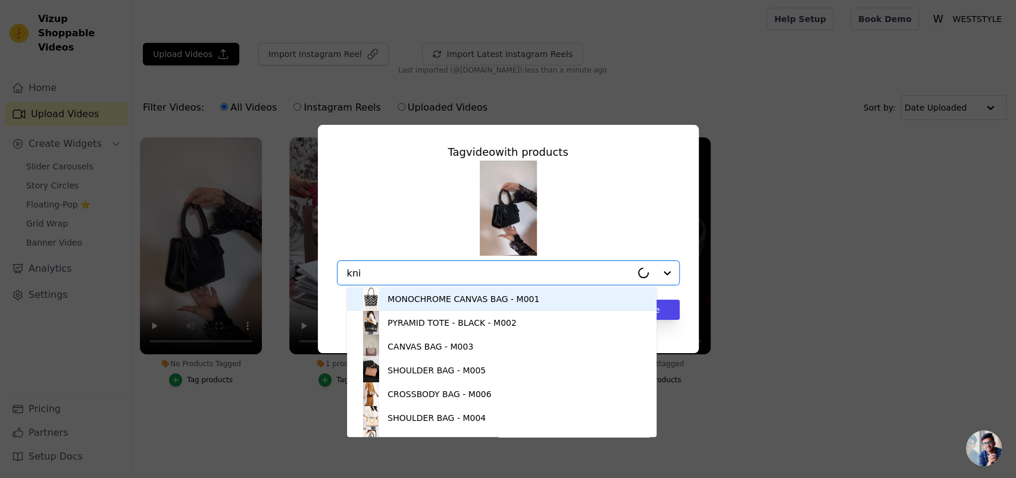
type input "knit"
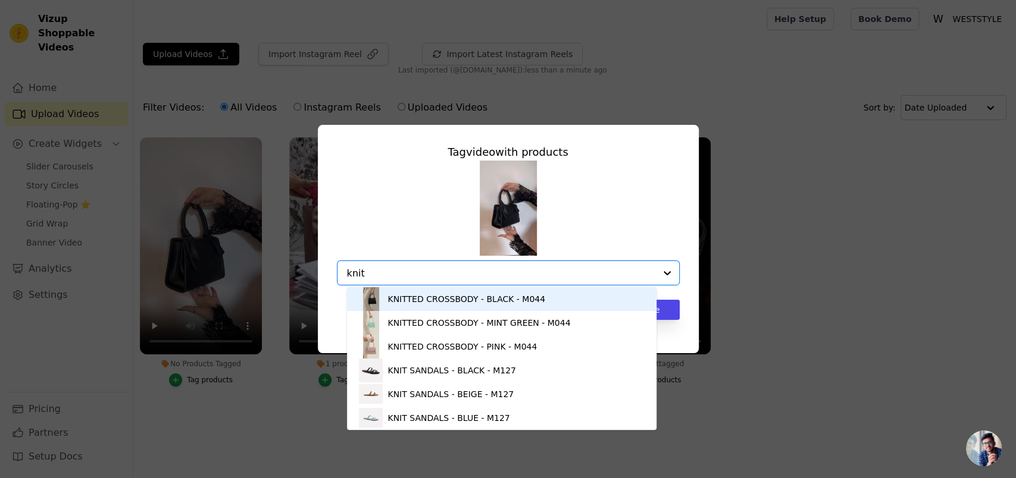
click at [461, 294] on div "KNITTED CROSSBODY - BLACK - M044" at bounding box center [466, 299] width 158 height 12
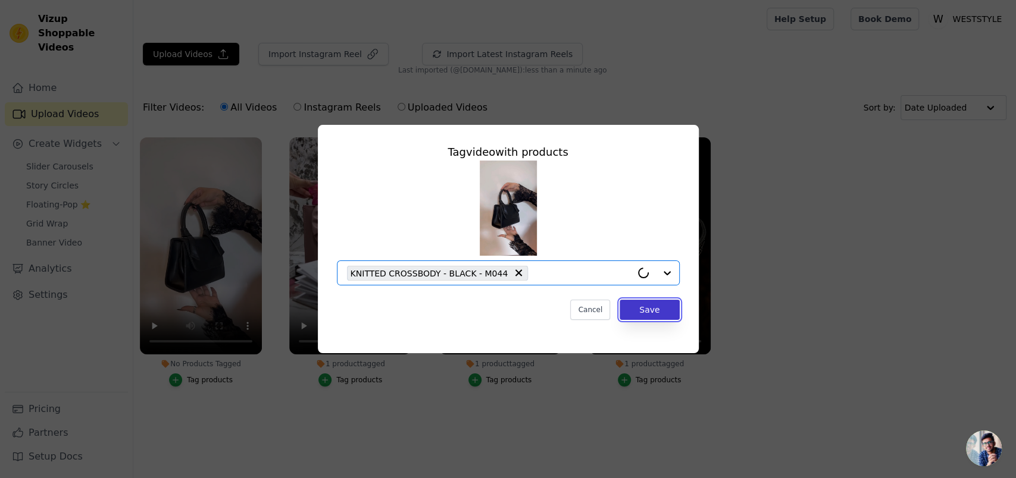
click at [653, 302] on button "Save" at bounding box center [650, 310] width 60 height 20
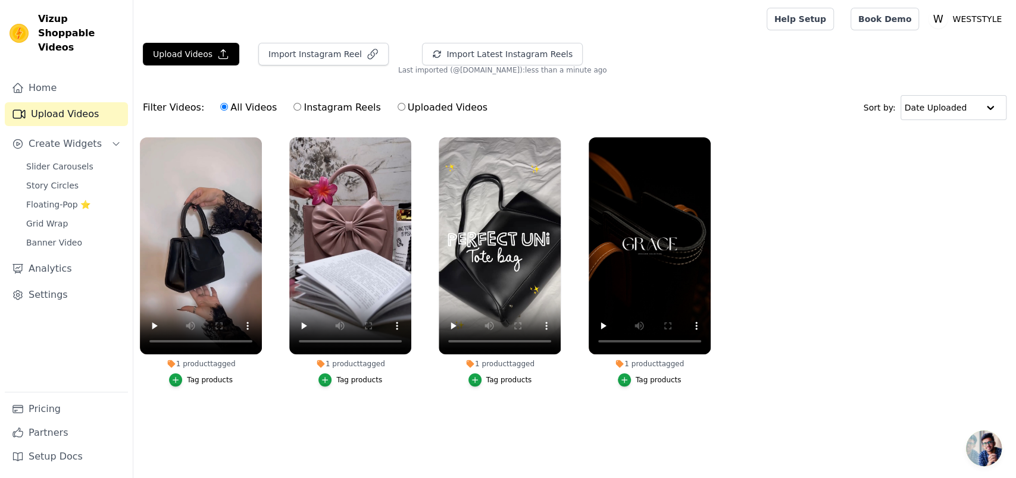
click at [170, 70] on div "Upload Videos Import Instagram Reel Import Latest Instagram Reels Import Latest…" at bounding box center [574, 59] width 883 height 32
click at [171, 59] on button "Upload Videos" at bounding box center [191, 54] width 96 height 23
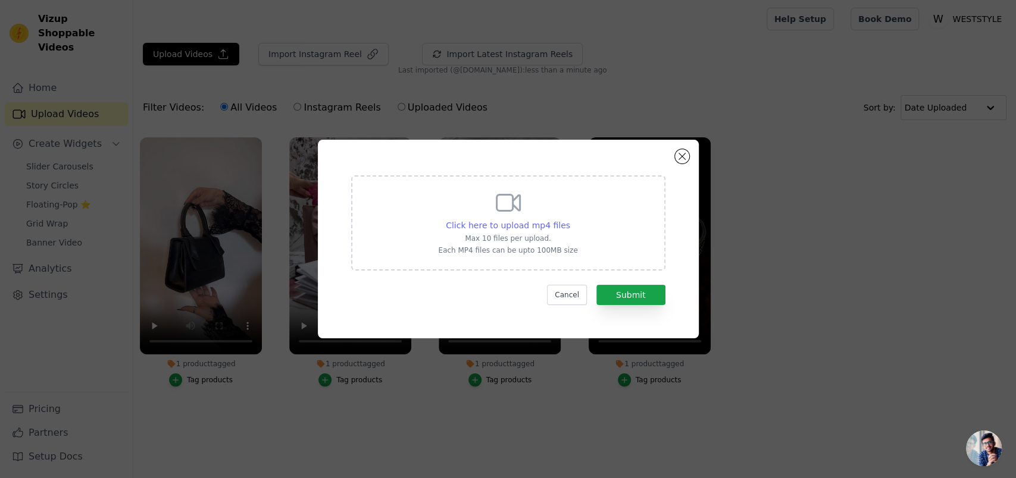
click at [460, 226] on span "Click here to upload mp4 files" at bounding box center [508, 226] width 124 height 10
click at [570, 220] on input "Click here to upload mp4 files Max 10 files per upload. Each MP4 files can be u…" at bounding box center [570, 219] width 1 height 1
click at [318, 52] on div "Click here to upload mp4 files Max 10 files per upload. Each MP4 files can be u…" at bounding box center [508, 239] width 1016 height 478
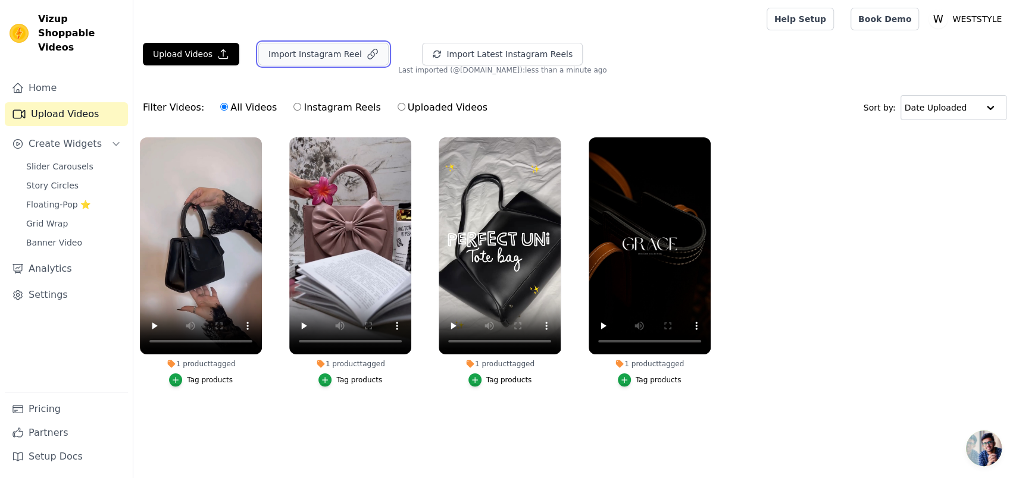
click at [318, 52] on button "Import Instagram Reel" at bounding box center [323, 54] width 130 height 23
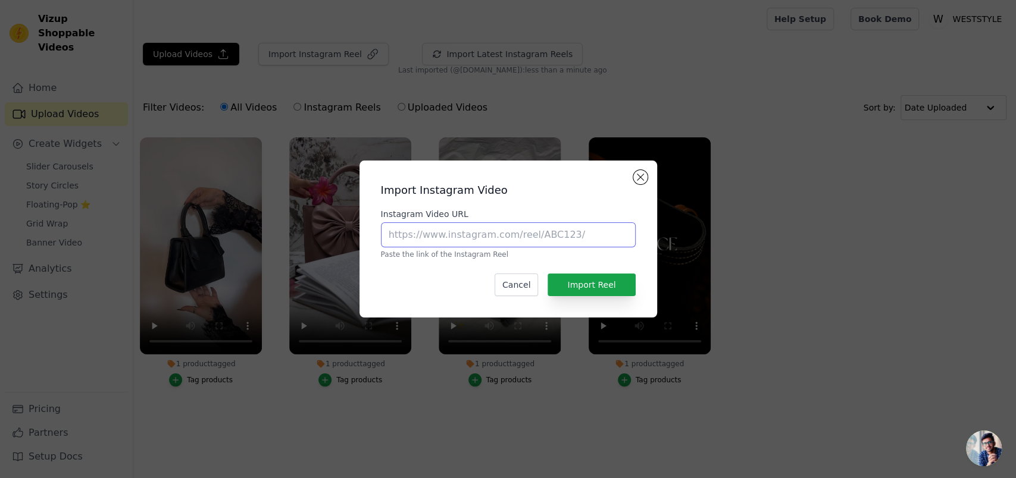
click at [459, 242] on input "Instagram Video URL" at bounding box center [508, 235] width 255 height 25
paste input "https://www.instagram.com/reel/DOndTAuAt-x/"
type input "https://www.instagram.com/reel/DOndTAuAt-x/"
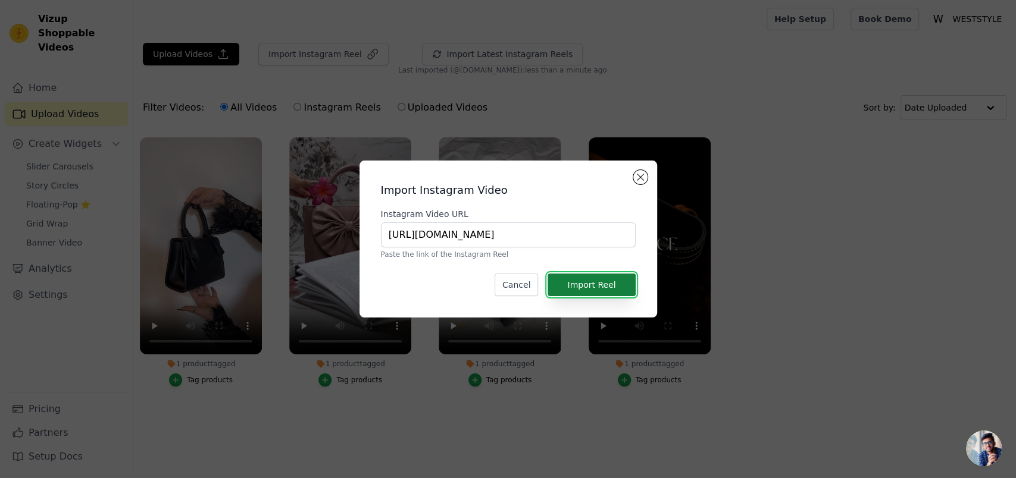
click at [596, 279] on button "Import Reel" at bounding box center [591, 285] width 87 height 23
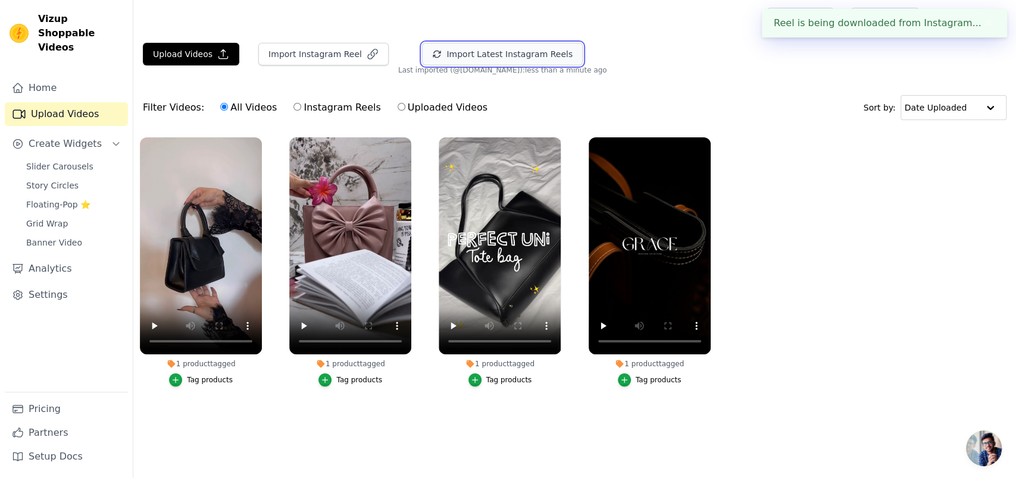
click at [454, 57] on button "Import Latest Instagram Reels" at bounding box center [502, 54] width 161 height 23
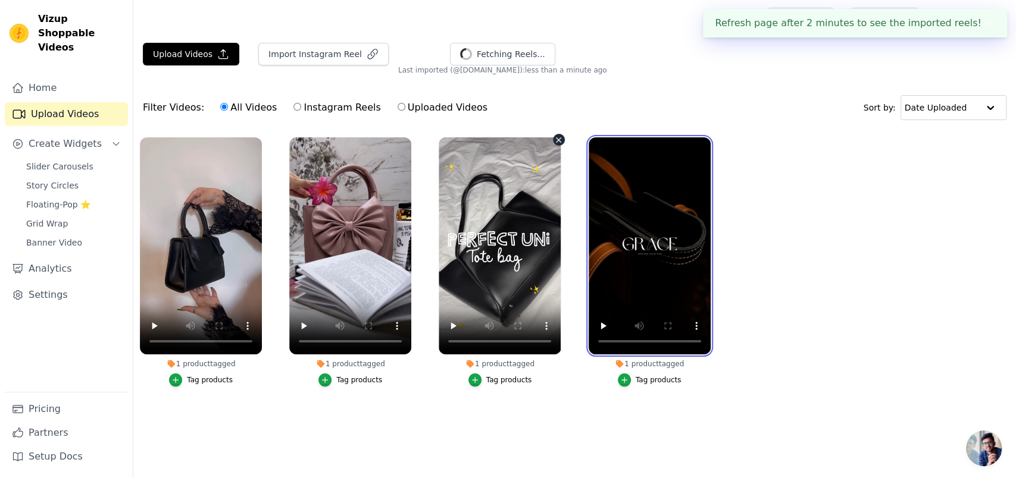
drag, startPoint x: 650, startPoint y: 190, endPoint x: 622, endPoint y: 195, distance: 28.4
click at [564, 187] on ul "1 product tagged Tag products 1 product tagged Tag products 1 product tagged Ta…" at bounding box center [574, 274] width 883 height 286
drag, startPoint x: 631, startPoint y: 195, endPoint x: 467, endPoint y: 82, distance: 199.4
click at [417, 180] on ul "1 product tagged Tag products 1 product tagged Tag products 1 product tagged Ta…" at bounding box center [574, 274] width 883 height 286
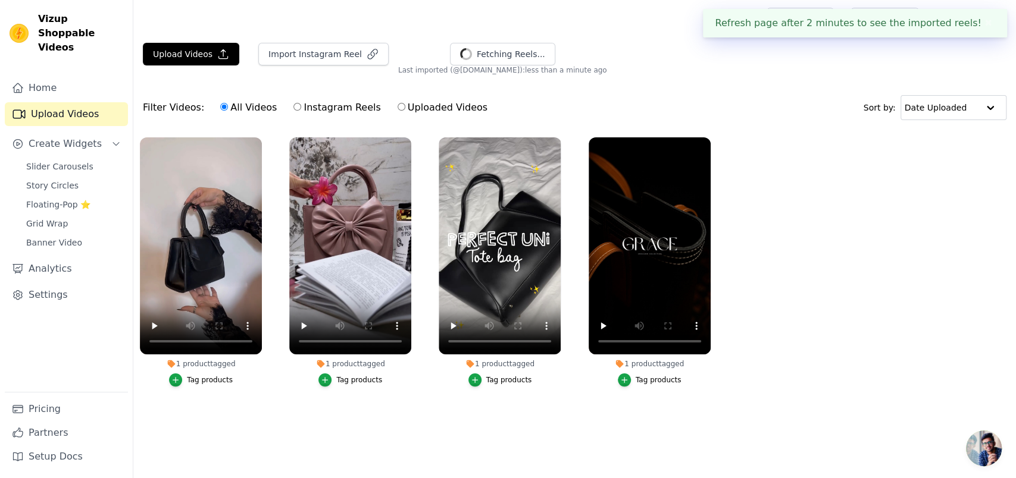
click at [476, 85] on div "Filter Videos: All Videos Instagram Reels Uploaded Videos Sort by: Date Uploaded" at bounding box center [574, 108] width 883 height 46
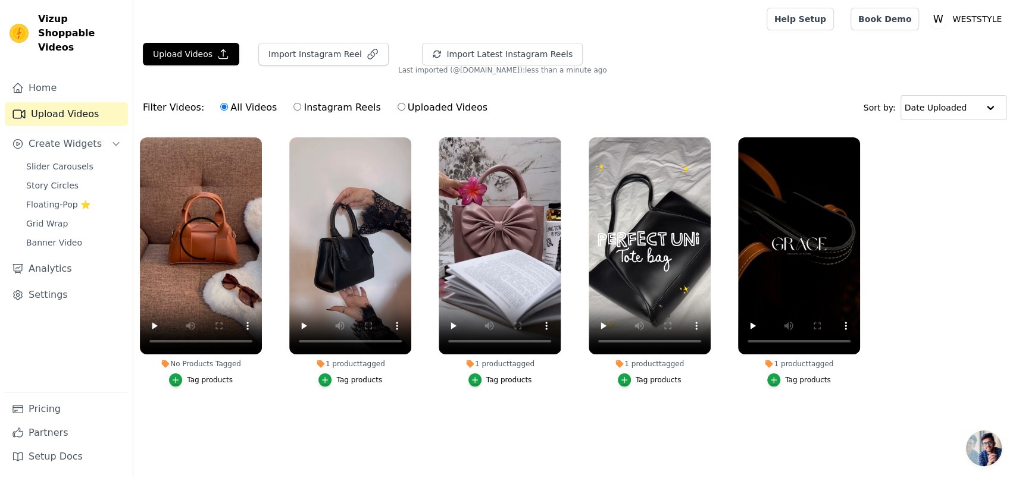
click at [187, 376] on div "Tag products" at bounding box center [210, 381] width 46 height 10
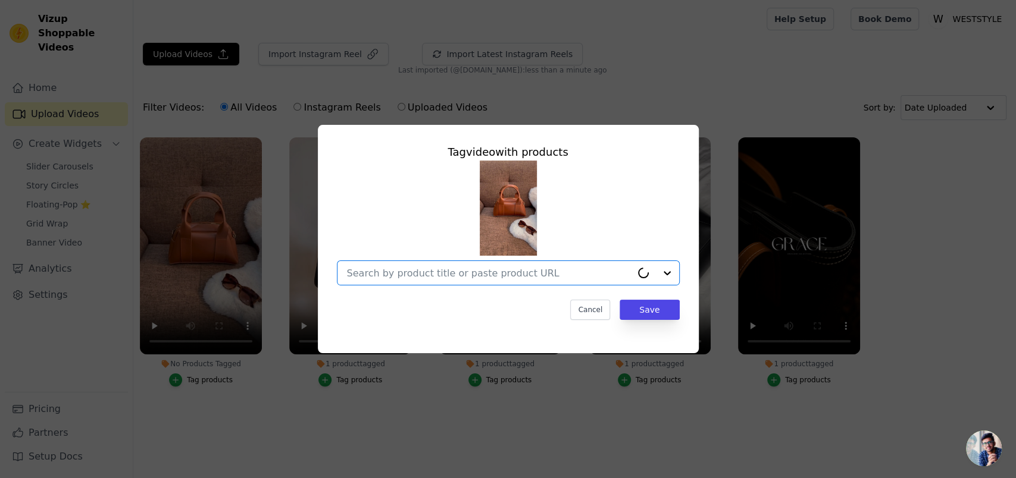
click at [388, 274] on input "No Products Tagged Tag video with products Option undefined, selected. Select i…" at bounding box center [489, 273] width 284 height 11
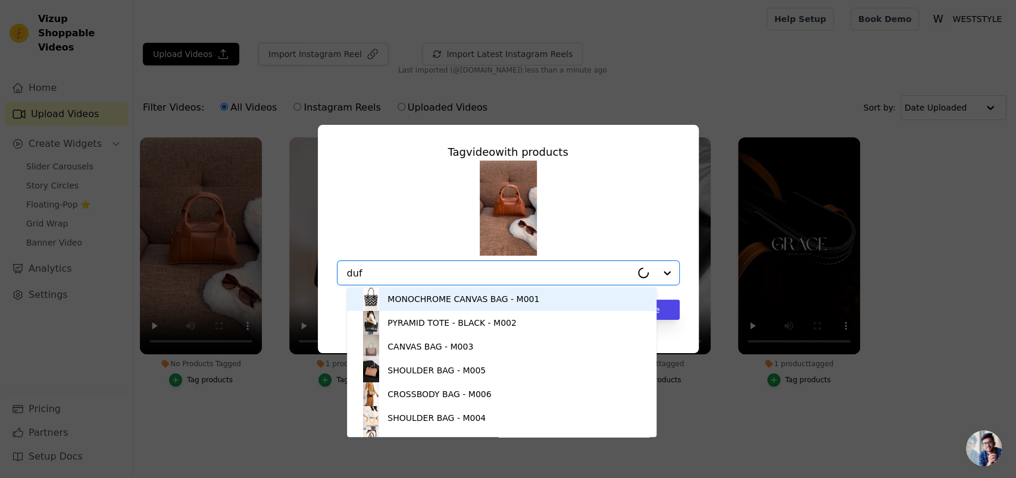
type input "duff"
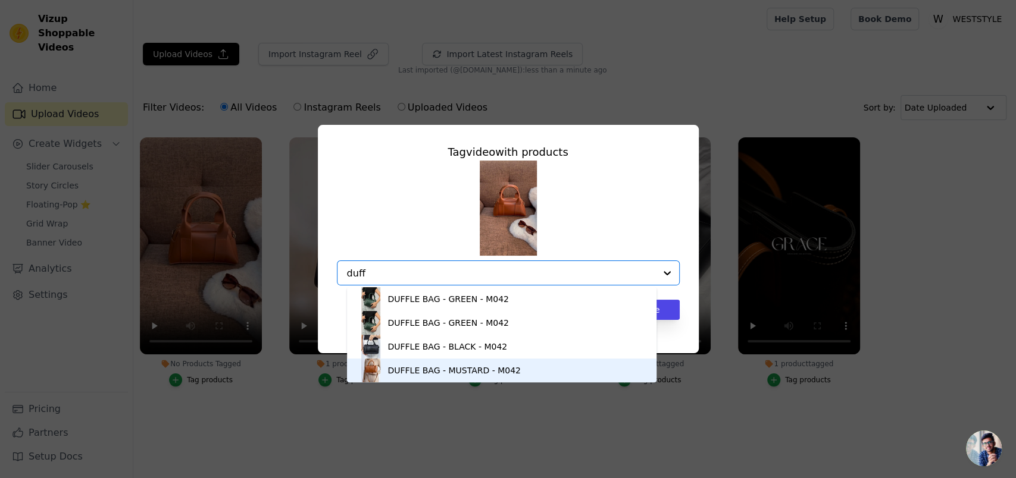
click at [399, 369] on div "DUFFLE BAG - MUSTARD - M042" at bounding box center [453, 371] width 133 height 12
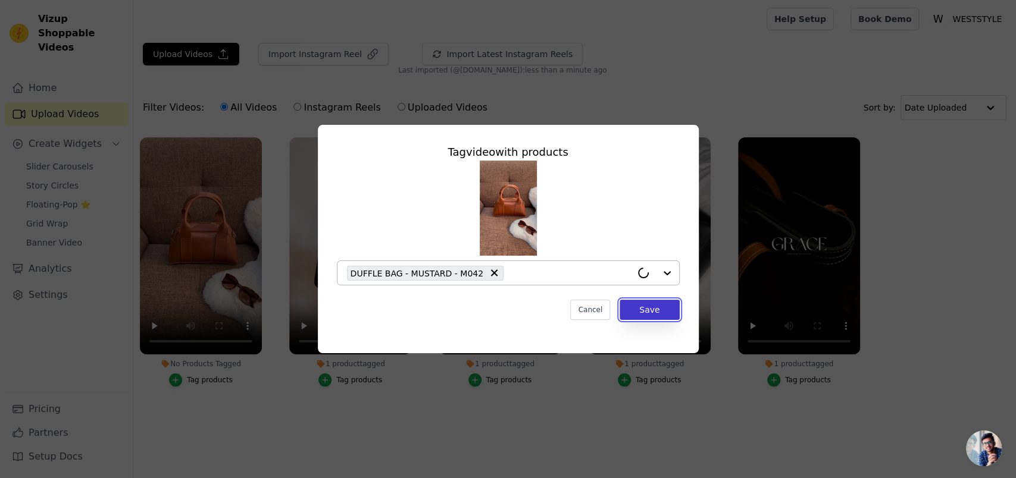
click at [645, 312] on button "Save" at bounding box center [650, 310] width 60 height 20
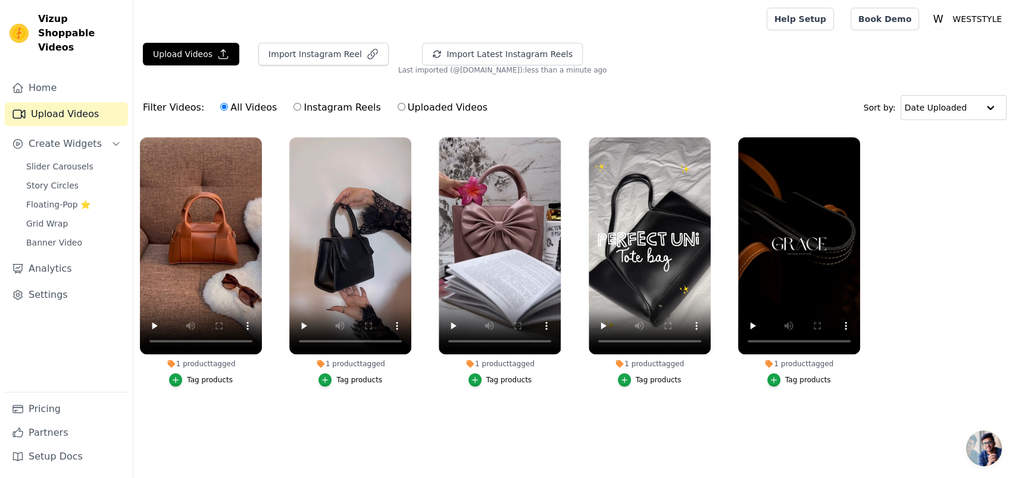
click at [315, 63] on div "Import Instagram Reel" at bounding box center [319, 59] width 140 height 32
click at [316, 57] on button "Import Instagram Reel" at bounding box center [323, 54] width 130 height 23
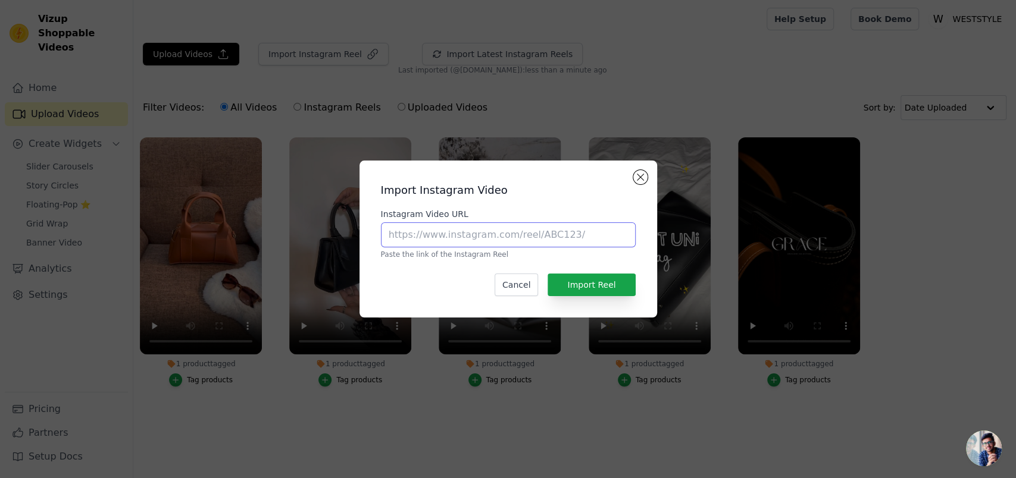
click at [514, 242] on input "Instagram Video URL" at bounding box center [508, 235] width 255 height 25
paste input "https://www.instagram.com/reel/DEncrzDCglr/"
type input "https://www.instagram.com/reel/DEncrzDCglr/"
click at [576, 263] on div "Import Instagram Video Instagram Video URL https://www.instagram.com/reel/DEncr…" at bounding box center [508, 239] width 279 height 138
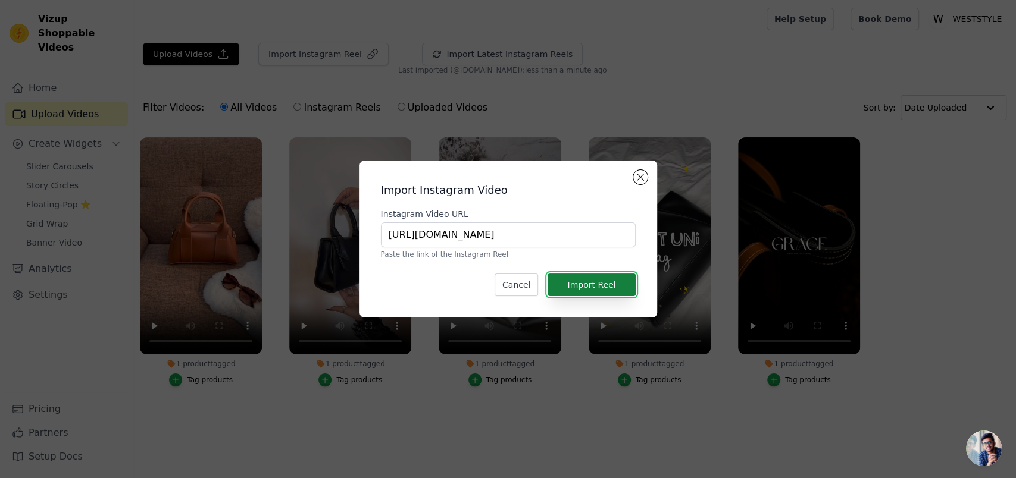
click at [581, 280] on button "Import Reel" at bounding box center [591, 285] width 87 height 23
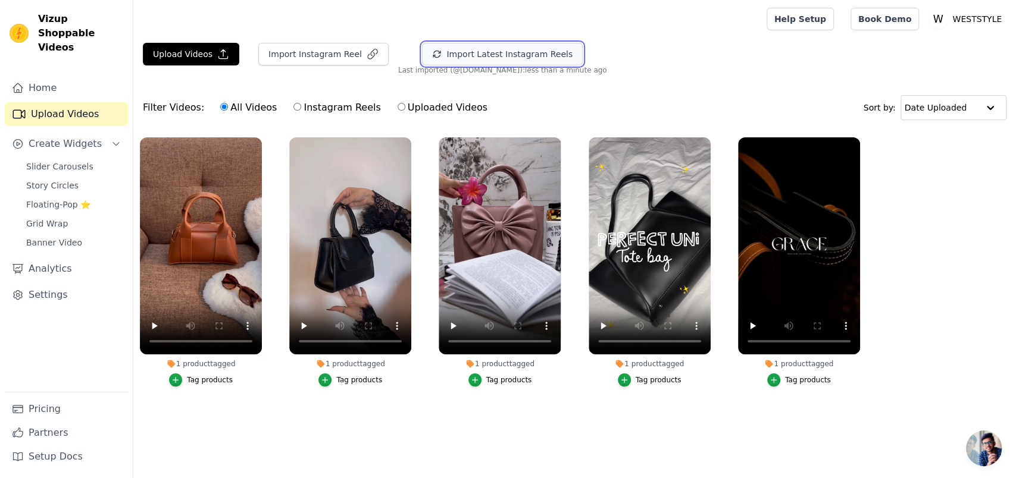
click at [422, 45] on button "Import Latest Instagram Reels" at bounding box center [502, 54] width 161 height 23
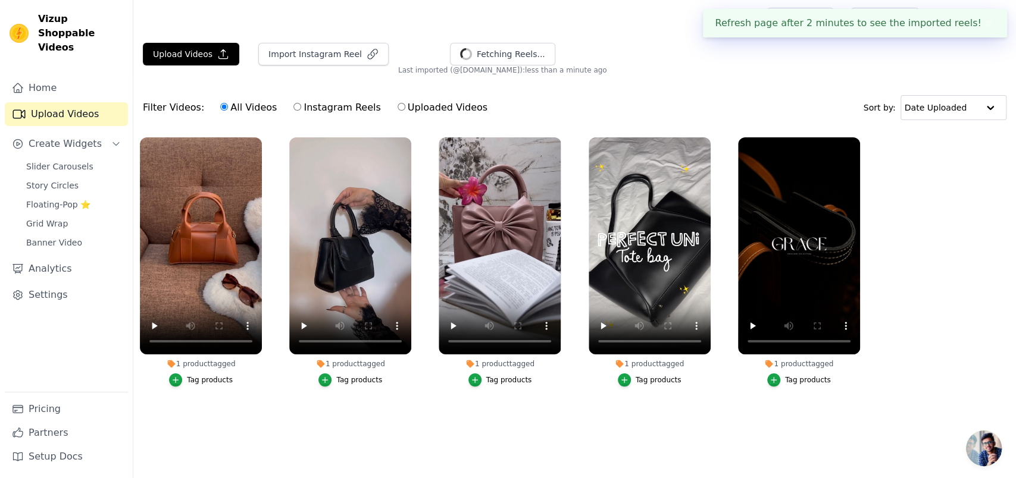
click at [698, 380] on div "Tag products" at bounding box center [650, 380] width 122 height 13
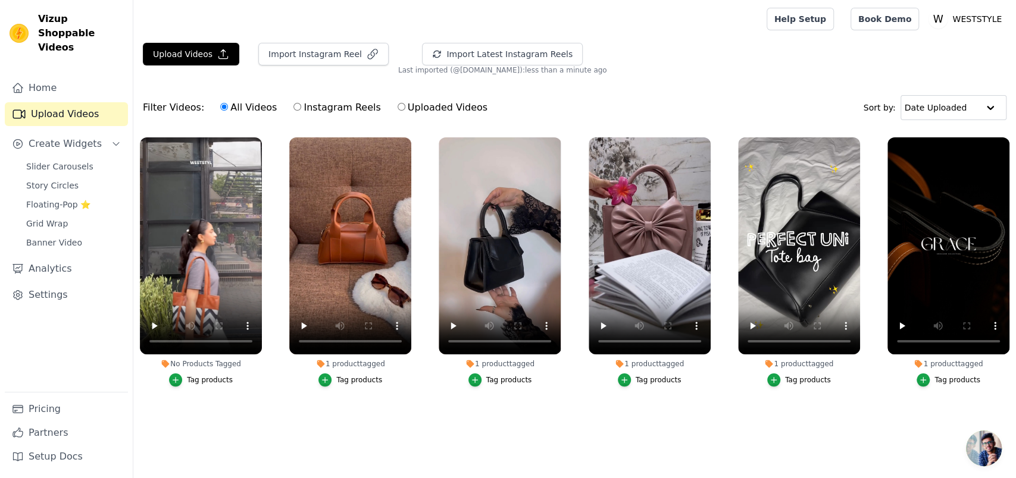
click at [190, 393] on div "No Products Tagged Tag products" at bounding box center [200, 264] width 135 height 267
click at [190, 379] on div "Tag products" at bounding box center [210, 381] width 46 height 10
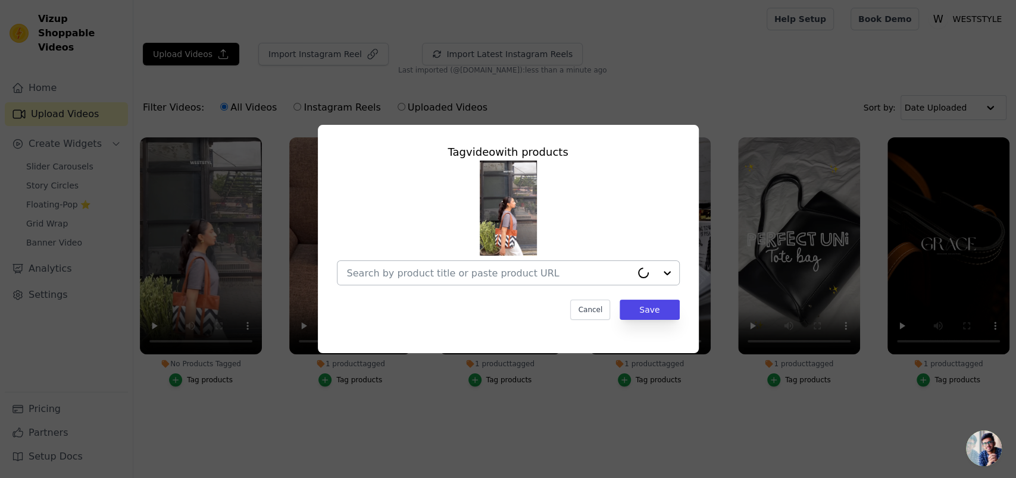
click at [420, 269] on input "No Products Tagged Tag video with products Cancel Save Tag products" at bounding box center [489, 273] width 284 height 11
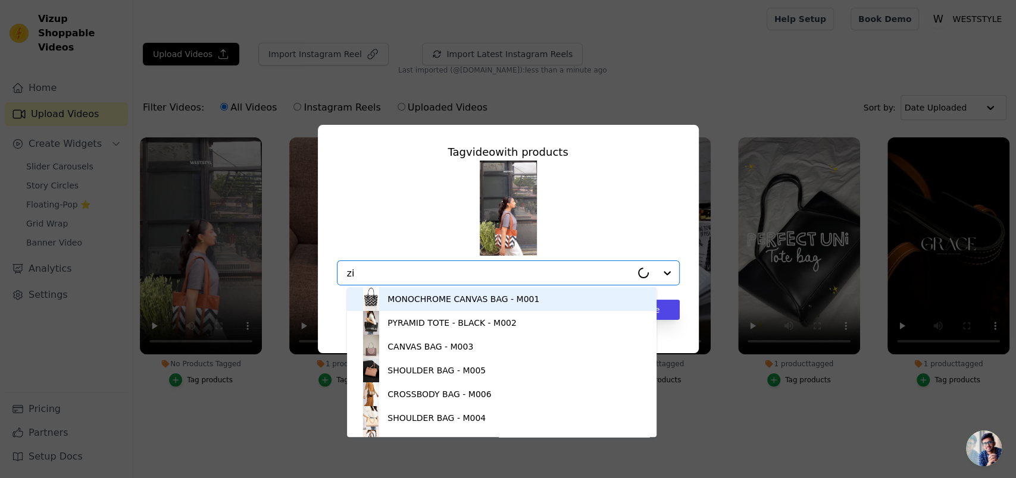
type input "zig"
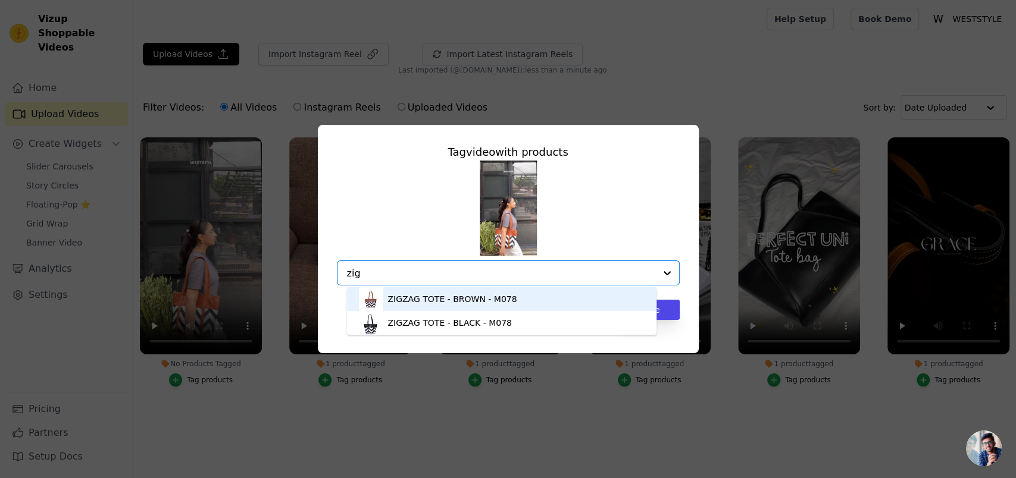
click at [418, 294] on div "ZIGZAG TOTE - BROWN - M078" at bounding box center [451, 299] width 129 height 12
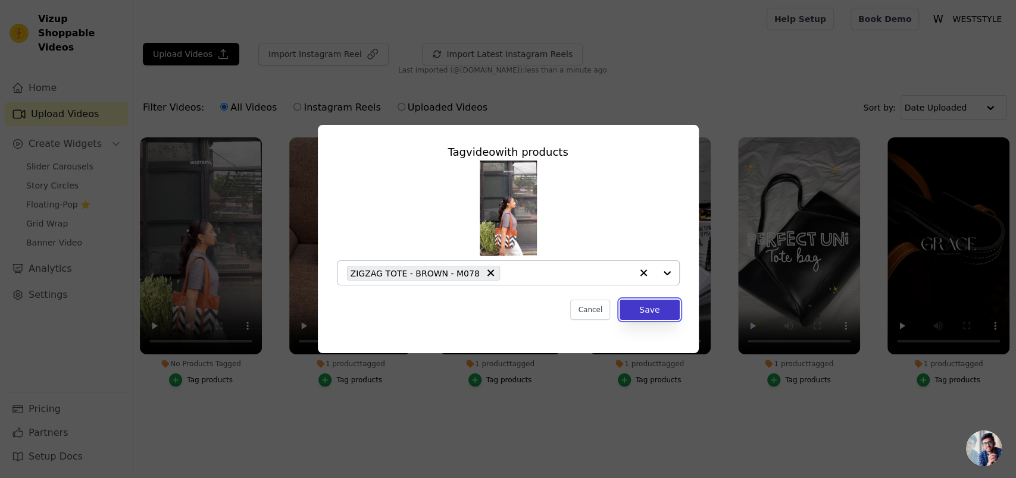
click at [621, 308] on button "Save" at bounding box center [650, 310] width 60 height 20
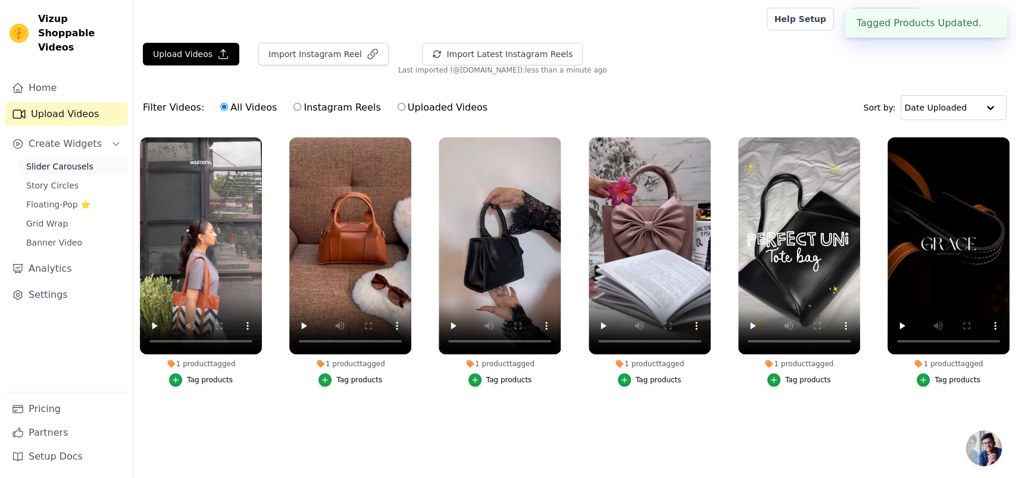
click at [48, 161] on span "Slider Carousels" at bounding box center [59, 167] width 67 height 12
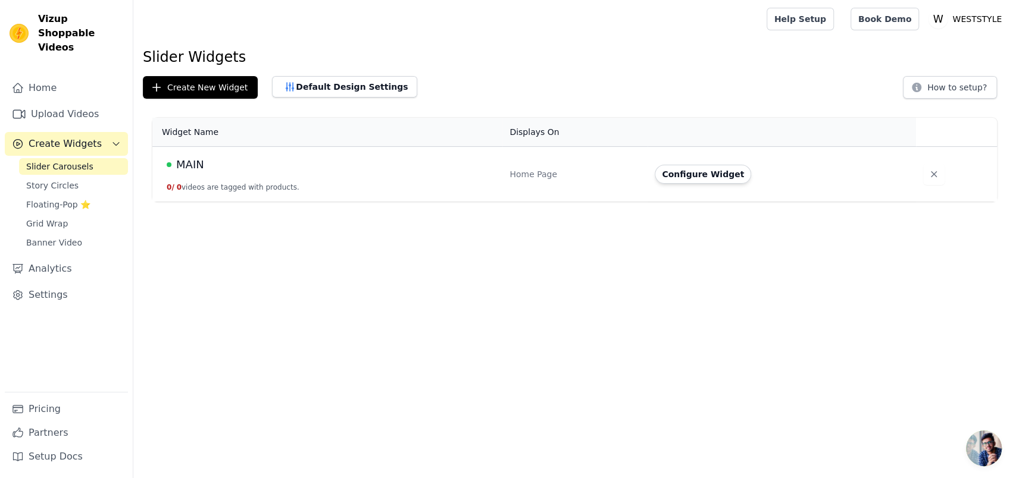
click at [397, 157] on div "MAIN" at bounding box center [331, 165] width 329 height 17
click at [664, 166] on button "Configure Widget" at bounding box center [703, 174] width 96 height 19
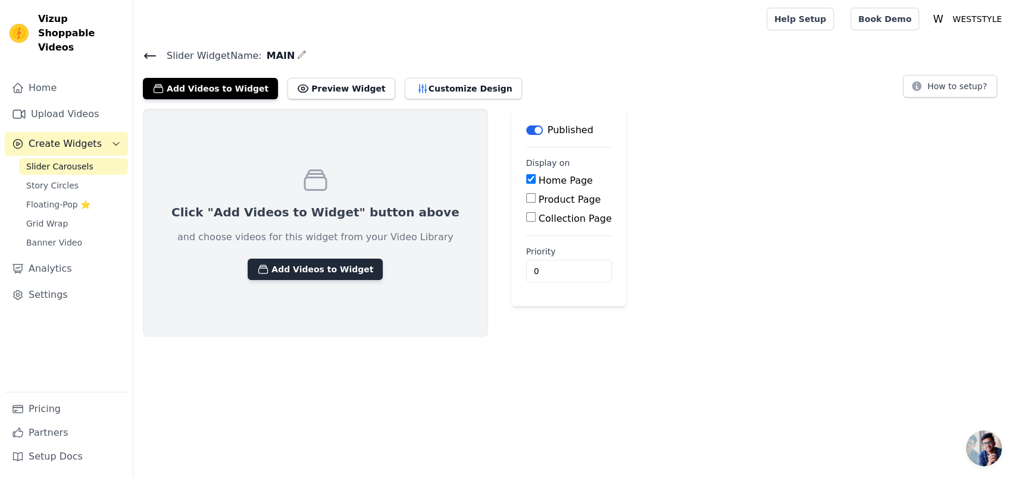
click at [285, 259] on button "Add Videos to Widget" at bounding box center [315, 269] width 135 height 21
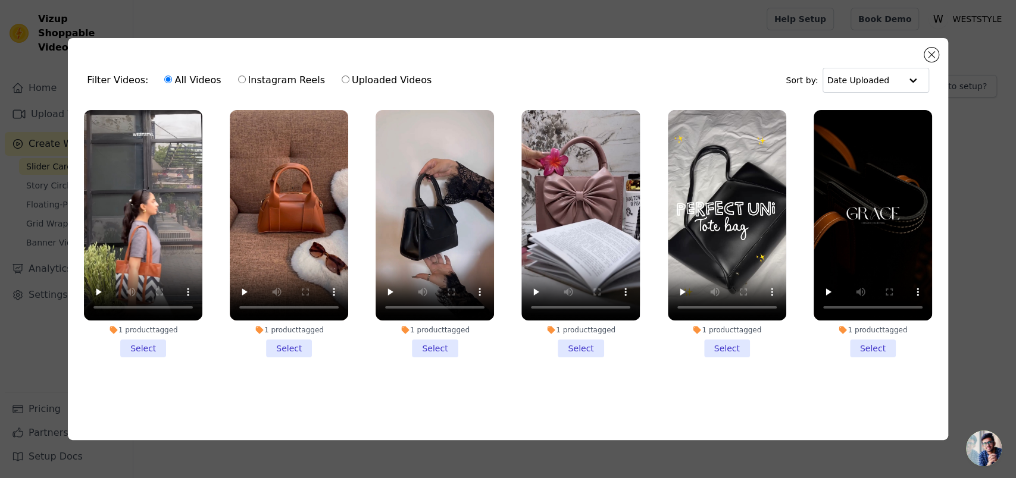
click at [140, 350] on li "1 product tagged Select" at bounding box center [143, 234] width 118 height 248
click at [0, 0] on input "1 product tagged Select" at bounding box center [0, 0] width 0 height 0
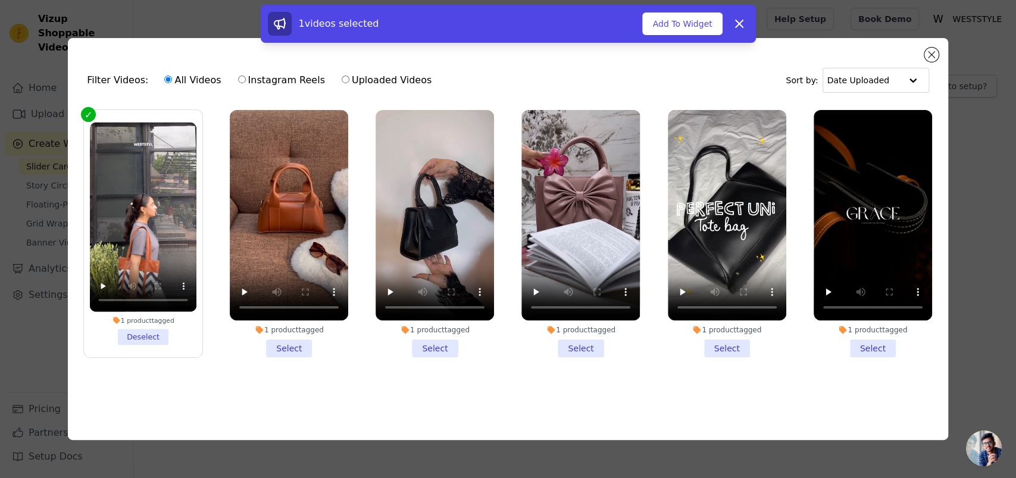
click at [289, 347] on li "1 product tagged Select" at bounding box center [289, 234] width 118 height 248
click at [0, 0] on input "1 product tagged Select" at bounding box center [0, 0] width 0 height 0
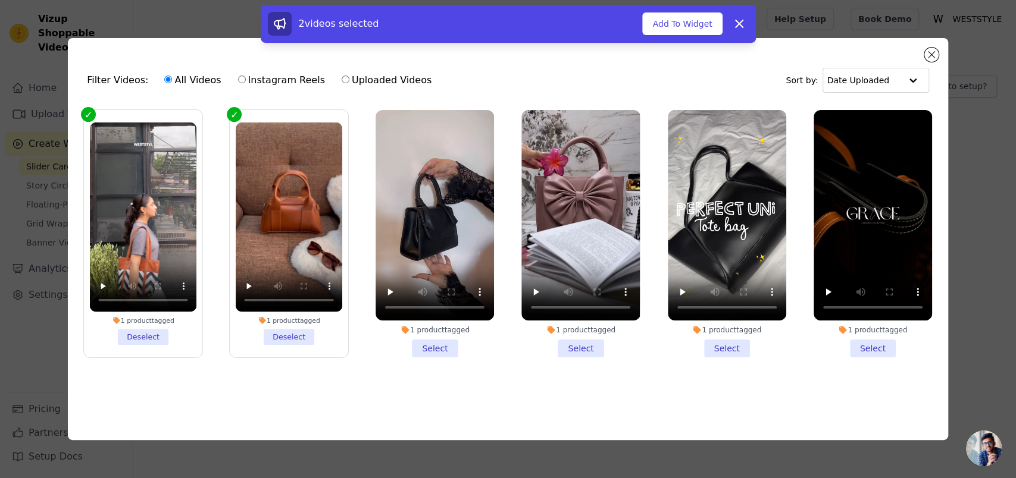
click at [390, 342] on li "1 product tagged Select" at bounding box center [435, 234] width 118 height 248
click at [0, 0] on input "1 product tagged Select" at bounding box center [0, 0] width 0 height 0
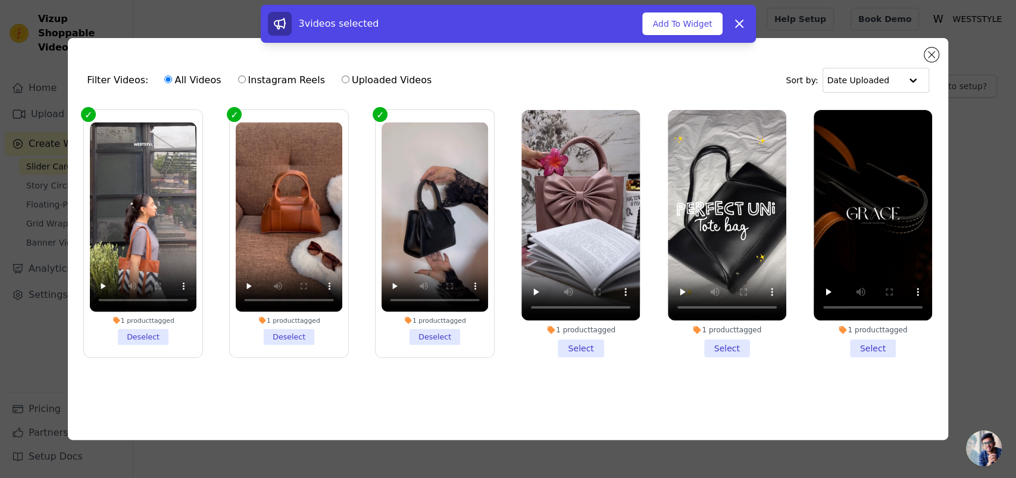
click at [576, 351] on li "1 product tagged Select" at bounding box center [580, 234] width 118 height 248
click at [0, 0] on input "1 product tagged Select" at bounding box center [0, 0] width 0 height 0
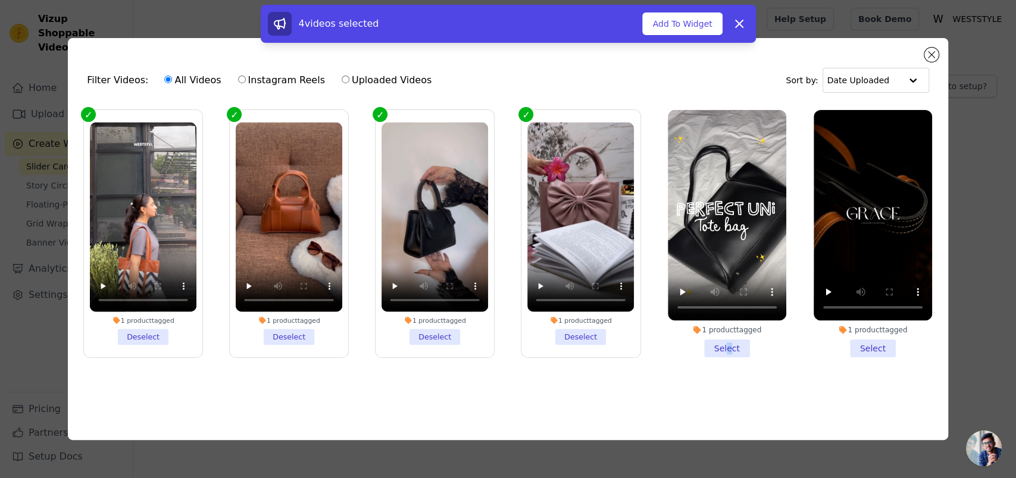
click at [731, 348] on li "1 product tagged Select" at bounding box center [727, 234] width 118 height 248
click at [874, 349] on li "1 product tagged Select" at bounding box center [873, 234] width 118 height 248
click at [0, 0] on input "1 product tagged Select" at bounding box center [0, 0] width 0 height 0
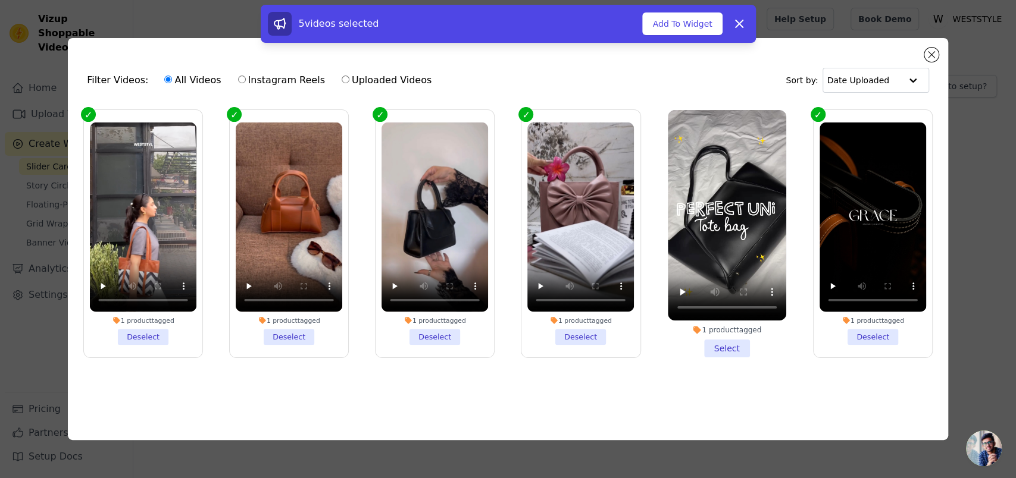
click at [739, 348] on li "1 product tagged Select" at bounding box center [727, 234] width 118 height 248
click at [0, 0] on input "1 product tagged Select" at bounding box center [0, 0] width 0 height 0
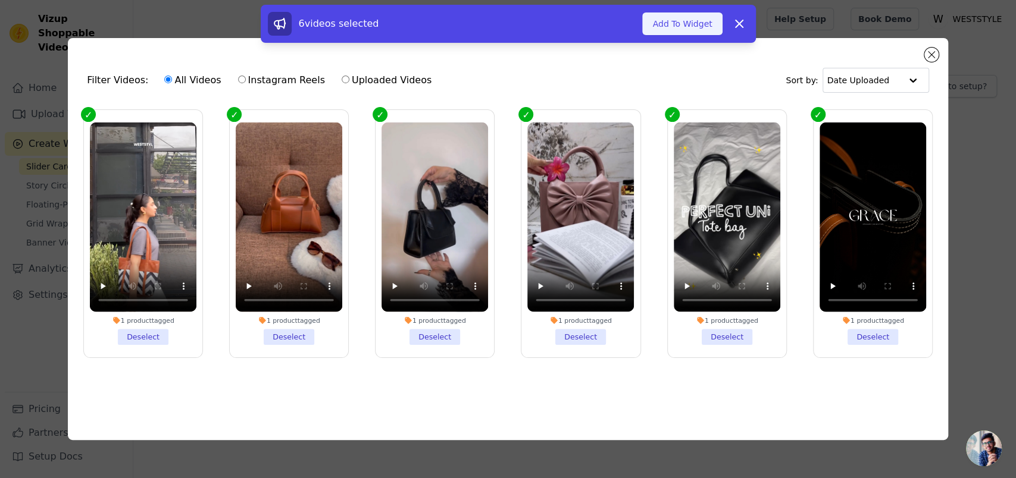
click at [661, 28] on button "Add To Widget" at bounding box center [682, 23] width 80 height 23
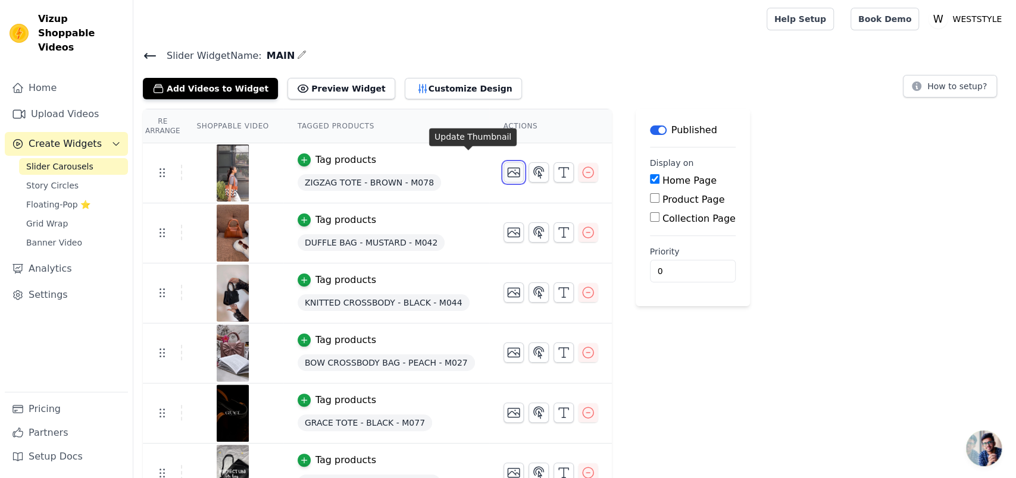
click at [508, 168] on icon "button" at bounding box center [514, 172] width 12 height 9
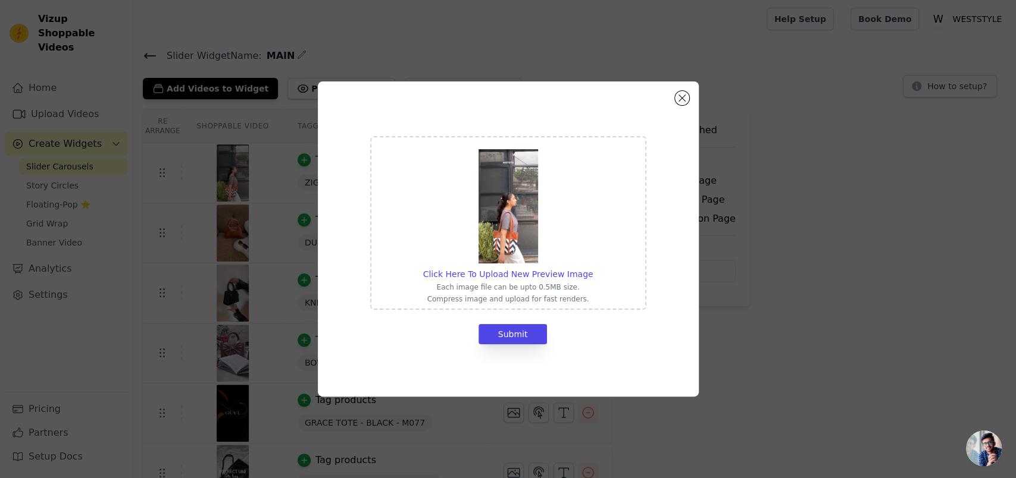
click at [505, 228] on img at bounding box center [508, 206] width 60 height 114
click at [592, 268] on input "Click Here To Upload New Preview Image Each image file can be upto 0.5MB size. …" at bounding box center [592, 268] width 1 height 1
click at [817, 164] on div "Click Here To Upload New Preview Image Each image file can be upto 0.5MB size. …" at bounding box center [508, 239] width 978 height 354
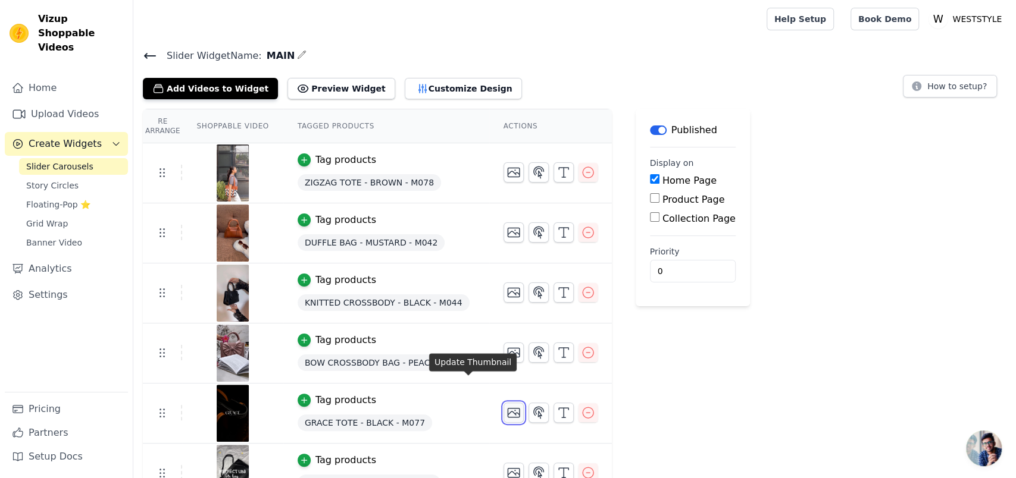
click at [506, 406] on icon "button" at bounding box center [513, 413] width 14 height 14
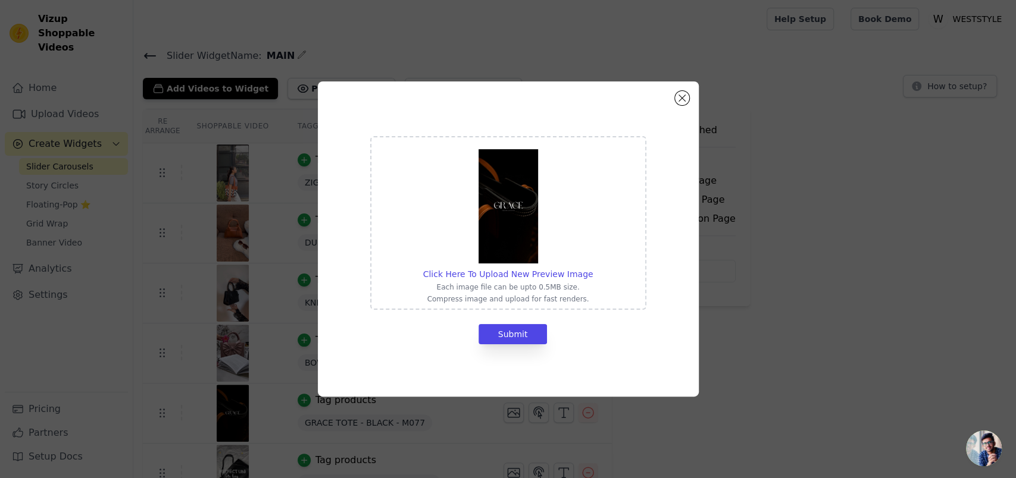
click at [520, 225] on img at bounding box center [508, 206] width 60 height 114
click at [592, 268] on input "Click Here To Upload New Preview Image Each image file can be upto 0.5MB size. …" at bounding box center [592, 268] width 1 height 1
click at [511, 332] on button "Submit" at bounding box center [512, 334] width 69 height 20
click at [701, 301] on div "Click Here To Upload New Preview Image Each image file can be upto 0.5MB size. …" at bounding box center [508, 239] width 978 height 354
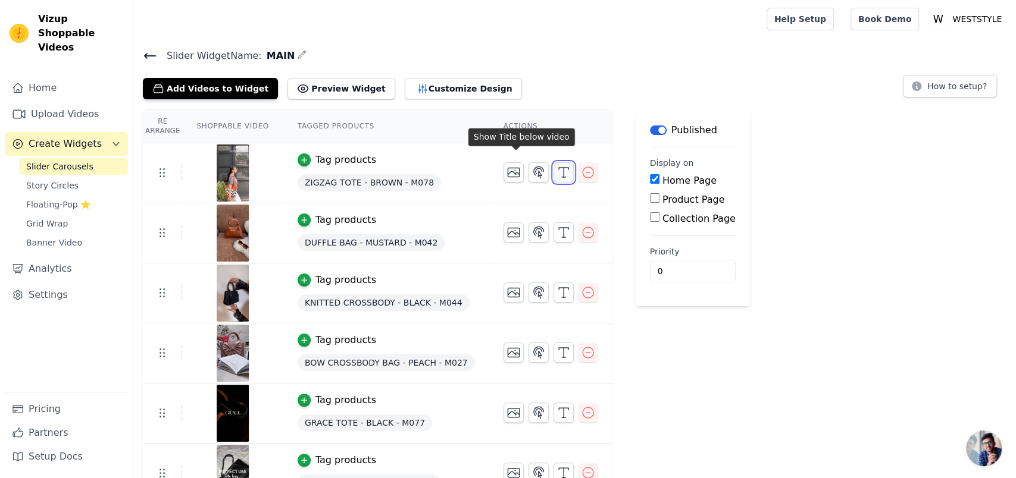
click at [553, 162] on button "button" at bounding box center [563, 172] width 20 height 20
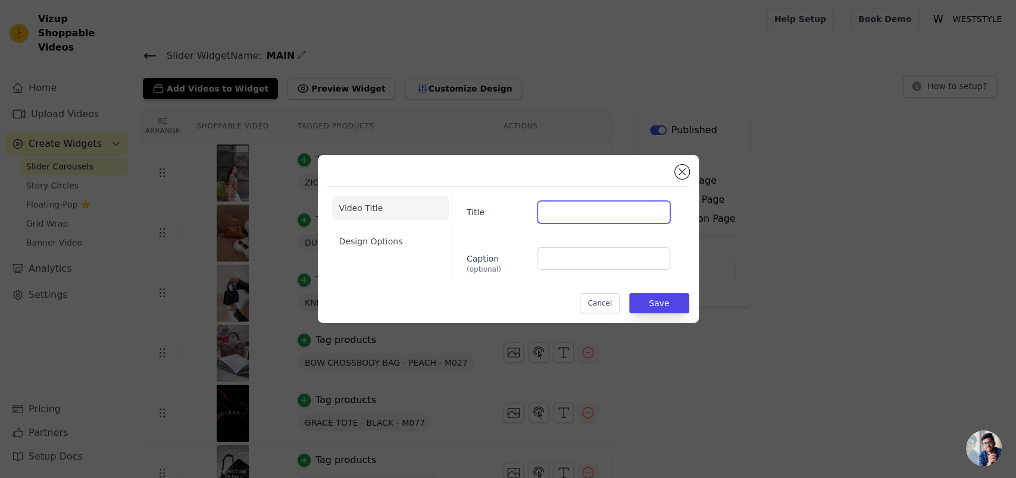
click at [567, 217] on input "Title" at bounding box center [603, 212] width 132 height 23
drag, startPoint x: 590, startPoint y: 306, endPoint x: 573, endPoint y: 296, distance: 20.0
click at [590, 306] on button "Cancel" at bounding box center [600, 303] width 40 height 20
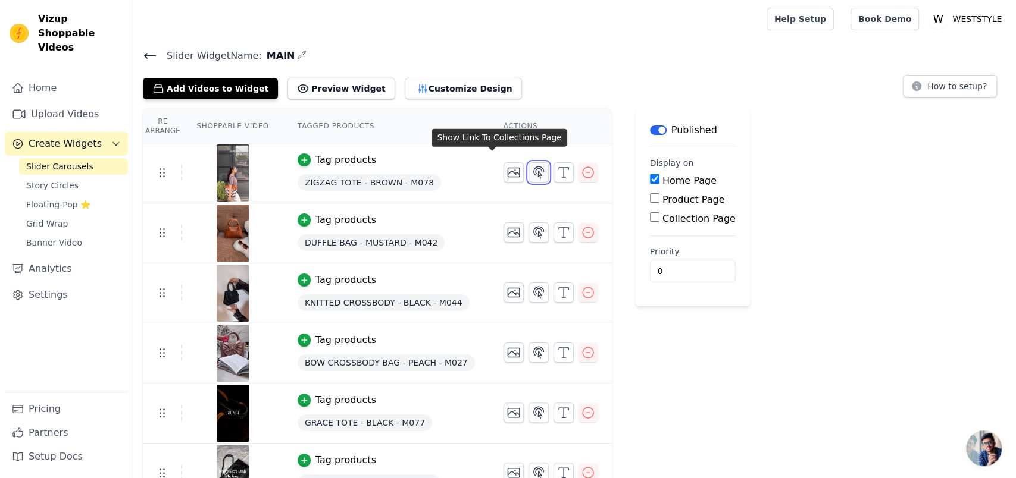
click at [531, 165] on icon "button" at bounding box center [538, 172] width 14 height 14
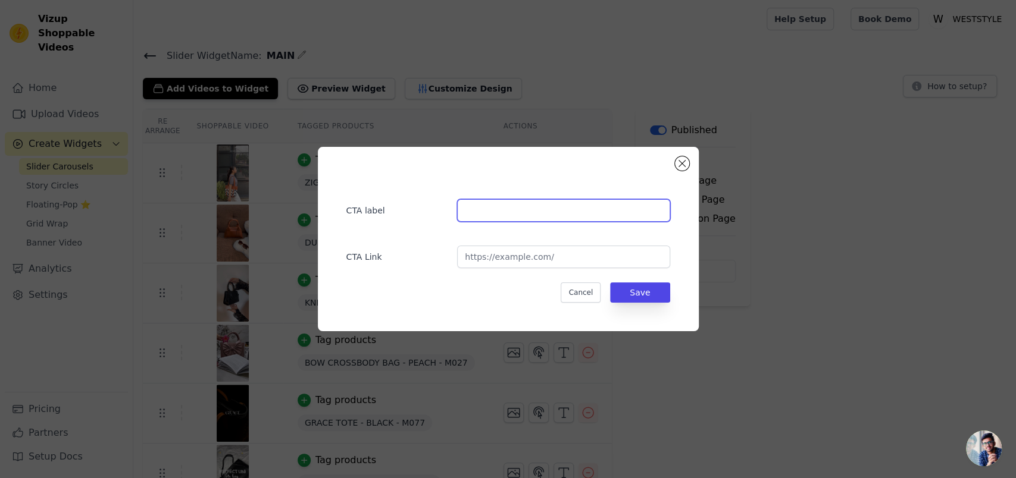
click at [517, 214] on input "text" at bounding box center [563, 210] width 212 height 23
click at [482, 214] on input "text" at bounding box center [563, 210] width 212 height 23
type input "GETYOUR"
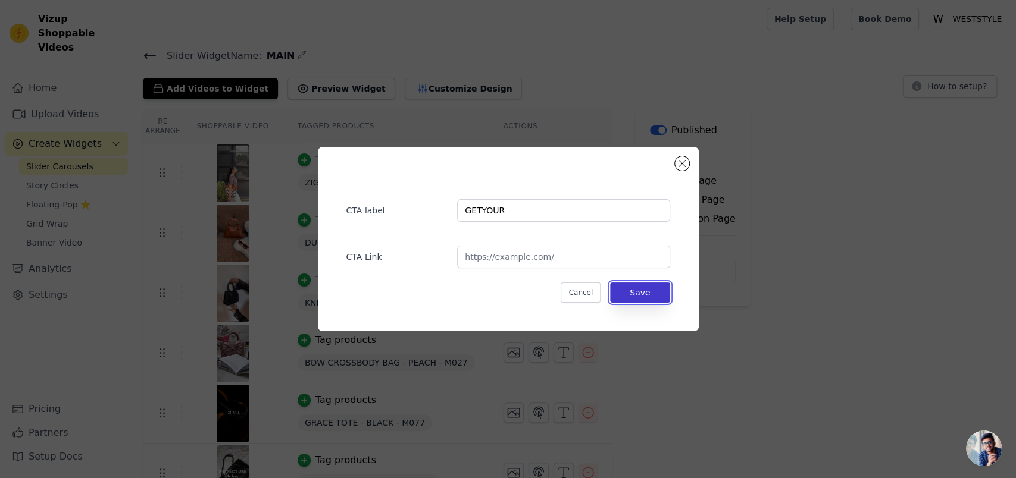
click at [617, 295] on button "Save" at bounding box center [640, 293] width 60 height 20
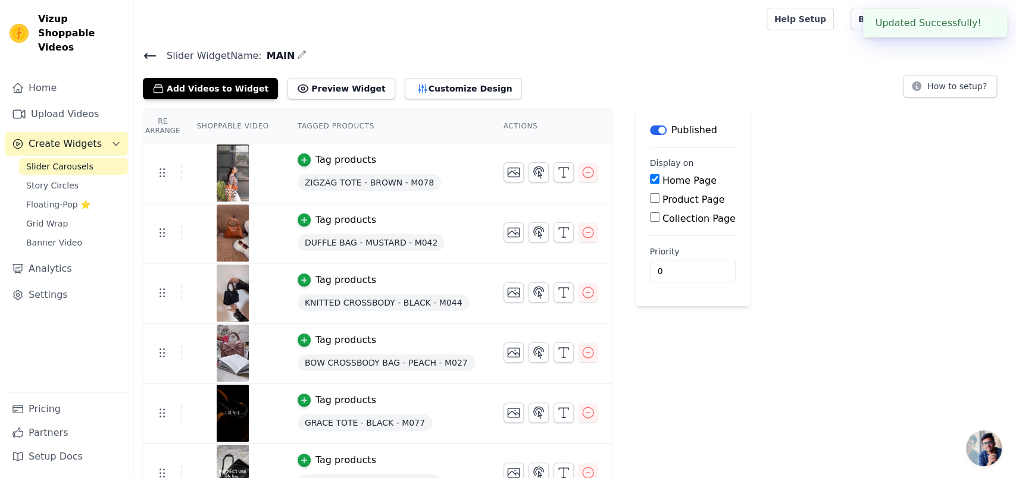
click at [636, 296] on div "Label Published Display on Home Page Product Page Collection Page Priority 0" at bounding box center [693, 306] width 114 height 395
click at [503, 224] on div at bounding box center [550, 233] width 94 height 20
click at [531, 226] on icon "button" at bounding box center [538, 233] width 14 height 14
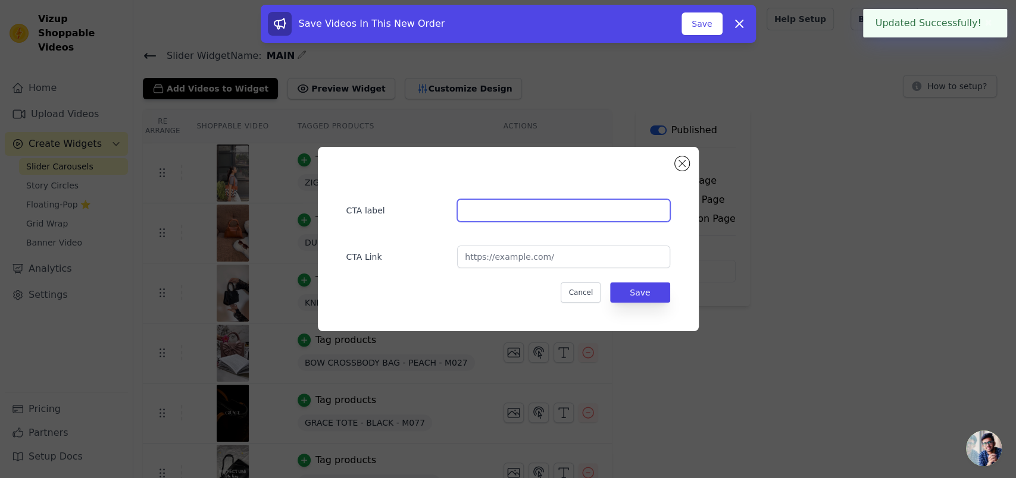
click at [494, 212] on input "text" at bounding box center [563, 210] width 212 height 23
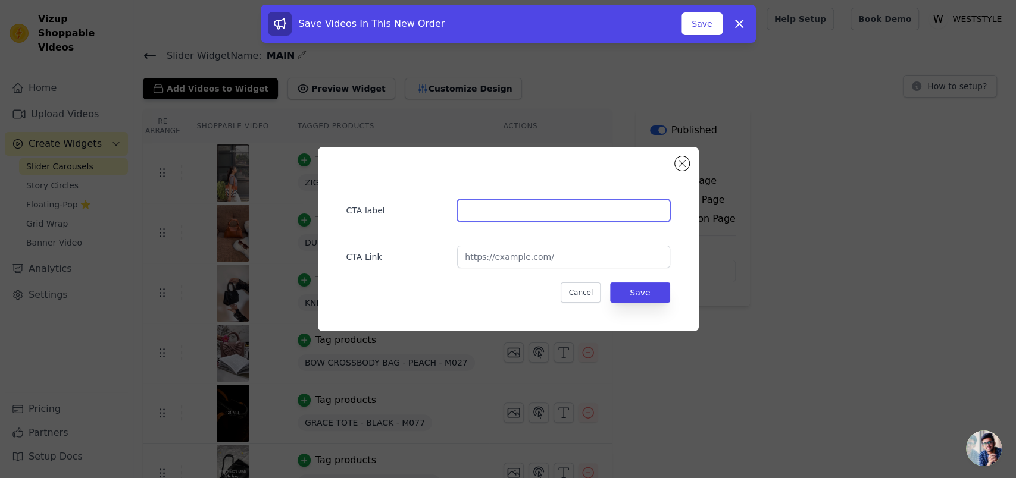
paste input "GETYOUR"
type input "GETYOUR"
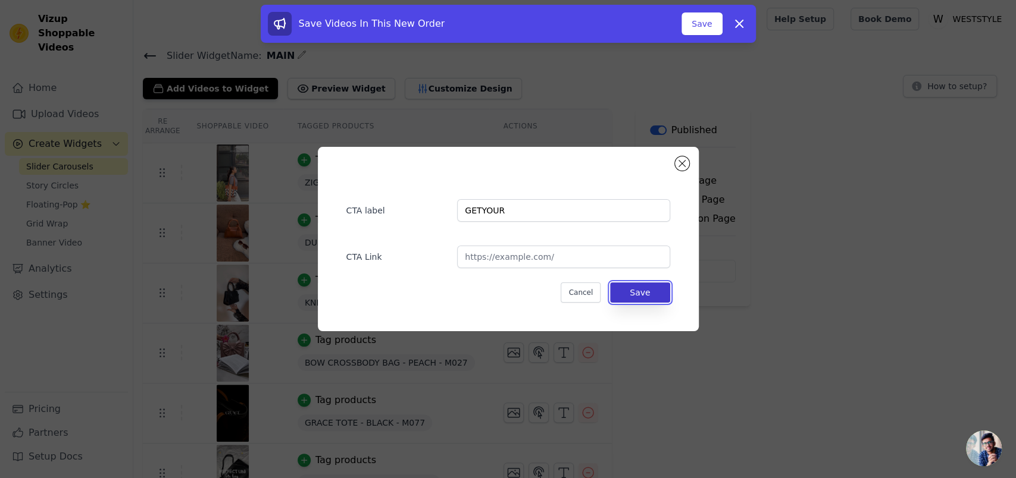
click at [621, 288] on button "Save" at bounding box center [640, 293] width 60 height 20
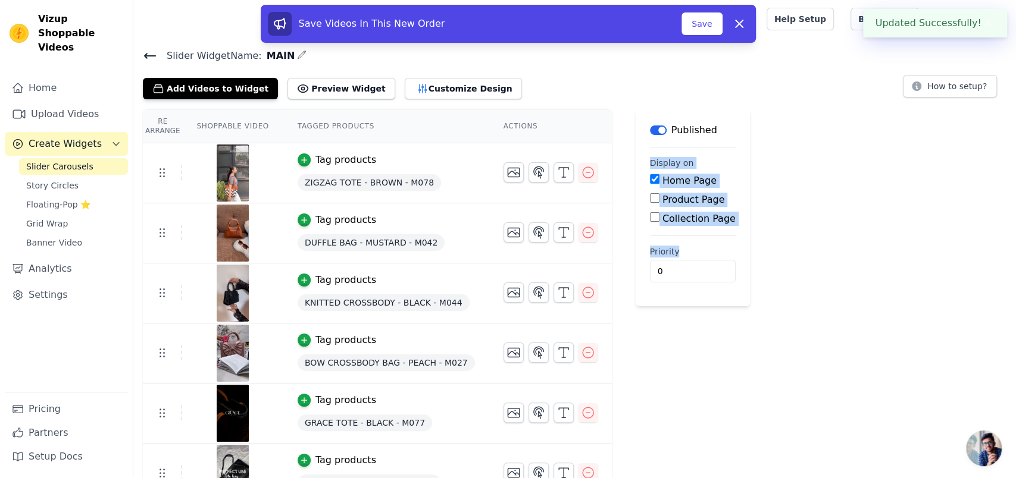
drag, startPoint x: 1015, startPoint y: 130, endPoint x: 1006, endPoint y: 247, distance: 117.5
click at [1009, 246] on div "Re Arrange Shoppable Video Tagged Products Actions Tag products ZIGZAG TOTE - B…" at bounding box center [574, 306] width 883 height 395
click at [837, 247] on div "Re Arrange Shoppable Video Tagged Products Actions Tag products ZIGZAG TOTE - B…" at bounding box center [574, 306] width 883 height 395
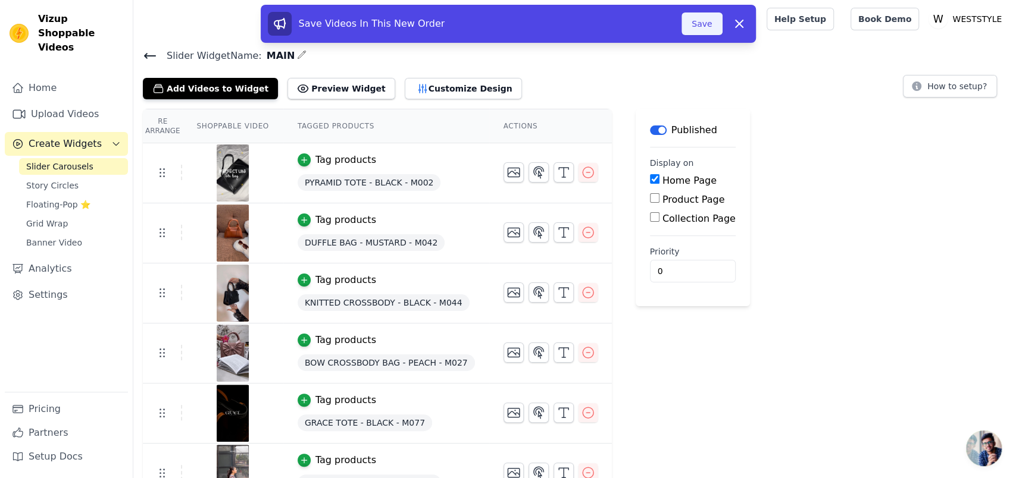
click at [691, 26] on button "Save" at bounding box center [701, 23] width 40 height 23
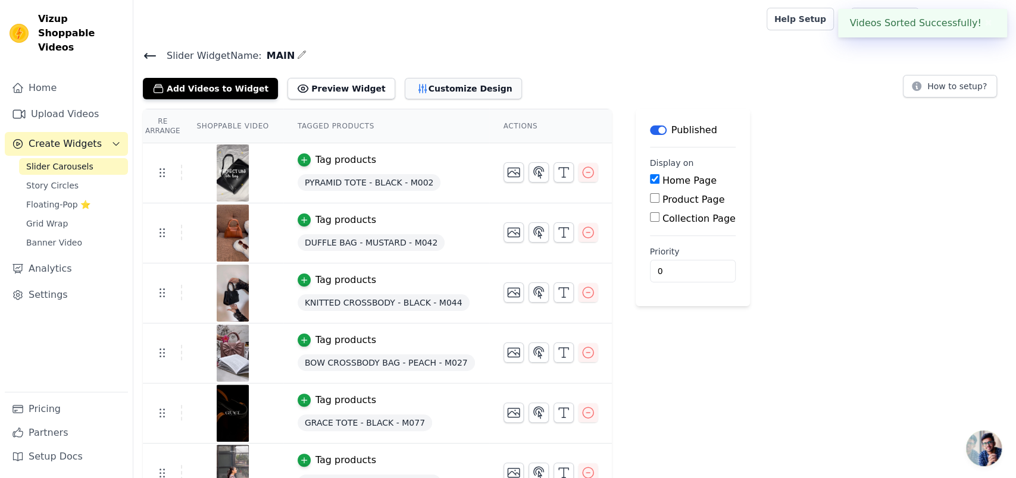
click at [405, 92] on button "Customize Design" at bounding box center [463, 88] width 117 height 21
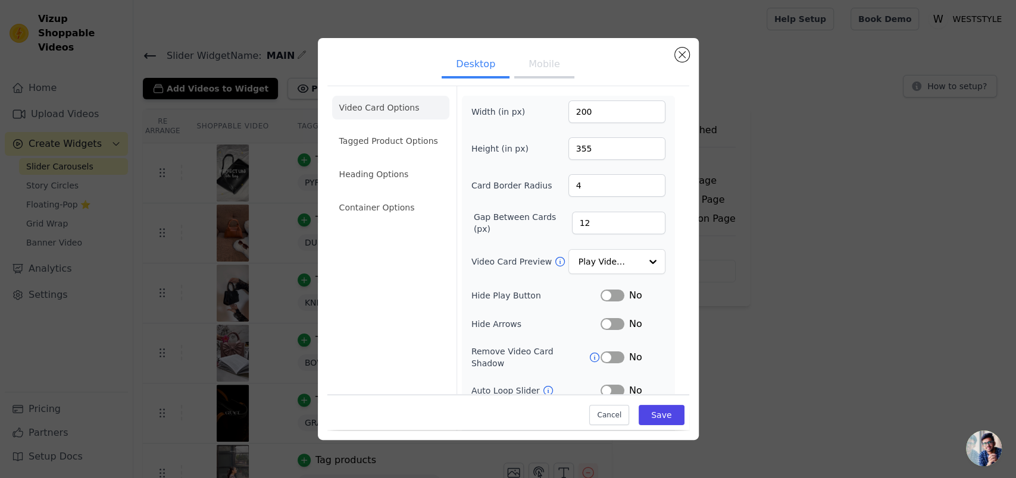
click at [540, 68] on button "Mobile" at bounding box center [544, 65] width 60 height 26
click at [527, 68] on button "Mobile" at bounding box center [544, 65] width 60 height 26
click at [467, 76] on button "Desktop" at bounding box center [476, 65] width 68 height 26
click at [583, 180] on input "4" at bounding box center [616, 185] width 97 height 23
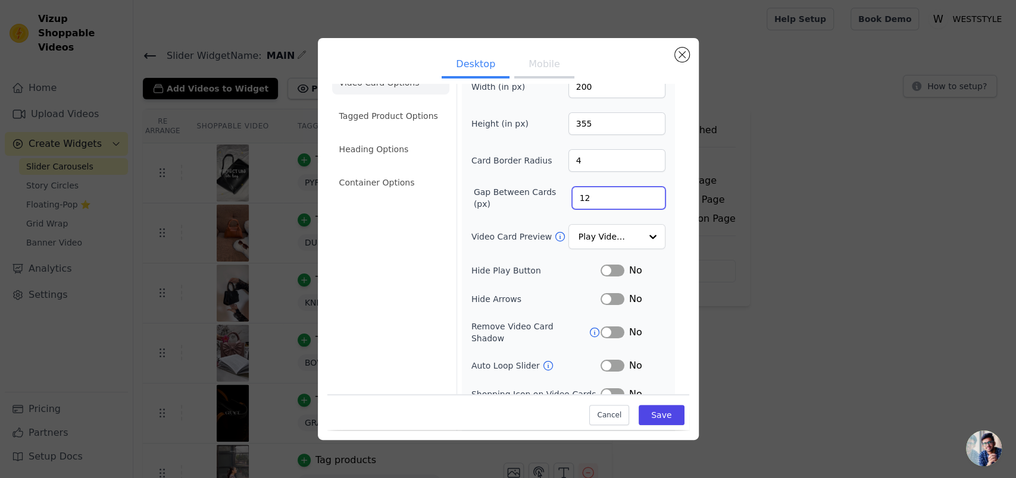
click at [619, 187] on input "12" at bounding box center [618, 198] width 93 height 23
type input "10"
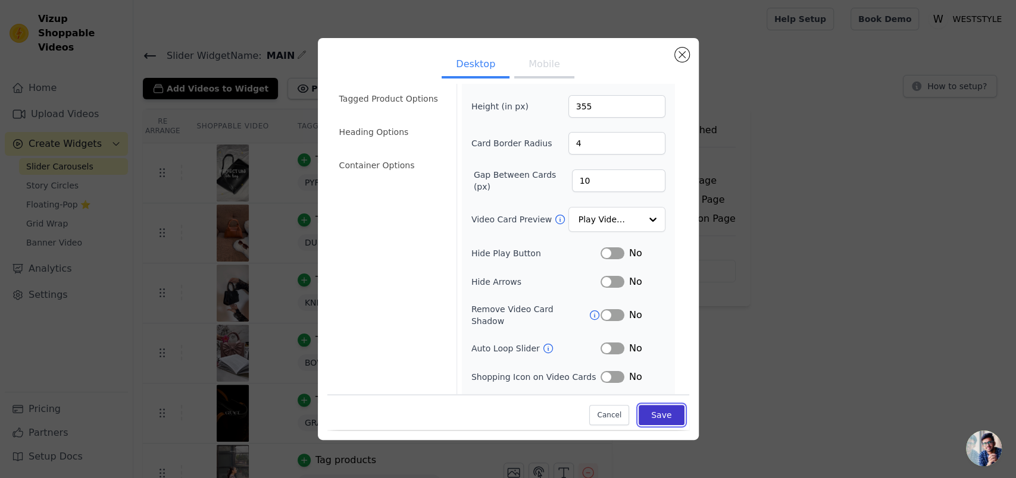
click at [639, 411] on button "Save" at bounding box center [661, 416] width 45 height 20
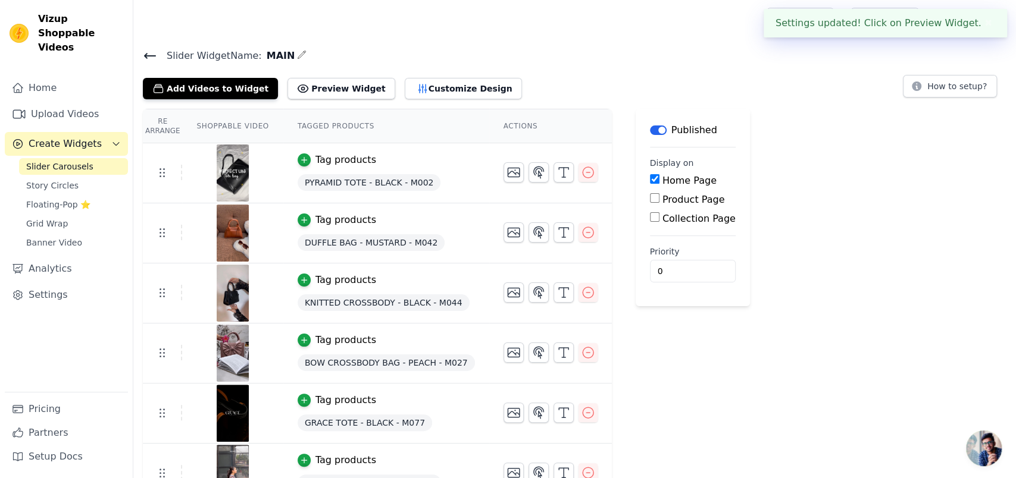
click at [47, 137] on span "Create Widgets" at bounding box center [65, 144] width 73 height 14
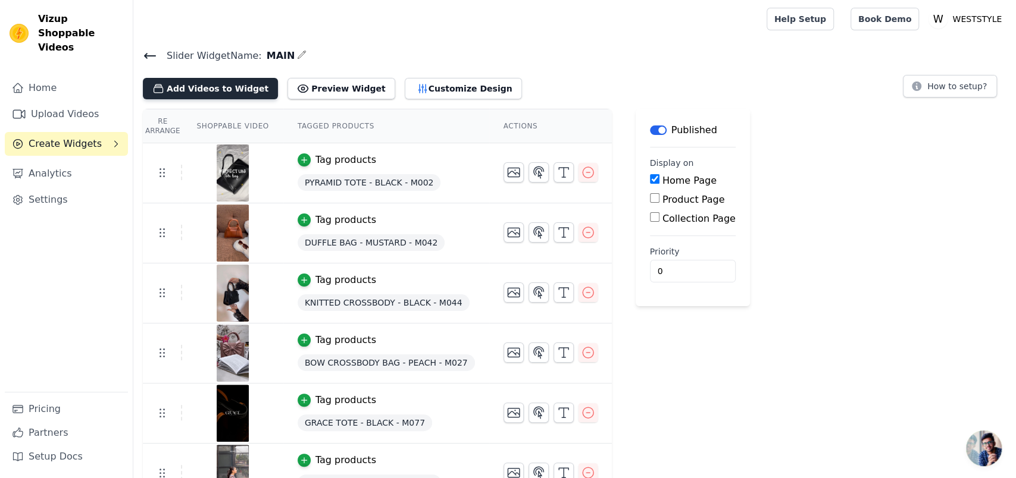
click at [165, 81] on button "Add Videos to Widget" at bounding box center [210, 88] width 135 height 21
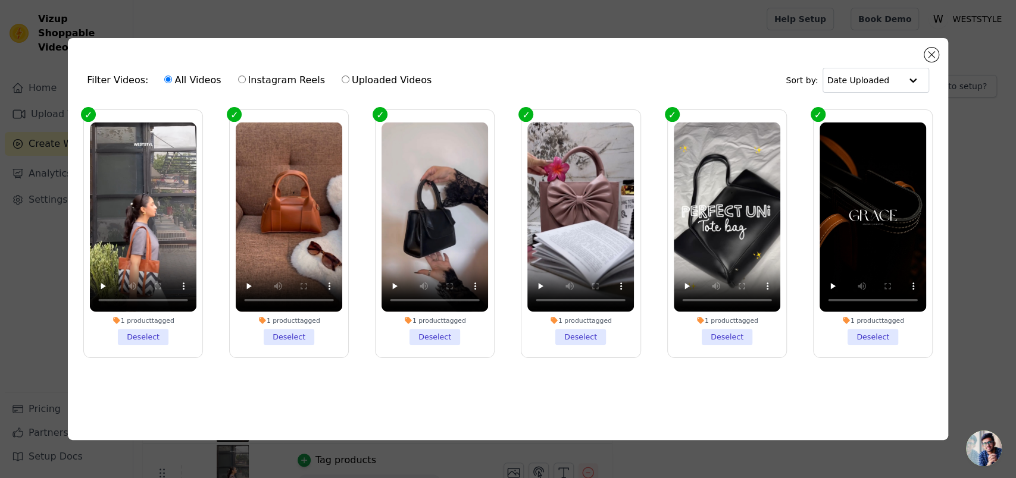
click at [981, 174] on div "Filter Videos: All Videos Instagram Reels Uploaded Videos Sort by: Date Uploade…" at bounding box center [508, 239] width 978 height 440
